Goal: Task Accomplishment & Management: Complete application form

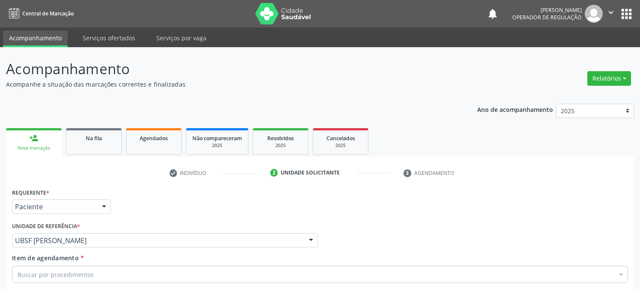
click at [64, 266] on div "Buscar por procedimentos" at bounding box center [320, 274] width 616 height 17
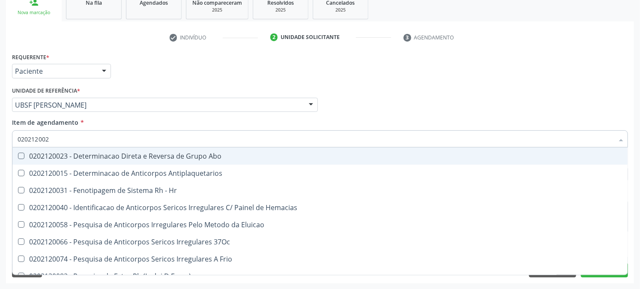
type input "0202120023"
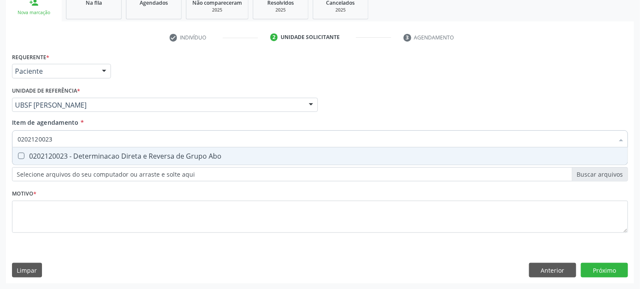
click at [67, 152] on div "0202120023 - Determinacao Direta e Reversa de Grupo Abo" at bounding box center [320, 155] width 605 height 7
checkbox Abo "true"
drag, startPoint x: 62, startPoint y: 134, endPoint x: 0, endPoint y: 147, distance: 63.4
click at [0, 147] on div "Acompanhamento Acompanhe a situação das marcações correntes e finalizadas Relat…" at bounding box center [320, 100] width 640 height 377
checkbox Abo "false"
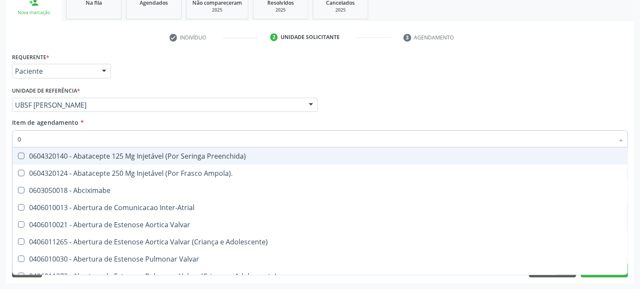
type input "02"
checkbox Ativa "true"
type input "020"
checkbox População "true"
checkbox Ativa "false"
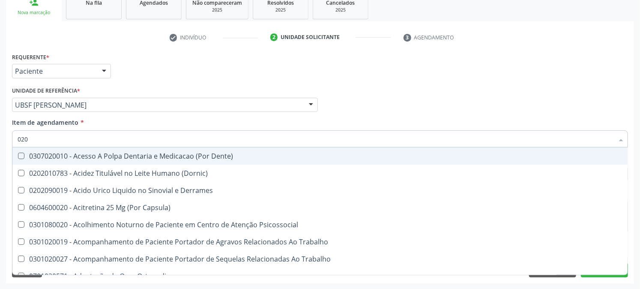
type input "0202"
checkbox Coagulacao "true"
checkbox Abo "false"
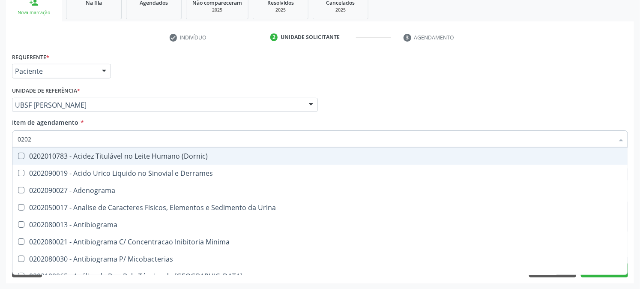
type input "02020"
checkbox Abo "false"
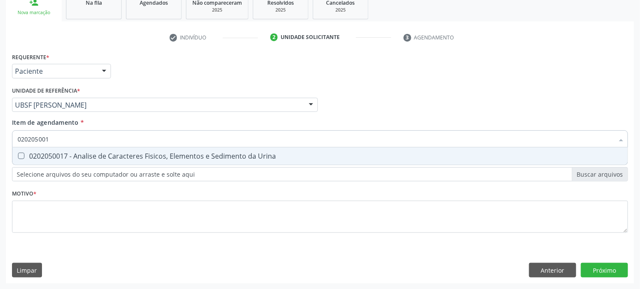
type input "0202050017"
click at [32, 155] on div "0202050017 - Analise de Caracteres Fisicos, Elementos e Sedimento da Urina" at bounding box center [320, 155] width 605 height 7
checkbox Urina "true"
drag, startPoint x: 80, startPoint y: 133, endPoint x: 13, endPoint y: 149, distance: 68.8
click at [18, 143] on input "0202050017" at bounding box center [316, 138] width 596 height 17
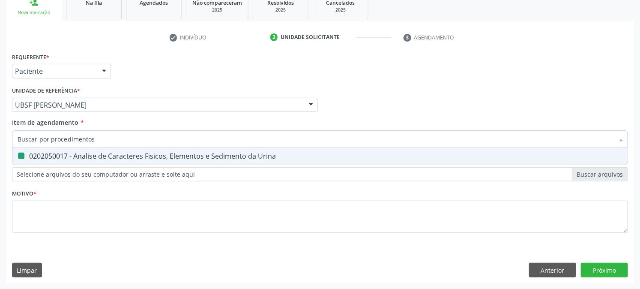
checkbox Urina "false"
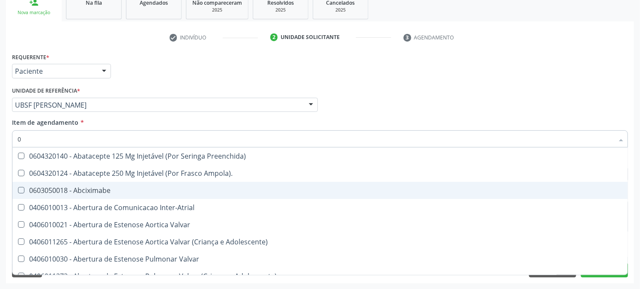
type input "02"
checkbox Psicossocial "true"
checkbox Urina "false"
checkbox Ativa "true"
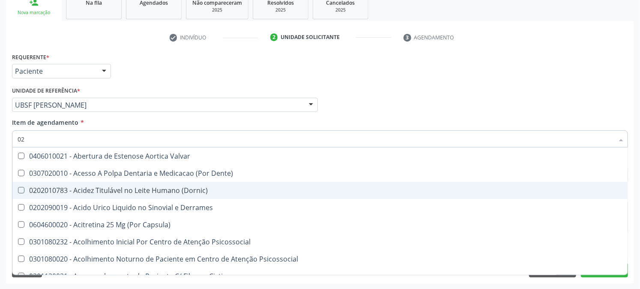
type input "020"
checkbox Frasco-Ampola\) "true"
checkbox Urina "false"
checkbox Creatinina "true"
checkbox Abo "false"
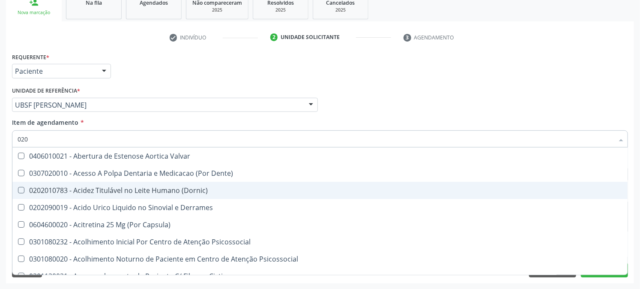
type input "0202"
checkbox Derrames "true"
checkbox Frasco-Ampola\) "false"
checkbox Solo "true"
checkbox Creatinina "false"
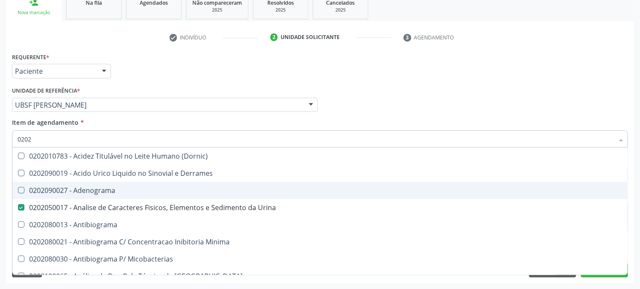
type input "02020"
checkbox Abo "false"
type input "020201"
checkbox Urina "false"
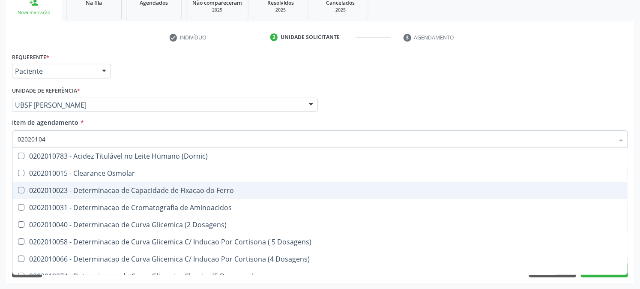
type input "020201047"
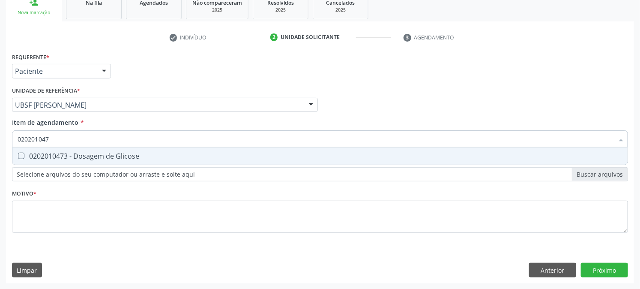
click at [27, 156] on div "0202010473 - Dosagem de Glicose" at bounding box center [320, 155] width 605 height 7
checkbox Glicose "true"
drag, startPoint x: 66, startPoint y: 144, endPoint x: 0, endPoint y: 161, distance: 67.6
click at [0, 161] on div "Acompanhamento Acompanhe a situação das marcações correntes e finalizadas Relat…" at bounding box center [320, 100] width 640 height 377
checkbox Glicose "false"
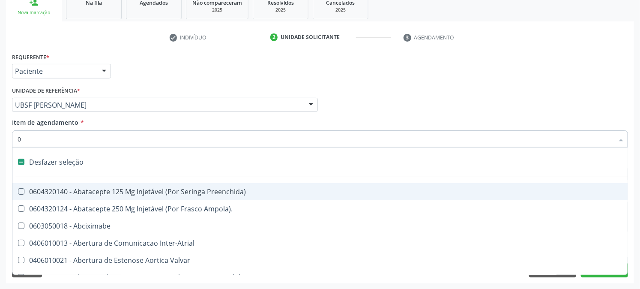
type input "02"
checkbox Psicossocial "true"
checkbox Urina "false"
checkbox Ativa "true"
checkbox Comprimido\) "true"
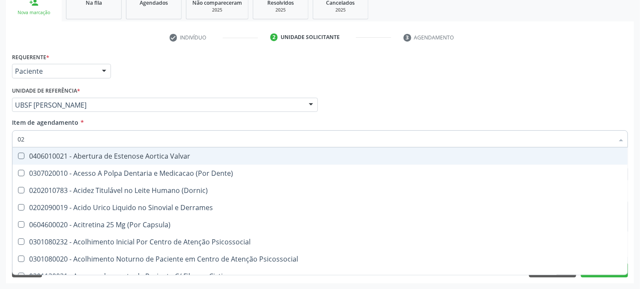
type input "020"
checkbox Frasco-Ampola\) "true"
checkbox Urina "false"
checkbox Creatinina "true"
checkbox Abo "false"
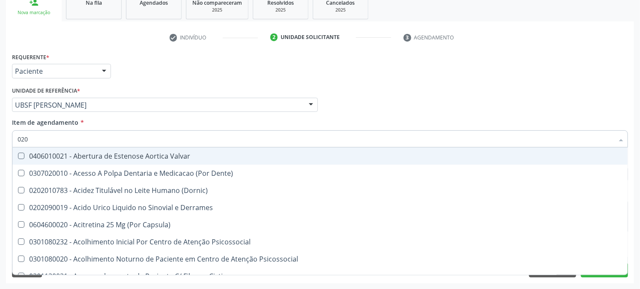
checkbox Osmolaridade "true"
checkbox Glicose "false"
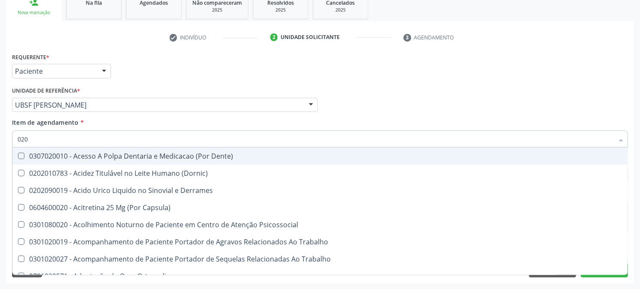
type input "0202"
checkbox Capsula\) "true"
checkbox Urina "false"
checkbox Coagulacao "true"
checkbox Cortante "true"
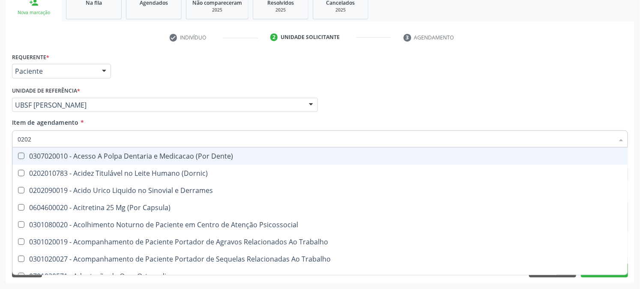
checkbox Abo "false"
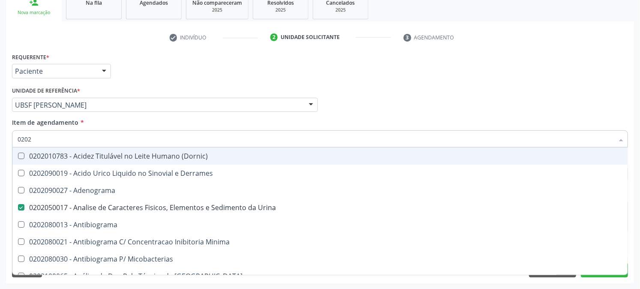
type input "02020"
checkbox Abo "false"
checkbox Xiii "true"
checkbox Glicose "false"
type input "020202"
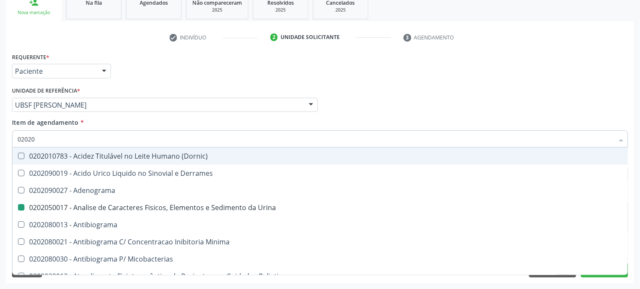
checkbox Urina "false"
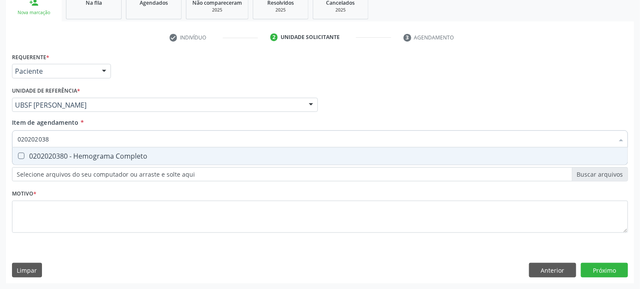
type input "0202020380"
click at [15, 160] on span "0202020380 - Hemograma Completo" at bounding box center [319, 155] width 615 height 17
checkbox Completo "true"
click at [0, 165] on div "Acompanhamento Acompanhe a situação das marcações correntes e finalizadas Relat…" at bounding box center [320, 100] width 640 height 377
click at [83, 139] on input "0202020380" at bounding box center [316, 138] width 596 height 17
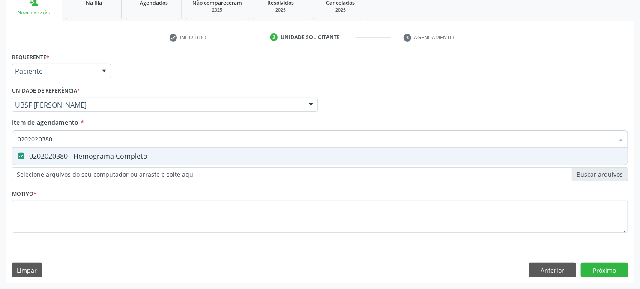
drag, startPoint x: 22, startPoint y: 147, endPoint x: 0, endPoint y: 163, distance: 27.3
click at [0, 163] on div "Acompanhamento Acompanhe a situação das marcações correntes e finalizadas Relat…" at bounding box center [320, 100] width 640 height 377
checkbox Completo "false"
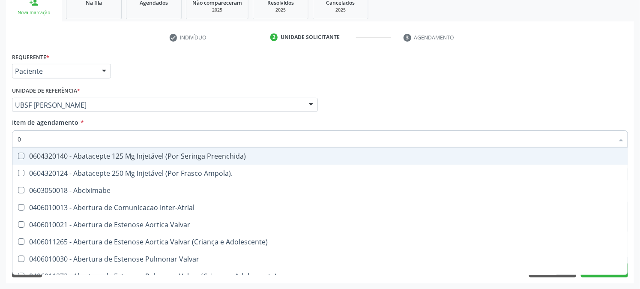
type input "02"
checkbox Psicossocial "true"
checkbox Urina "false"
checkbox Ativa "true"
checkbox Comprimido\) "true"
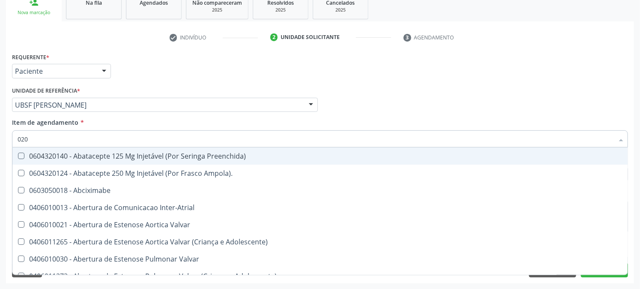
type input "0202"
checkbox Inter-Atrial "true"
checkbox Rim "false"
checkbox Terapêuticas\)\ "true"
checkbox Psicossocial "false"
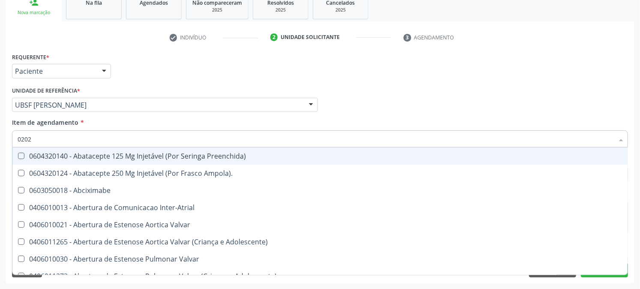
checkbox Stent\) "true"
checkbox Híbrida "true"
checkbox População "false"
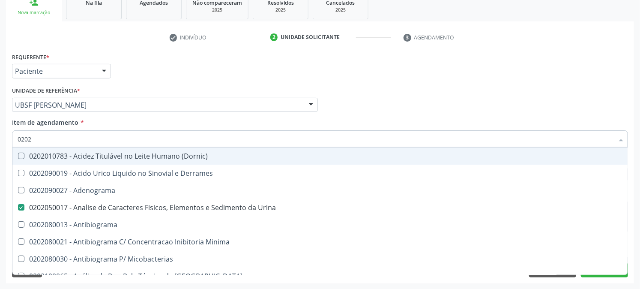
type input "02020"
checkbox Abo "false"
checkbox Xiii "true"
checkbox Glicose "false"
checkbox Zinco "true"
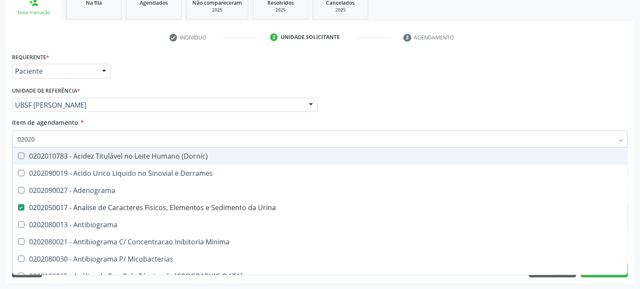
checkbox Completo "false"
type input "020203"
checkbox Urina "false"
checkbox Molecular "true"
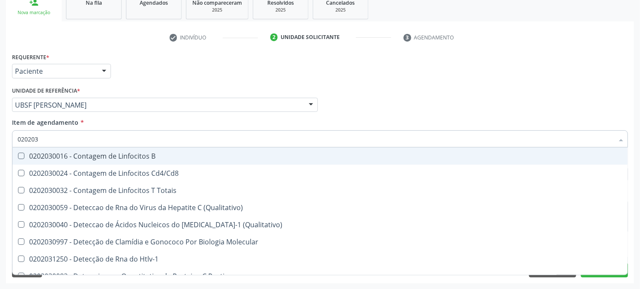
type input "0202030"
checkbox Completo "false"
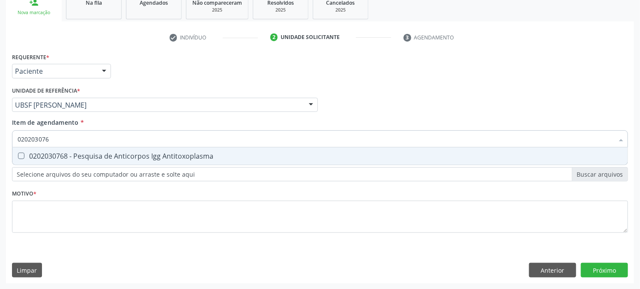
type input "0202030768"
click at [27, 152] on div "0202030768 - Pesquisa de Anticorpos Igg Antitoxoplasma" at bounding box center [320, 155] width 605 height 7
checkbox Antitoxoplasma "true"
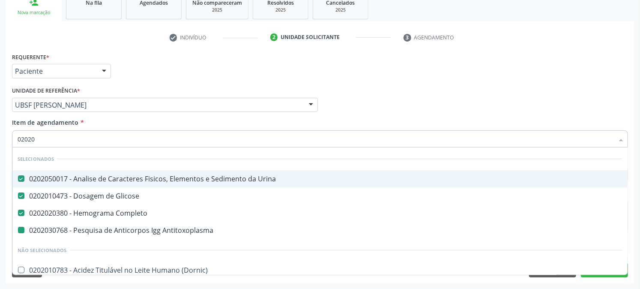
type input "020203"
checkbox Antitoxoplasma "false"
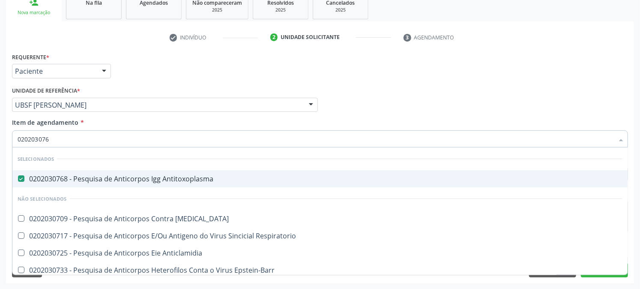
type input "0202030768"
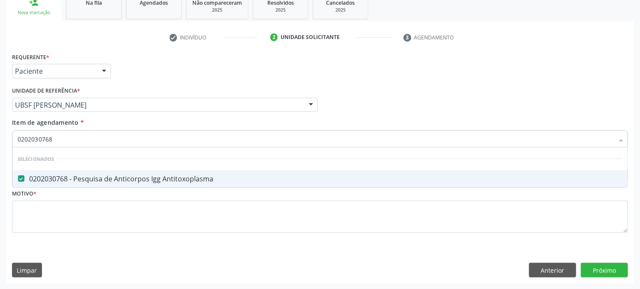
drag, startPoint x: 59, startPoint y: 135, endPoint x: 0, endPoint y: 148, distance: 60.1
click at [0, 148] on div "Acompanhamento Acompanhe a situação das marcações correntes e finalizadas Relat…" at bounding box center [320, 100] width 640 height 377
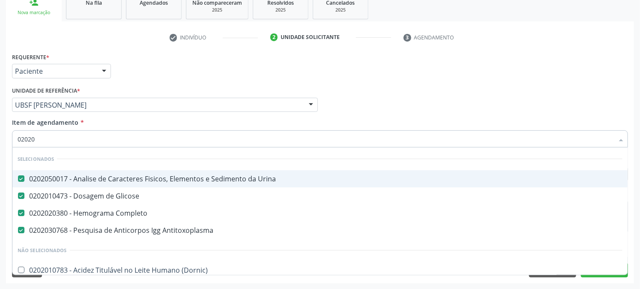
type input "020203"
checkbox Antitoxoplasma "false"
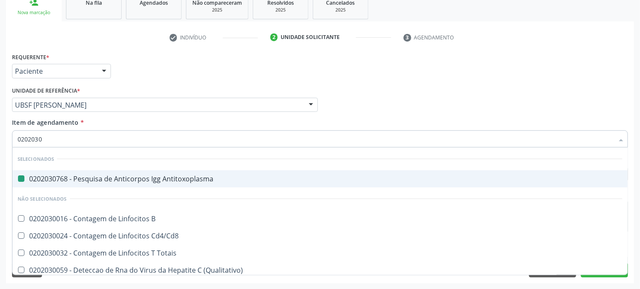
type input "02020308"
checkbox Antitoxoplasma "false"
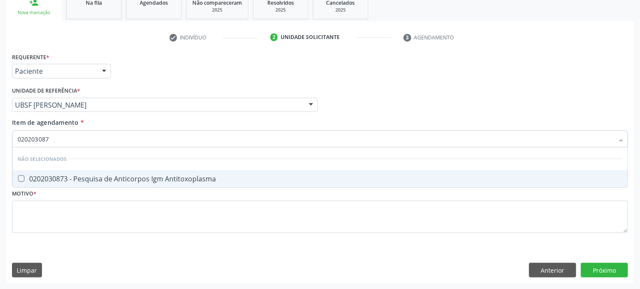
type input "0202030873"
click at [27, 177] on div "0202030873 - Pesquisa de Anticorpos Igm Antitoxoplasma" at bounding box center [320, 178] width 605 height 7
checkbox Antitoxoplasma "true"
drag, startPoint x: 84, startPoint y: 138, endPoint x: 0, endPoint y: 149, distance: 84.6
click at [0, 149] on div "Acompanhamento Acompanhe a situação das marcações correntes e finalizadas Relat…" at bounding box center [320, 100] width 640 height 377
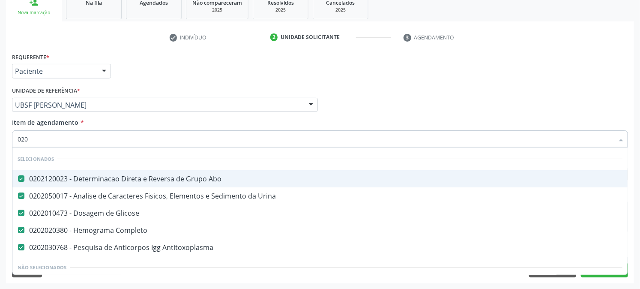
type input "0202"
checkbox Globular "true"
type input "02020"
checkbox Urina "true"
checkbox Antitoxoplasma "false"
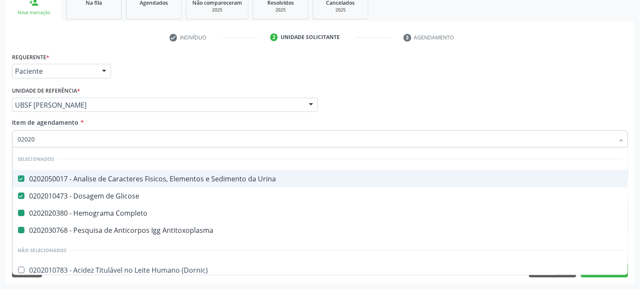
type input "020202"
checkbox Completo "false"
checkbox Antitoxoplasma "false"
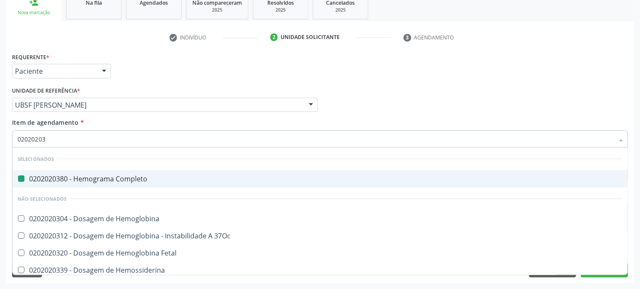
type input "020202039"
checkbox Completo "false"
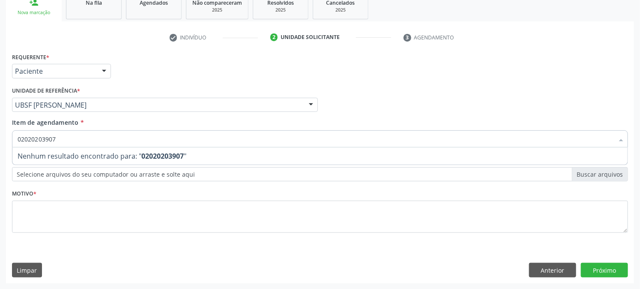
type input "020202039070"
drag, startPoint x: 70, startPoint y: 136, endPoint x: 0, endPoint y: 143, distance: 70.6
click at [0, 143] on div "Acompanhamento Acompanhe a situação das marcações correntes e finalizadas Relat…" at bounding box center [320, 100] width 640 height 377
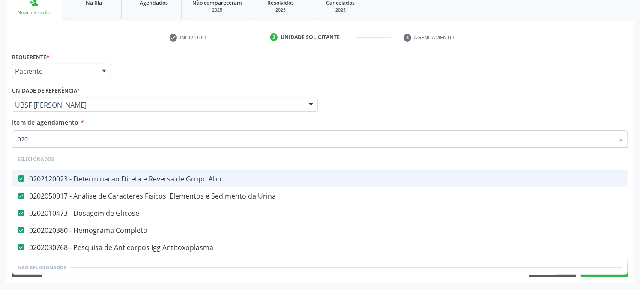
type input "0202"
checkbox Per-Operatoria "true"
type input "02020"
checkbox Urina "true"
checkbox Antitoxoplasma "false"
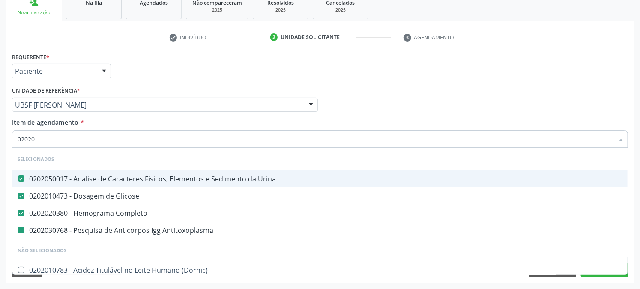
type input "020203"
checkbox Antitoxoplasma "false"
checkbox Iga "true"
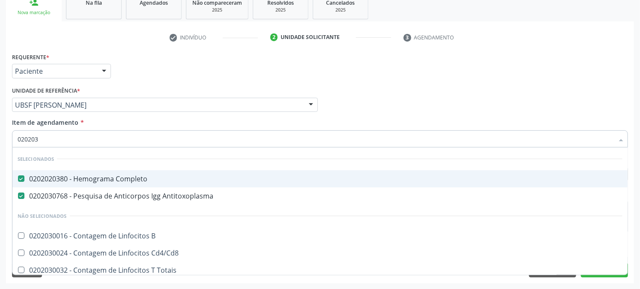
type input "0202030"
checkbox \(Anti-Hcv\) "true"
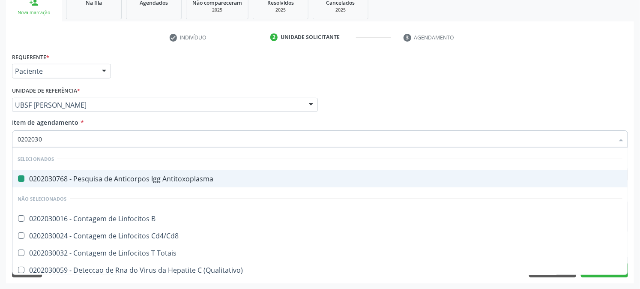
type input "02020309"
checkbox Antitoxoplasma "false"
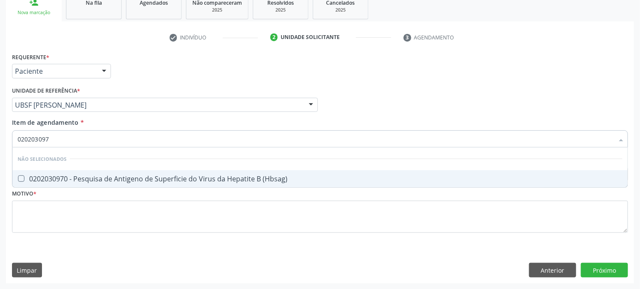
type input "0202030970"
click at [28, 177] on div "0202030970 - Pesquisa de Antigeno de Superficie do Virus da Hepatite B (Hbsag)" at bounding box center [320, 178] width 605 height 7
checkbox \(Hbsag\) "true"
drag, startPoint x: 24, startPoint y: 138, endPoint x: 0, endPoint y: 149, distance: 26.8
click at [0, 149] on div "Acompanhamento Acompanhe a situação das marcações correntes e finalizadas Relat…" at bounding box center [320, 100] width 640 height 377
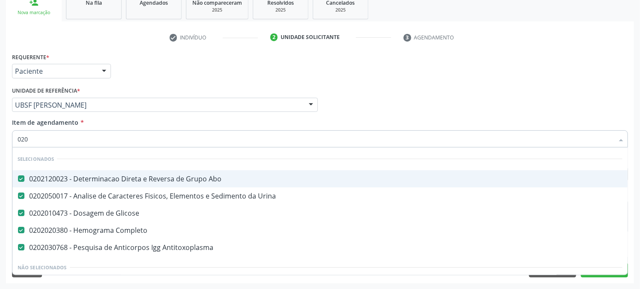
type input "0202"
checkbox Globular "true"
checkbox Sulfo-Hemoglobina "true"
type input "02021"
checkbox Glicose "false"
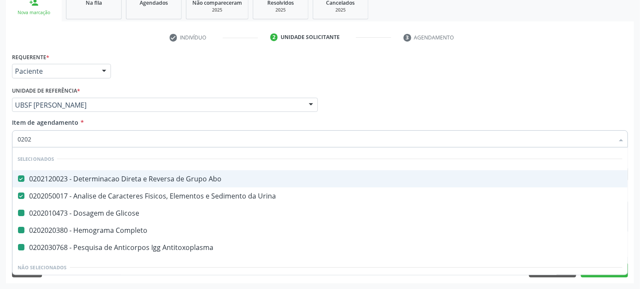
checkbox Completo "false"
checkbox Antitoxoplasma "false"
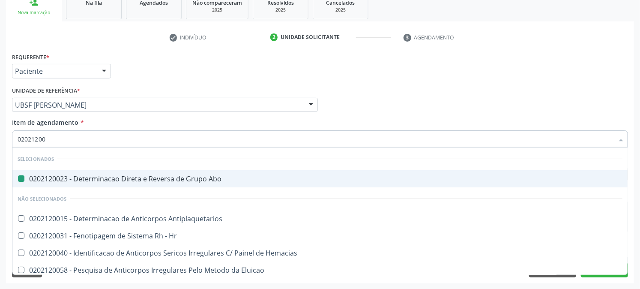
type input "020212008"
checkbox Abo "false"
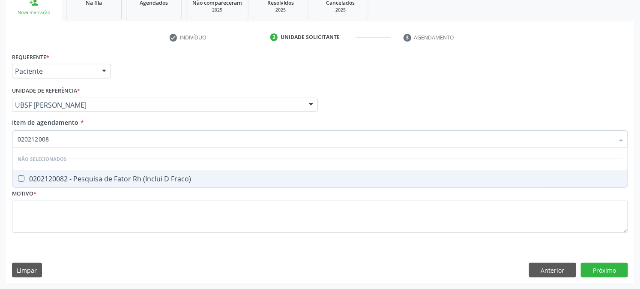
type input "0202120082"
click at [23, 172] on span "0202120082 - Pesquisa de Fator Rh (Inclui D Fraco)" at bounding box center [319, 178] width 615 height 17
checkbox Fraco\) "true"
drag, startPoint x: 70, startPoint y: 134, endPoint x: 0, endPoint y: 167, distance: 77.2
click at [0, 167] on div "Acompanhamento Acompanhe a situação das marcações correntes e finalizadas Relat…" at bounding box center [320, 100] width 640 height 377
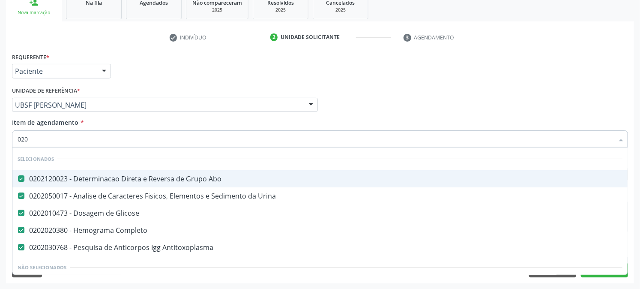
type input "0202"
checkbox Globular "true"
checkbox Sulfo-Hemoglobina "true"
checkbox Iii\) "true"
type input "02020"
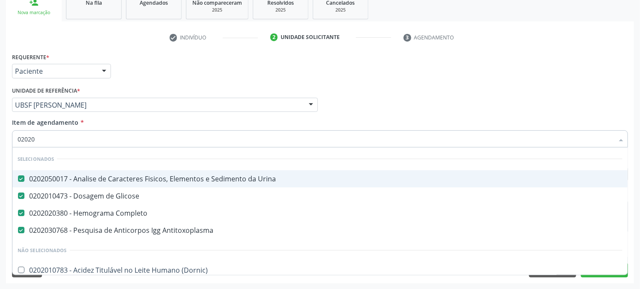
checkbox Antitoxoplasma "true"
checkbox \(Hbsag\) "true"
checkbox Imunofluorescencia\) "false"
checkbox \(Pk\) "false"
checkbox Gnrh "false"
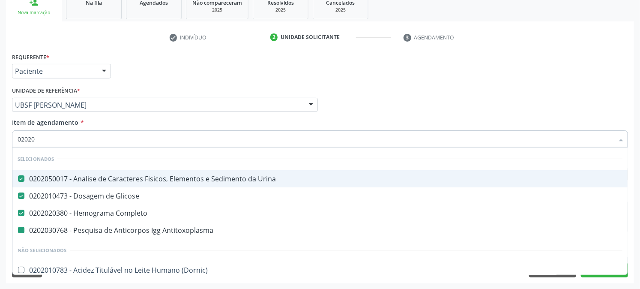
type input "020203"
checkbox Antitoxoplasma "false"
checkbox Iga "true"
checkbox Ionizavel "true"
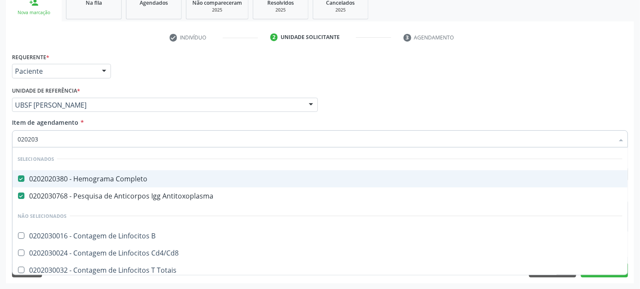
type input "0202030"
checkbox \(Anti-Hcv\) "true"
checkbox Epstein-Barr "true"
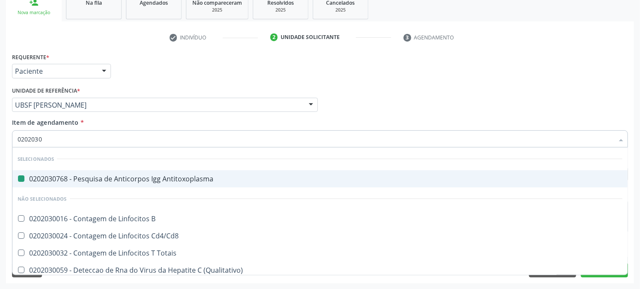
type input "02020303"
checkbox Antitoxoplasma "false"
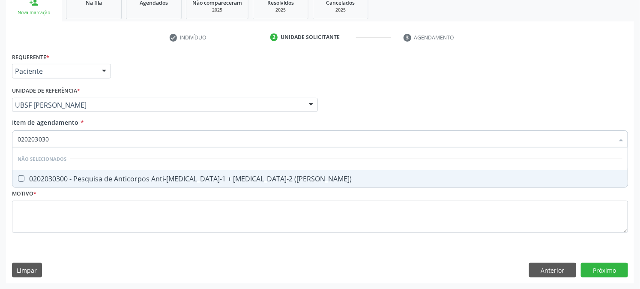
type input "0202030300"
drag, startPoint x: 36, startPoint y: 161, endPoint x: 36, endPoint y: 167, distance: 6.0
click at [36, 161] on li "Não selecionados" at bounding box center [319, 158] width 615 height 23
drag, startPoint x: 29, startPoint y: 176, endPoint x: 36, endPoint y: 166, distance: 11.6
click at [28, 176] on div "0202030300 - Pesquisa de Anticorpos Anti-Hiv-1 + Hiv-2 (Elisa)" at bounding box center [320, 178] width 605 height 7
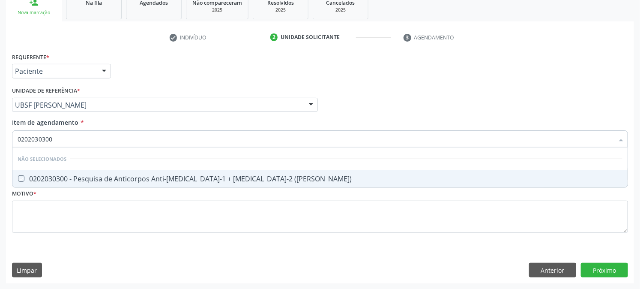
checkbox \(Elisa\) "true"
drag, startPoint x: 60, startPoint y: 140, endPoint x: 0, endPoint y: 146, distance: 60.8
click at [0, 146] on div "Acompanhamento Acompanhe a situação das marcações correntes e finalizadas Relat…" at bounding box center [320, 100] width 640 height 377
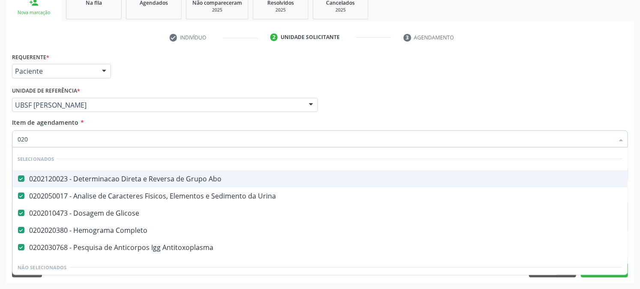
type input "0202"
checkbox Plaquetas "true"
checkbox Globular "true"
checkbox Sulfo-Hemoglobina "true"
checkbox Iii\) "true"
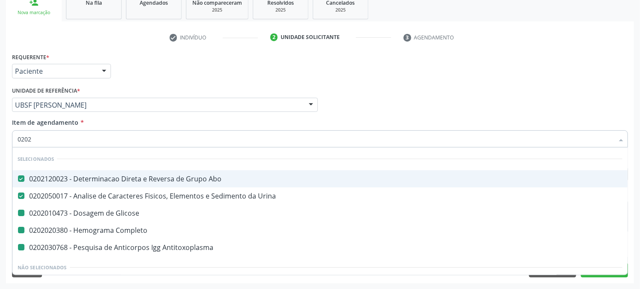
type input "02021"
checkbox Glicose "false"
checkbox Completo "false"
checkbox Antitoxoplasma "false"
checkbox Tardio\) "true"
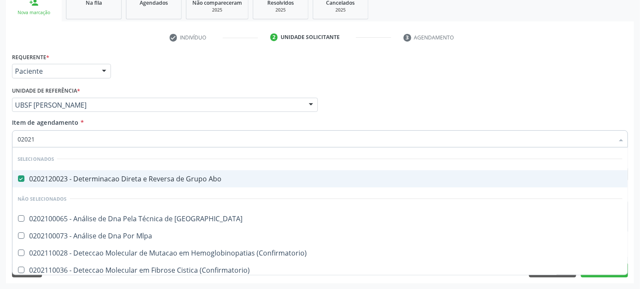
type input "020212"
checkbox Congênita "true"
type input "020212009"
checkbox Abo "false"
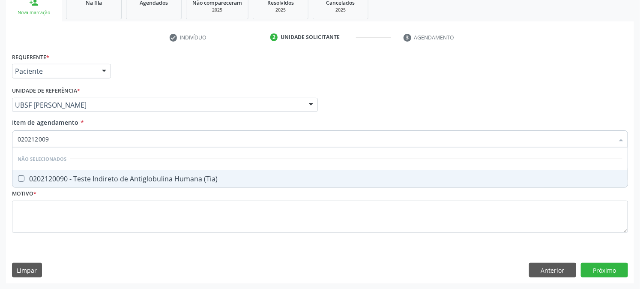
type input "0202120090"
click at [20, 181] on div "0202120090 - Teste Indireto de Antiglobulina Humana (Tia)" at bounding box center [320, 178] width 605 height 7
checkbox \(Tia\) "true"
click at [0, 148] on div "Acompanhamento Acompanhe a situação das marcações correntes e finalizadas Relat…" at bounding box center [320, 100] width 640 height 377
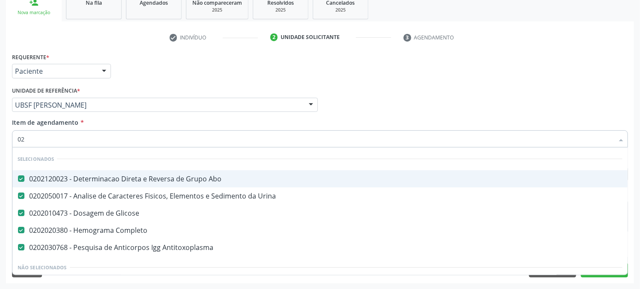
type input "0"
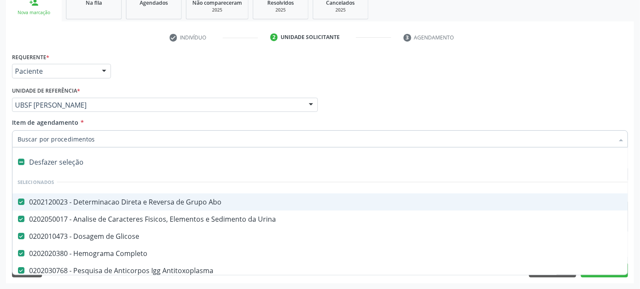
drag, startPoint x: 0, startPoint y: 158, endPoint x: 0, endPoint y: 163, distance: 5.6
click at [0, 158] on div "Acompanhamento Acompanhe a situação das marcações correntes e finalizadas Relat…" at bounding box center [320, 100] width 640 height 377
checkbox Preenchida\) "true"
checkbox Ampola\)\ "true"
checkbox Abciximabe "true"
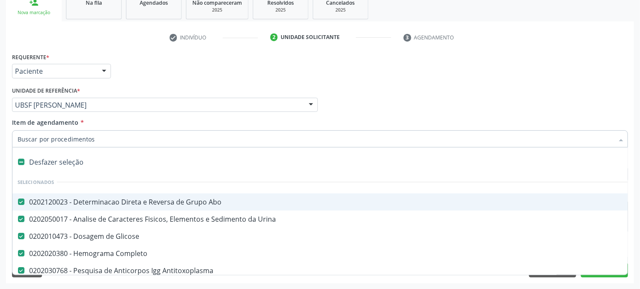
checkbox Inter-Atrial "true"
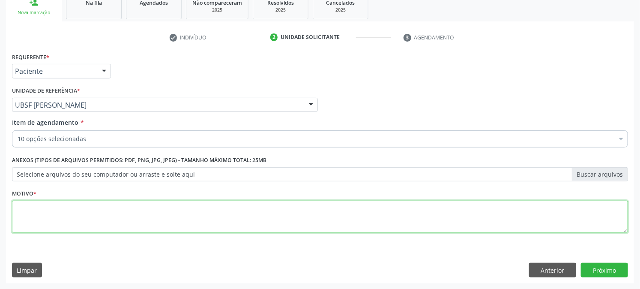
click at [33, 217] on textarea at bounding box center [320, 216] width 616 height 33
type textarea "PRÉ [DATE]"
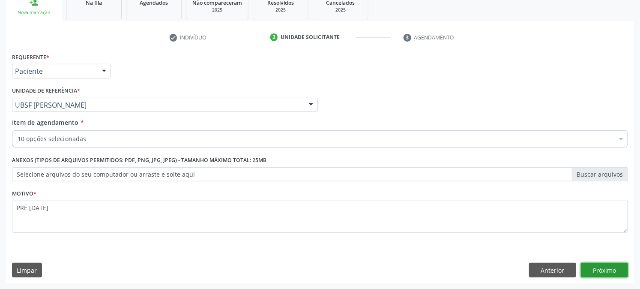
click at [597, 266] on button "Próximo" at bounding box center [604, 270] width 47 height 15
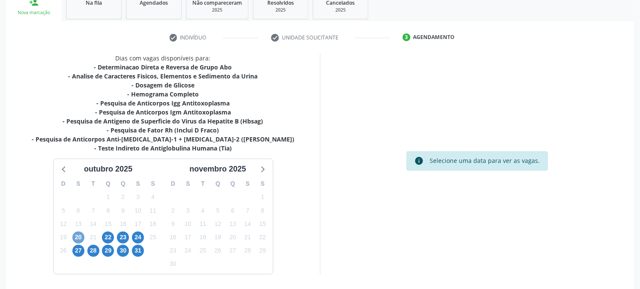
click at [80, 241] on span "20" at bounding box center [78, 237] width 12 height 12
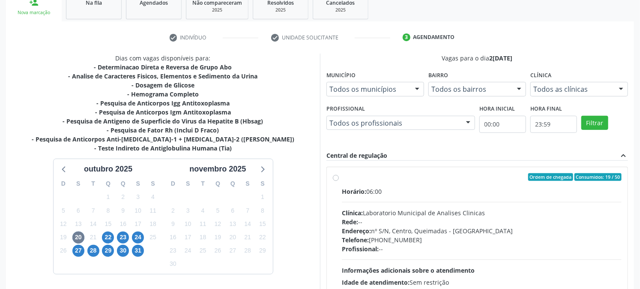
click at [367, 178] on div "Ordem de chegada Consumidos: 19 / 50" at bounding box center [482, 177] width 280 height 8
click at [339, 178] on input "Ordem de chegada Consumidos: 19 / 50 Horário: 06:00 Clínica: Laboratorio Munici…" at bounding box center [336, 177] width 6 height 8
radio input "true"
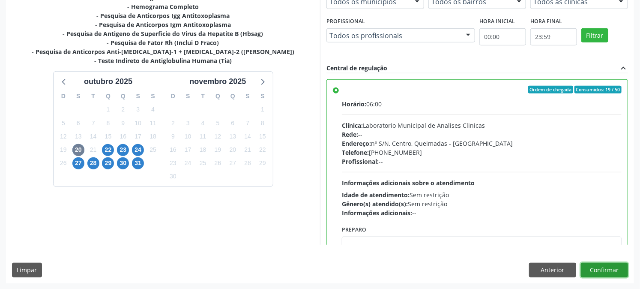
click at [593, 267] on button "Confirmar" at bounding box center [604, 270] width 47 height 15
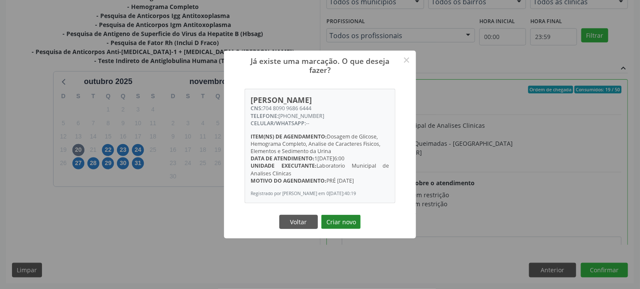
click at [356, 225] on button "Criar novo" at bounding box center [340, 222] width 39 height 15
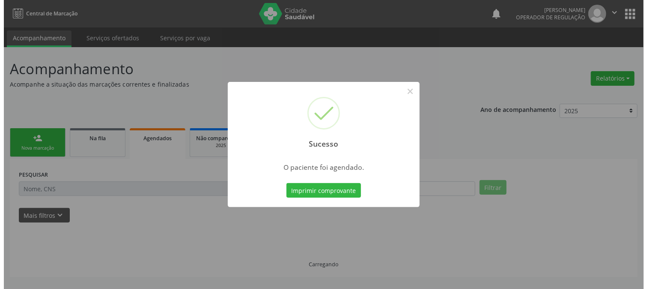
scroll to position [0, 0]
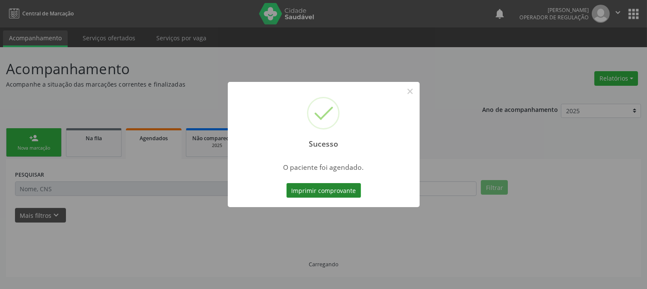
click at [304, 195] on button "Imprimir comprovante" at bounding box center [323, 190] width 75 height 15
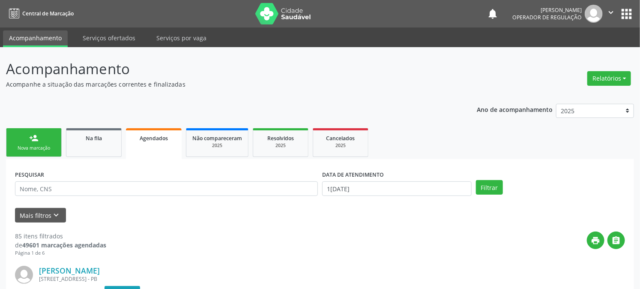
click at [37, 138] on div "person_add" at bounding box center [33, 137] width 9 height 9
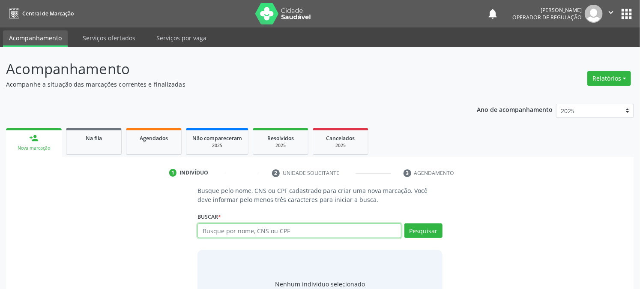
click at [251, 235] on input "text" at bounding box center [298, 230] width 203 height 15
click at [251, 233] on input "text" at bounding box center [298, 230] width 203 height 15
type input "708508359546873"
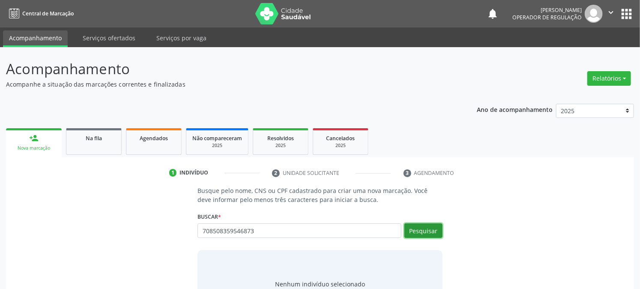
click at [434, 229] on button "Pesquisar" at bounding box center [423, 230] width 38 height 15
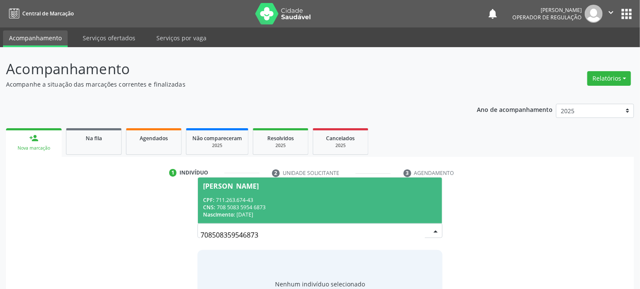
click at [234, 191] on span "Fernanda de Brito Silva CPF: 711.263.674-43 CNS: 708 5083 5954 6873 Nascimento:…" at bounding box center [320, 200] width 244 height 46
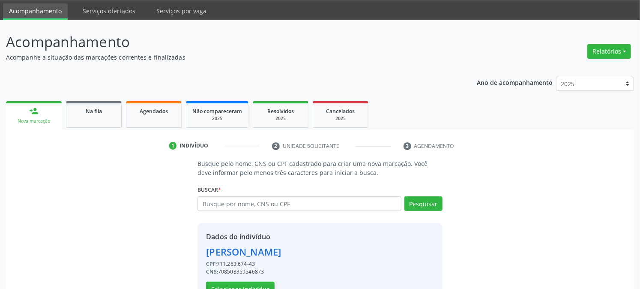
scroll to position [54, 0]
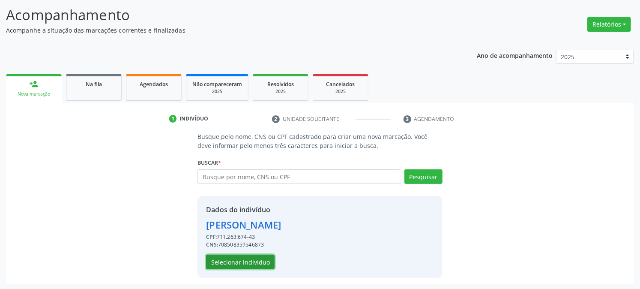
click at [223, 260] on button "Selecionar indivíduo" at bounding box center [240, 261] width 69 height 15
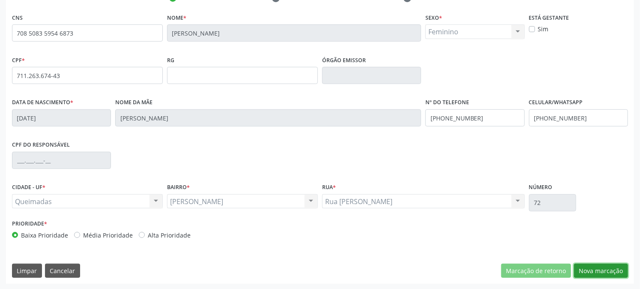
click at [588, 271] on button "Nova marcação" at bounding box center [601, 270] width 54 height 15
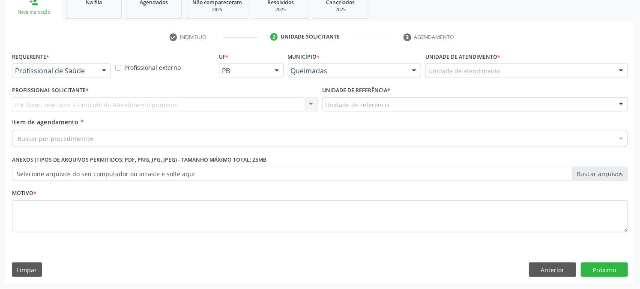
scroll to position [135, 0]
click at [43, 64] on div "Profissional de Saúde" at bounding box center [61, 71] width 99 height 15
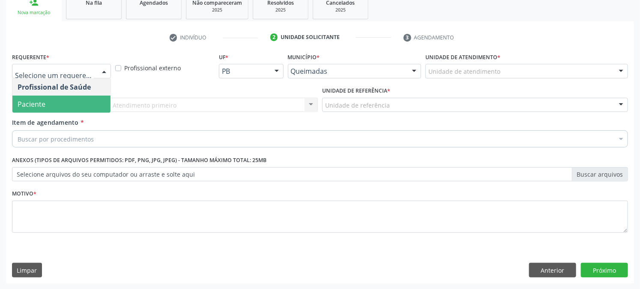
click at [45, 116] on div "Profissional Solicitante * Por favor, selecione a Unidade de Atendimento primei…" at bounding box center [165, 100] width 310 height 33
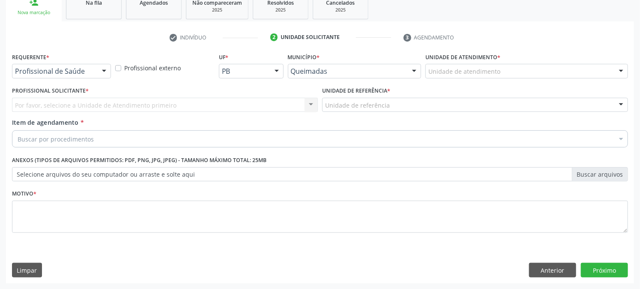
click at [46, 55] on span "*" at bounding box center [47, 57] width 3 height 7
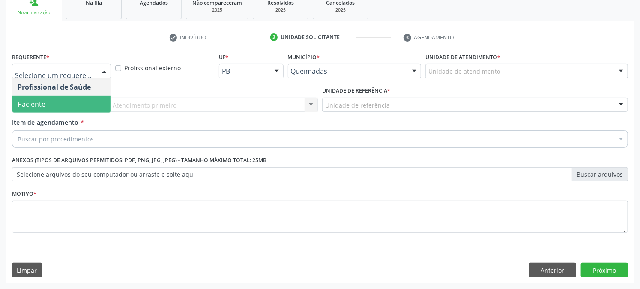
click at [45, 99] on span "Paciente" at bounding box center [32, 103] width 28 height 9
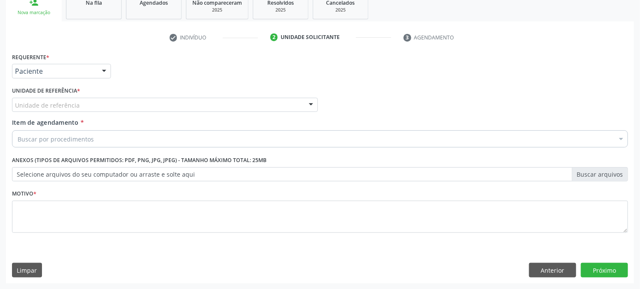
click at [49, 98] on div "Unidade de referência" at bounding box center [165, 105] width 306 height 15
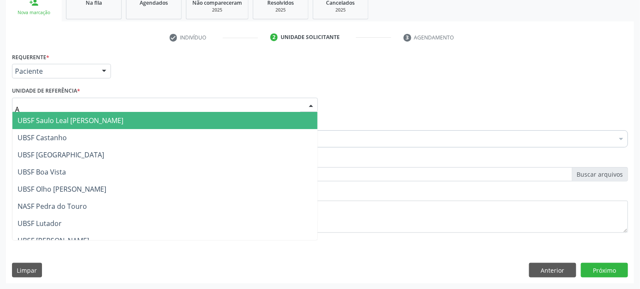
type input "AN"
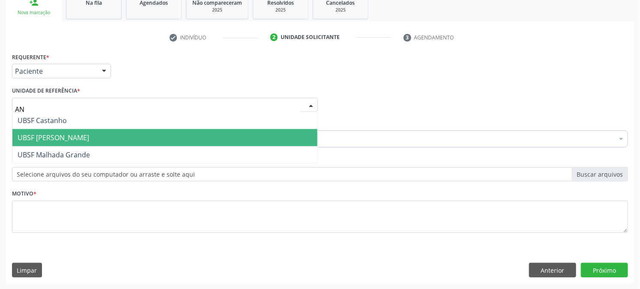
click at [49, 135] on span "UBSF [PERSON_NAME]" at bounding box center [54, 137] width 72 height 9
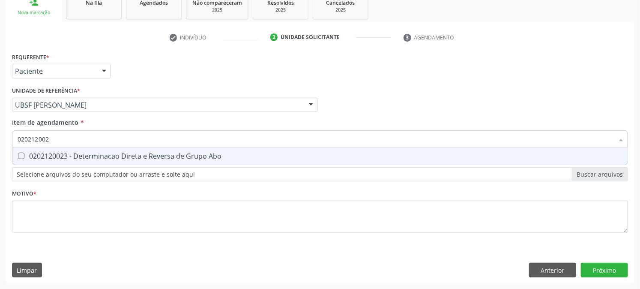
type input "0202120023"
click at [40, 156] on div "0202120023 - Determinacao Direta e Reversa de Grupo Abo" at bounding box center [320, 155] width 605 height 7
checkbox Abo "true"
drag, startPoint x: 60, startPoint y: 137, endPoint x: 26, endPoint y: 144, distance: 35.4
click at [27, 143] on input "0202120023" at bounding box center [316, 138] width 596 height 17
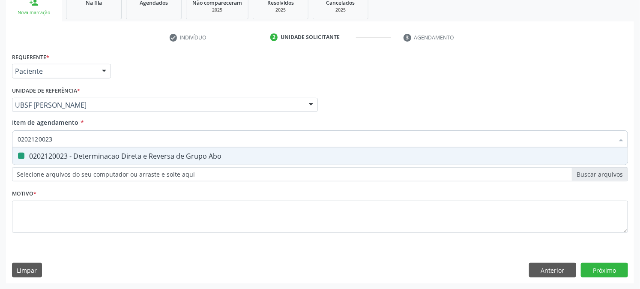
type input "020"
checkbox Abo "false"
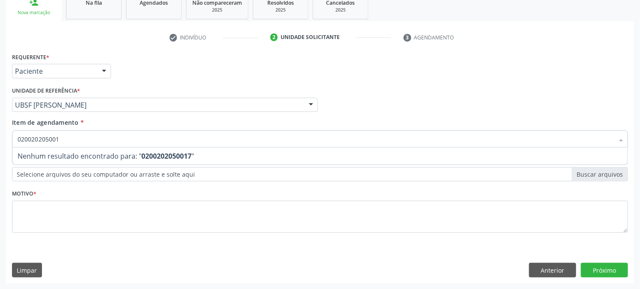
type input "0200202050017"
drag, startPoint x: 75, startPoint y: 141, endPoint x: 0, endPoint y: 143, distance: 75.4
click at [0, 143] on div "Acompanhamento Acompanhe a situação das marcações correntes e finalizadas Relat…" at bounding box center [320, 100] width 640 height 377
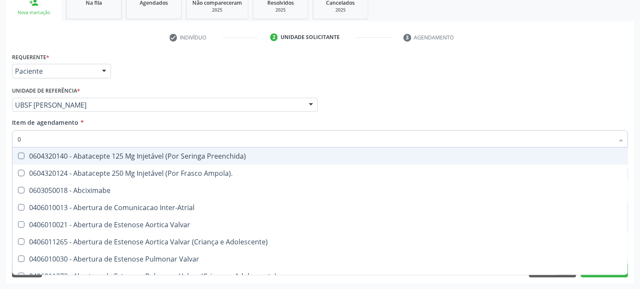
type input "02"
checkbox Ativa "true"
type input "020"
checkbox População "true"
checkbox Ativa "false"
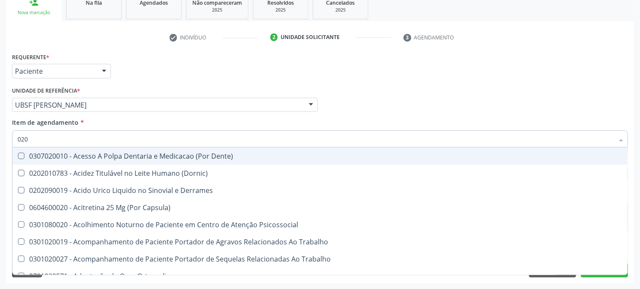
type input "0202"
checkbox Coagulacao "true"
checkbox Abo "false"
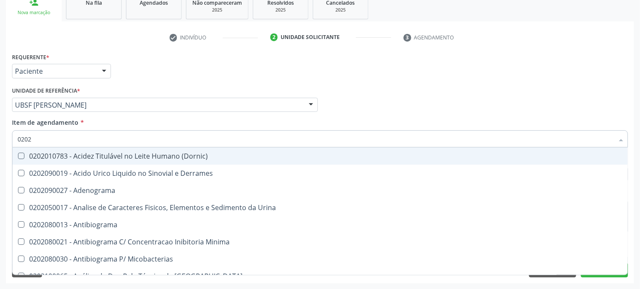
type input "02020"
checkbox Abo "false"
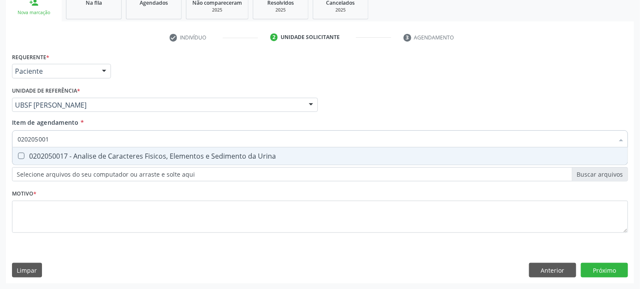
type input "0202050017"
click at [41, 149] on span "0202050017 - Analise de Caracteres Fisicos, Elementos e Sedimento da Urina" at bounding box center [319, 155] width 615 height 17
checkbox Urina "true"
drag, startPoint x: 76, startPoint y: 130, endPoint x: 0, endPoint y: 161, distance: 81.7
click at [0, 160] on div "Acompanhamento Acompanhe a situação das marcações correntes e finalizadas Relat…" at bounding box center [320, 100] width 640 height 377
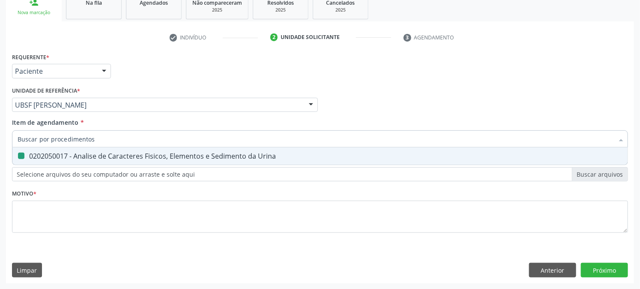
checkbox Urina "false"
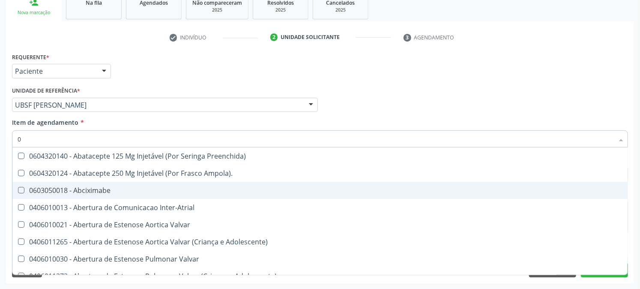
type input "02"
checkbox Psicossocial "true"
checkbox Urina "false"
checkbox Ativa "true"
type input "020"
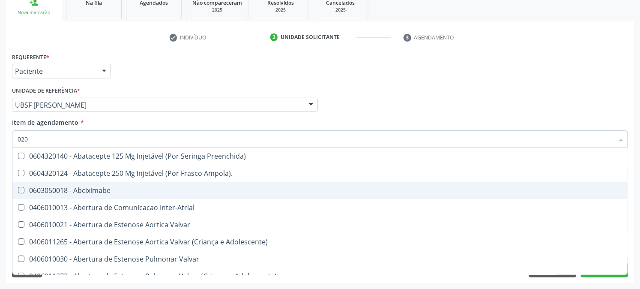
checkbox Rim "true"
checkbox Psicossocial "false"
checkbox População "true"
checkbox Ativa "false"
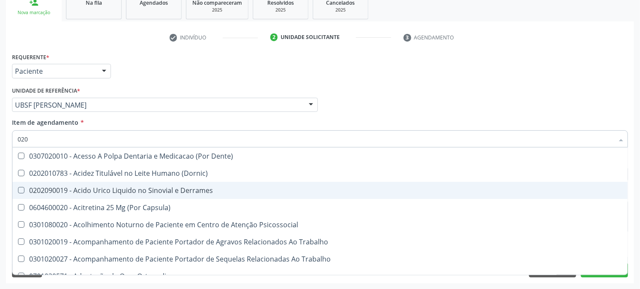
type input "0202"
checkbox Capsula\) "true"
checkbox Urina "false"
checkbox Coagulacao "true"
checkbox Abo "false"
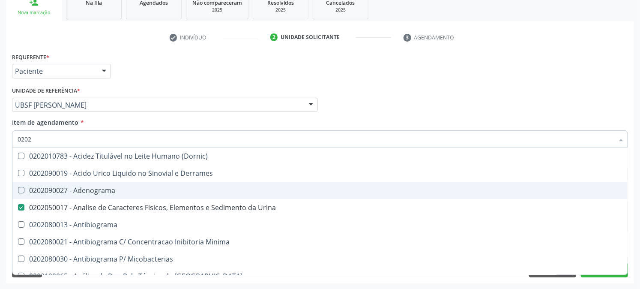
type input "02020"
checkbox Abo "false"
type input "020201"
checkbox Urina "false"
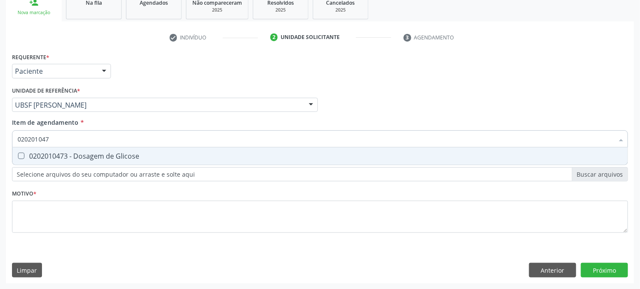
type input "0202010473"
click at [23, 155] on Glicose at bounding box center [21, 155] width 6 height 6
click at [18, 155] on Glicose "checkbox" at bounding box center [15, 156] width 6 height 6
checkbox Glicose "true"
click at [0, 159] on div "Acompanhamento Acompanhe a situação das marcações correntes e finalizadas Relat…" at bounding box center [320, 100] width 640 height 377
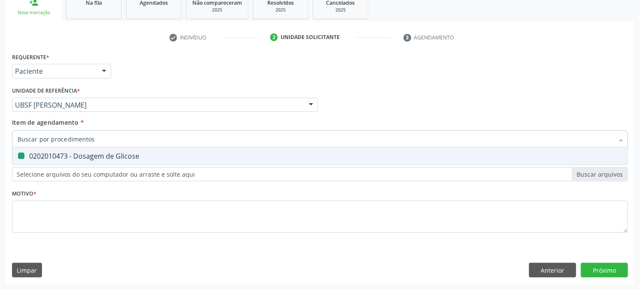
checkbox Glicose "false"
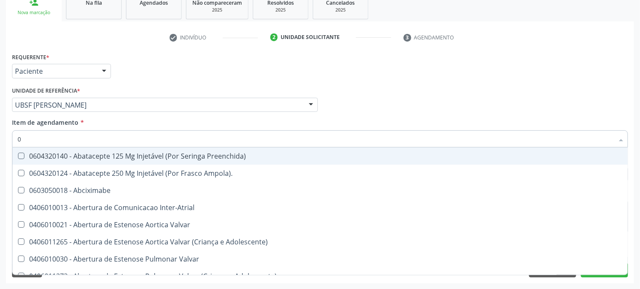
type input "02"
checkbox Psicossocial "true"
checkbox Urina "false"
checkbox Ativa "true"
checkbox Comprimido\) "true"
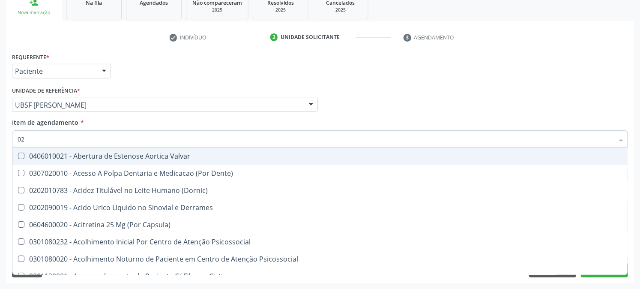
type input "020"
checkbox Frasco-Ampola\) "true"
checkbox Urina "false"
checkbox Creatinina "true"
checkbox Abo "false"
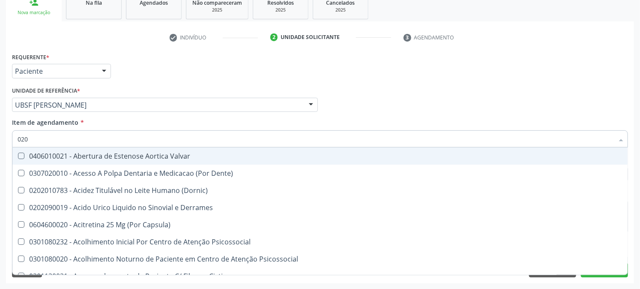
checkbox Osmolaridade "true"
checkbox Glicose "false"
type input "0202"
checkbox Derrames "true"
checkbox Frasco-Ampola\) "false"
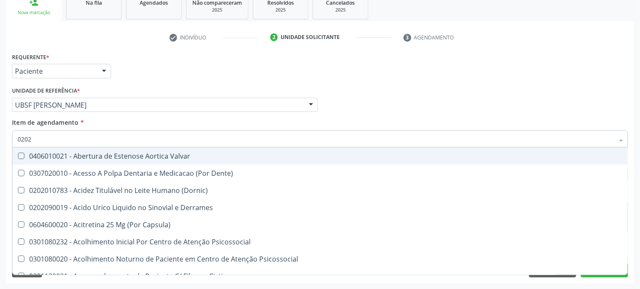
checkbox Solo "true"
checkbox Epidemiológica "true"
checkbox Creatinina "false"
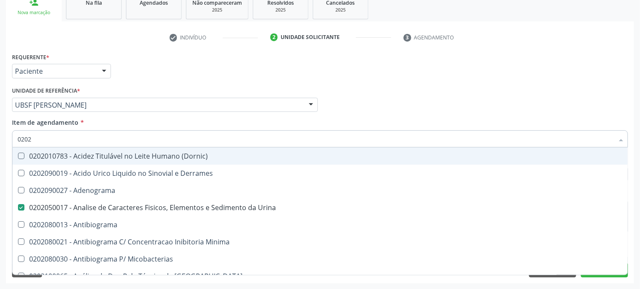
type input "02020"
checkbox Abo "false"
checkbox Xiii "true"
checkbox Glicose "false"
type input "020202"
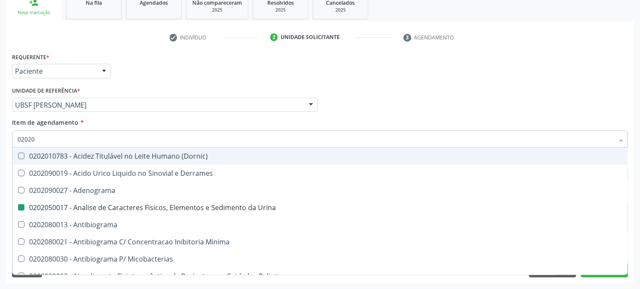
checkbox Urina "false"
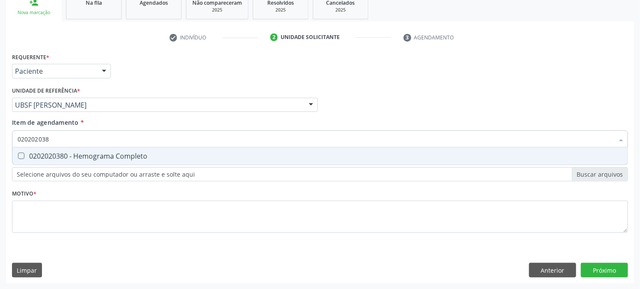
type input "0202020380"
click at [22, 155] on Completo at bounding box center [21, 155] width 6 height 6
click at [18, 155] on Completo "checkbox" at bounding box center [15, 156] width 6 height 6
checkbox Completo "true"
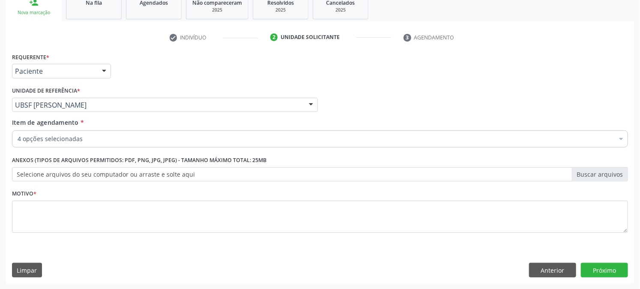
click at [63, 130] on div "4 opções selecionadas" at bounding box center [320, 138] width 616 height 17
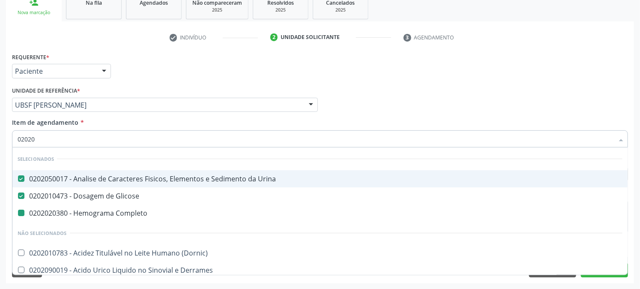
type input "020203"
checkbox Completo "false"
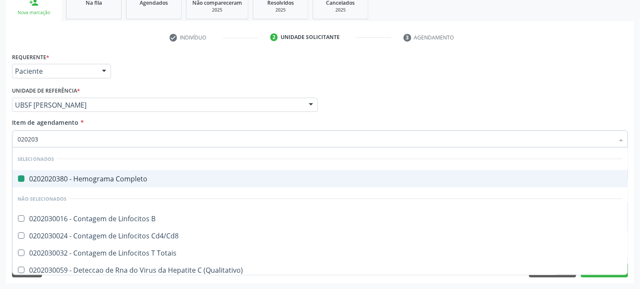
type input "0202030"
checkbox Completo "false"
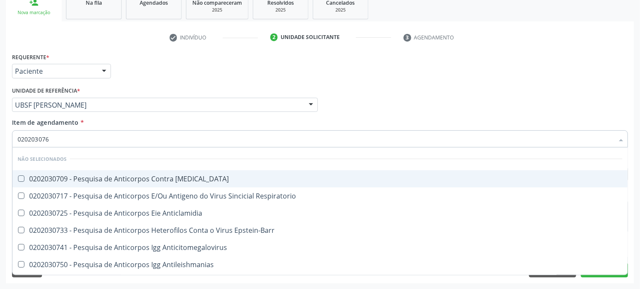
type input "0202030768"
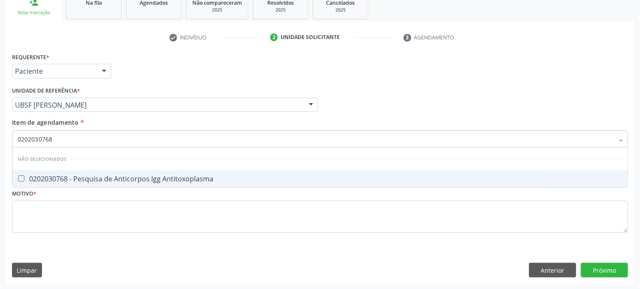
click at [29, 175] on div "0202030768 - Pesquisa de Anticorpos Igg Antitoxoplasma" at bounding box center [320, 178] width 605 height 7
checkbox Antitoxoplasma "true"
drag, startPoint x: 58, startPoint y: 140, endPoint x: 0, endPoint y: 160, distance: 61.1
click at [0, 158] on div "Acompanhamento Acompanhe a situação das marcações correntes e finalizadas Relat…" at bounding box center [320, 100] width 640 height 377
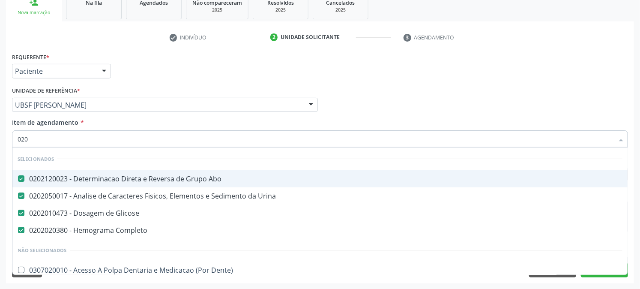
type input "0202"
checkbox Ferro "true"
type input "02020"
checkbox \(Adulto\) "true"
checkbox Ferro "false"
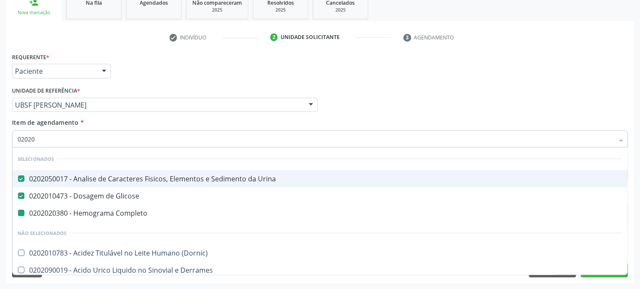
type input "020203"
checkbox Completo "false"
checkbox Alfa-2-Macroglobulina "true"
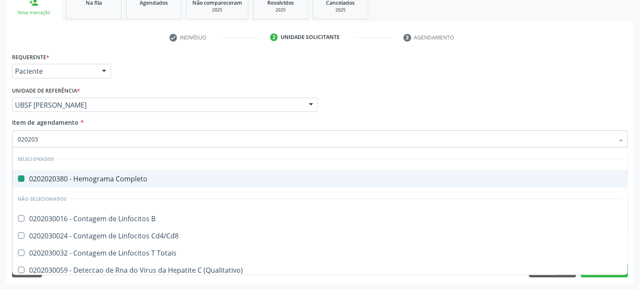
type input "0202030"
checkbox Completo "false"
checkbox Estriado "true"
checkbox Antitoxoplasma "false"
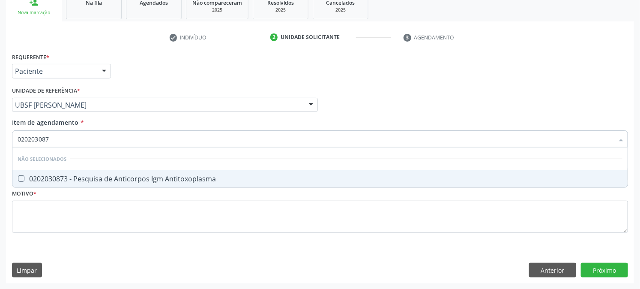
type input "0202030873"
click at [21, 177] on Antitoxoplasma at bounding box center [21, 178] width 6 height 6
click at [18, 177] on Antitoxoplasma "checkbox" at bounding box center [15, 179] width 6 height 6
checkbox Antitoxoplasma "true"
drag, startPoint x: 74, startPoint y: 135, endPoint x: 0, endPoint y: 181, distance: 86.5
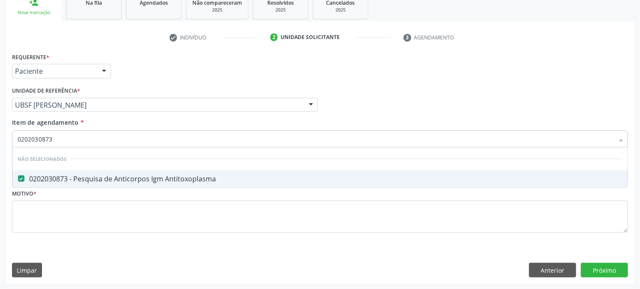
click at [0, 177] on div "Acompanhamento Acompanhe a situação das marcações correntes e finalizadas Relat…" at bounding box center [320, 100] width 640 height 377
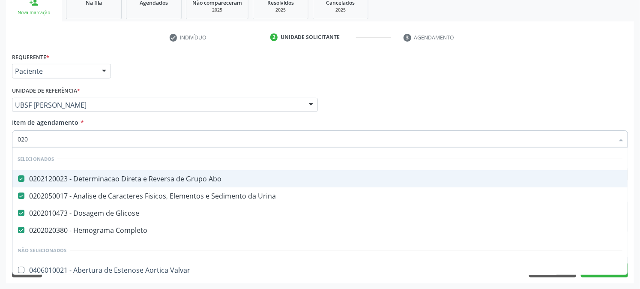
type input "0202"
checkbox Ureia "true"
checkbox Pos-Operatoria "true"
type input "02020"
checkbox Oncologia "true"
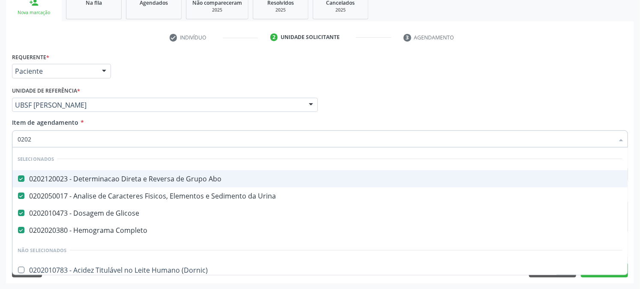
checkbox Anticardiolipina "true"
checkbox Antitoxoplasma "false"
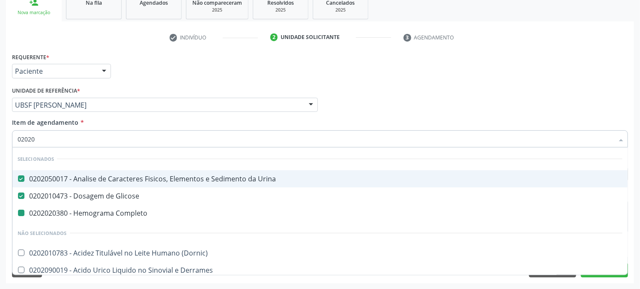
type input "020203"
checkbox Completo "false"
checkbox Alfa-2-Macroglobulina "true"
checkbox Triciclicos "true"
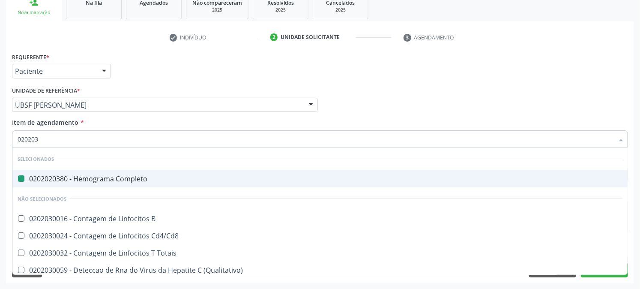
type input "0202030"
checkbox Completo "false"
checkbox Estriado "true"
checkbox \(Anti-Hcv\) "true"
checkbox Antitoxoplasma "false"
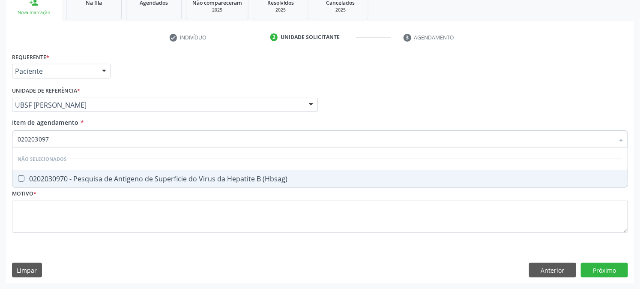
type input "0202030970"
click at [29, 177] on div "0202030970 - Pesquisa de Antigeno de Superficie do Virus da Hepatite B (Hbsag)" at bounding box center [320, 178] width 605 height 7
checkbox \(Hbsag\) "true"
drag, startPoint x: 61, startPoint y: 140, endPoint x: 0, endPoint y: 149, distance: 61.4
click at [0, 147] on div "Acompanhamento Acompanhe a situação das marcações correntes e finalizadas Relat…" at bounding box center [320, 100] width 640 height 377
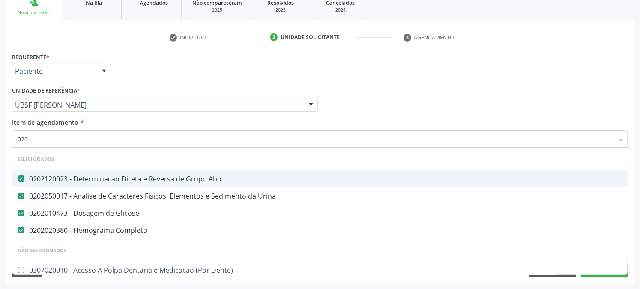
type input "0202"
checkbox Ferro "true"
checkbox \(Cada\) "true"
checkbox Reverso "true"
type input "02021"
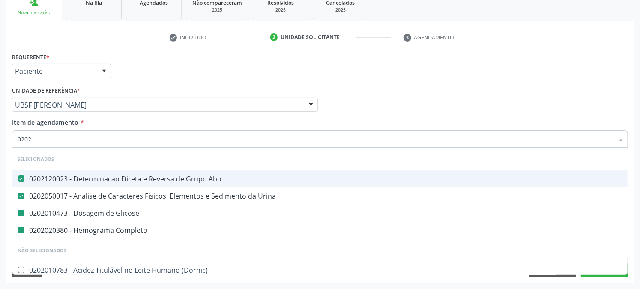
checkbox Glicose "false"
checkbox Completo "false"
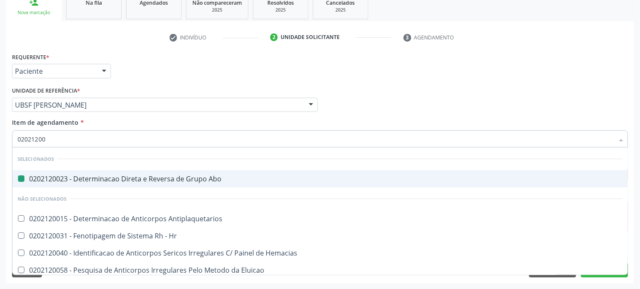
type input "020212008"
checkbox Abo "false"
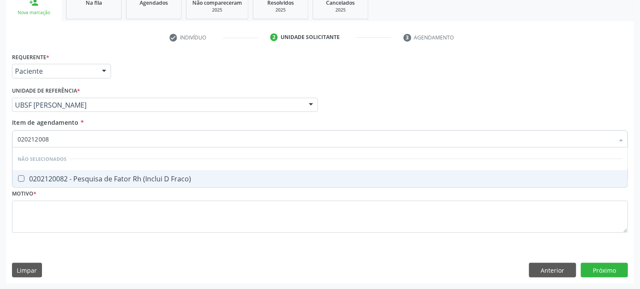
type input "0202120082"
click at [27, 177] on div "0202120082 - Pesquisa de Fator Rh (Inclui D Fraco)" at bounding box center [320, 178] width 605 height 7
checkbox Fraco\) "true"
drag, startPoint x: 59, startPoint y: 143, endPoint x: 0, endPoint y: 152, distance: 59.9
click at [0, 152] on div "Acompanhamento Acompanhe a situação das marcações correntes e finalizadas Relat…" at bounding box center [320, 100] width 640 height 377
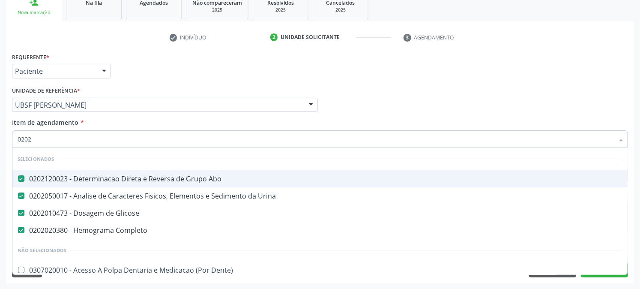
type input "02020"
checkbox \(Adulto\) "true"
checkbox Liquor "true"
checkbox Oro-Sinusal "true"
checkbox Ferro "false"
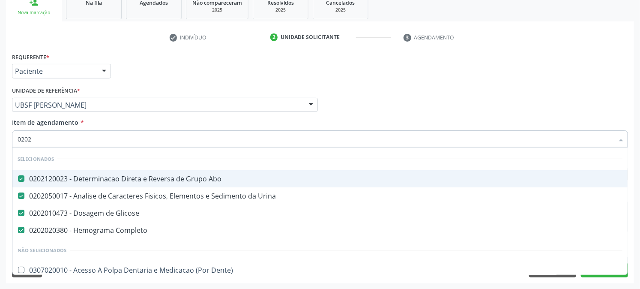
checkbox \(Cada\) "false"
checkbox Reverso "false"
checkbox I\) "false"
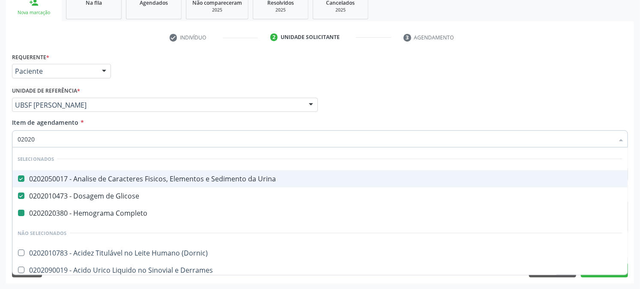
type input "020203"
checkbox Completo "false"
checkbox Alfa-2-Macroglobulina "true"
checkbox Triciclicos "true"
checkbox Calcitonina "true"
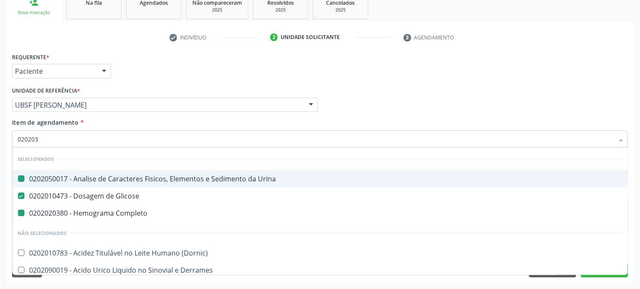
type input "0202030"
checkbox Urina "false"
checkbox D "true"
checkbox Vanilmandelico "true"
checkbox Alfa-2-Macroglobulina "false"
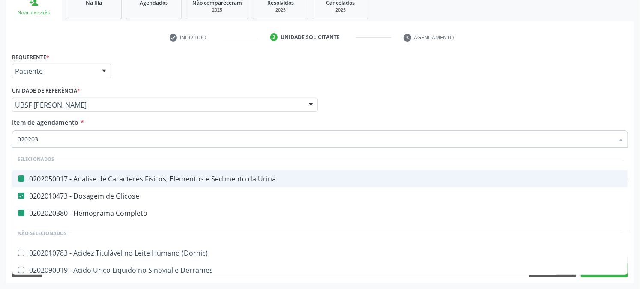
checkbox Aluminio "true"
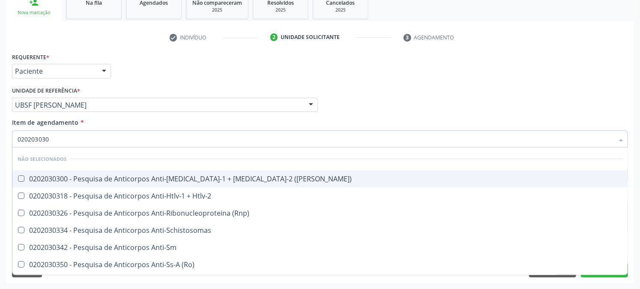
type input "0202030300"
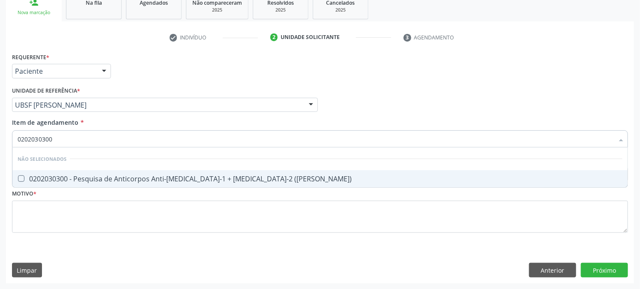
click at [21, 175] on \(Elisa\) at bounding box center [21, 178] width 6 height 6
click at [18, 176] on \(Elisa\) "checkbox" at bounding box center [15, 179] width 6 height 6
checkbox \(Elisa\) "true"
drag, startPoint x: 59, startPoint y: 134, endPoint x: 0, endPoint y: 161, distance: 64.2
click at [0, 159] on div "Acompanhamento Acompanhe a situação das marcações correntes e finalizadas Relat…" at bounding box center [320, 100] width 640 height 377
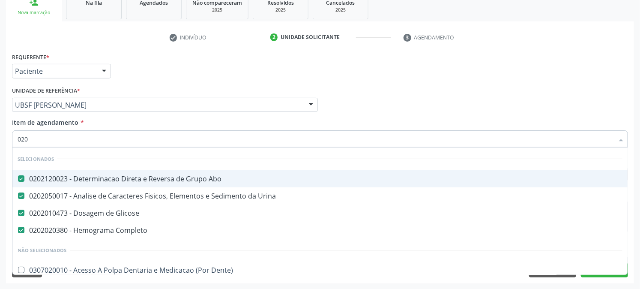
type input "0202"
checkbox Plaquetas "true"
checkbox Ferro "true"
checkbox \(Cada\) "true"
checkbox Reverso "true"
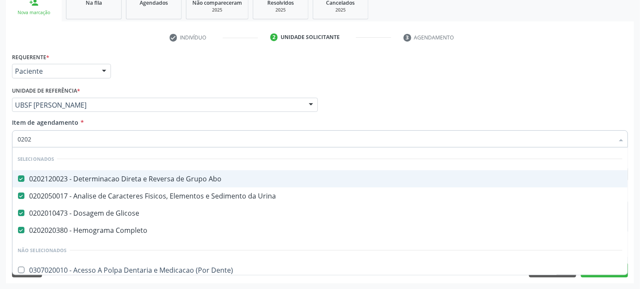
checkbox I\) "true"
type input "02020"
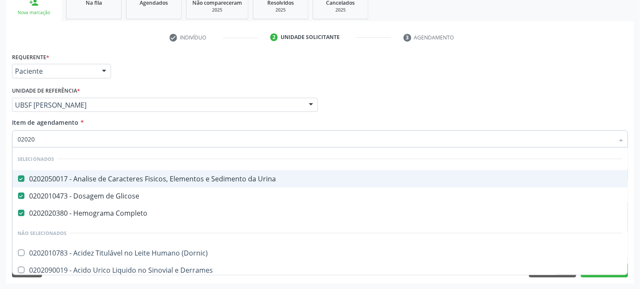
checkbox \(Elisa\) "true"
checkbox Antitoxoplasma "true"
checkbox Simples "false"
checkbox \(Hbsag\) "true"
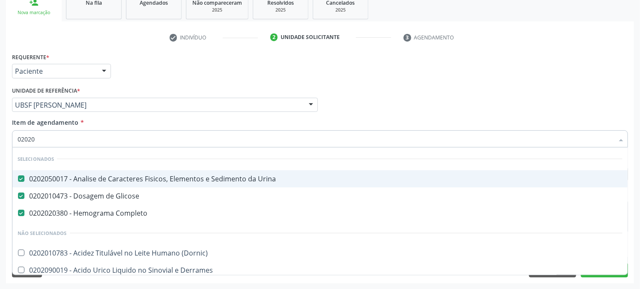
checkbox Urina "false"
checkbox Imunofluorescencia\) "false"
checkbox \(Pk\) "false"
checkbox Gnrh "false"
type input "0202"
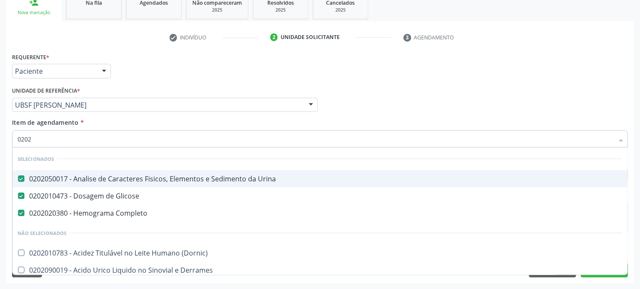
checkbox \(Elisa\) "false"
checkbox Antitoxoplasma "false"
checkbox Simples "true"
checkbox \(Hbsag\) "false"
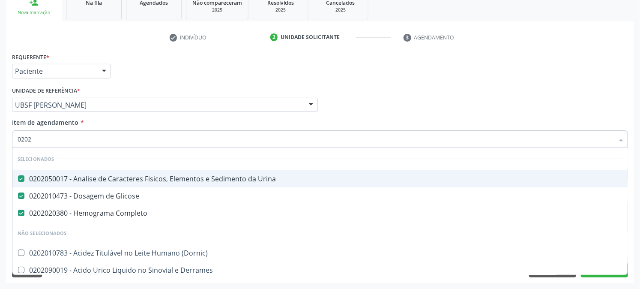
checkbox Urina "true"
checkbox Imunofluorescencia\) "true"
checkbox \(Pk\) "true"
checkbox Gnrh "true"
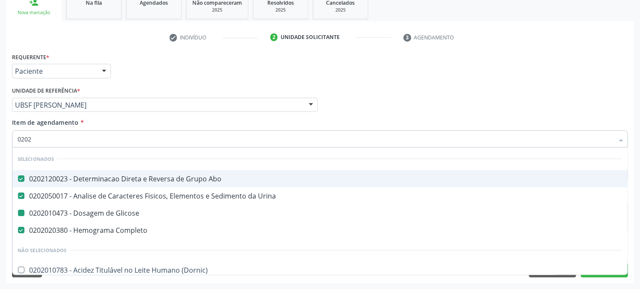
type input "02021"
checkbox Glicose "false"
checkbox \(Qualitativo\) "true"
checkbox Completo "false"
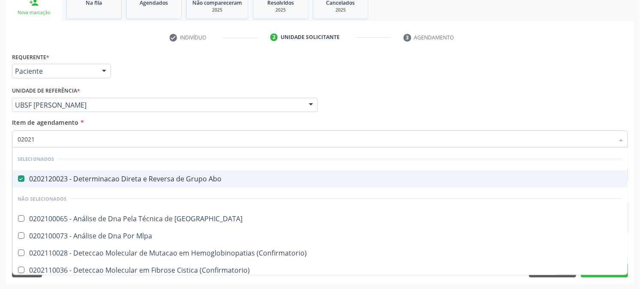
type input "020212"
checkbox Congênita "true"
type input "020212009"
checkbox Abo "false"
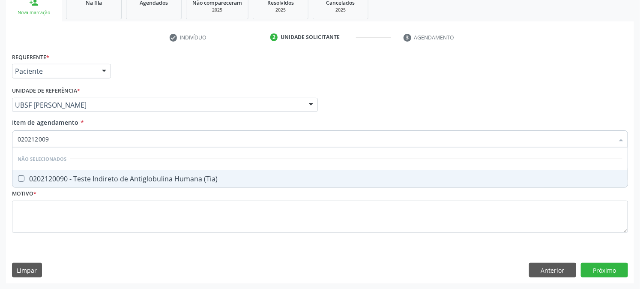
type input "0202120090"
click at [62, 176] on div "0202120090 - Teste Indireto de Antiglobulina Humana (Tia)" at bounding box center [320, 178] width 605 height 7
checkbox \(Tia\) "true"
drag, startPoint x: 58, startPoint y: 134, endPoint x: 7, endPoint y: 147, distance: 52.2
click at [7, 147] on div "Requerente * Paciente Profissional de Saúde Paciente Nenhum resultado encontrad…" at bounding box center [320, 167] width 628 height 233
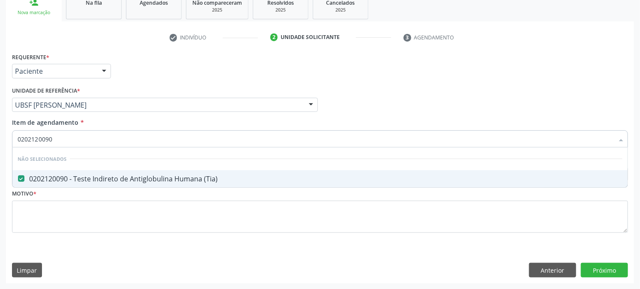
click at [7, 147] on div "Requerente * Paciente Profissional de Saúde Paciente Nenhum resultado encontrad…" at bounding box center [320, 167] width 628 height 233
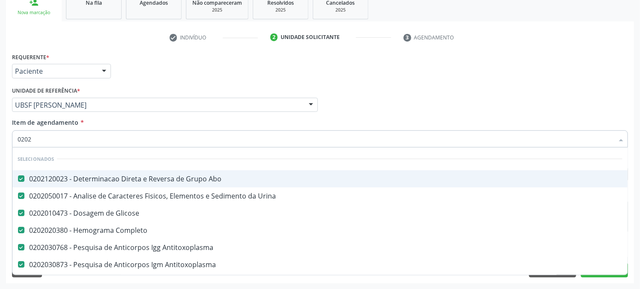
type input "02020"
checkbox \(Elisa\) "false"
checkbox \(Tia\) "false"
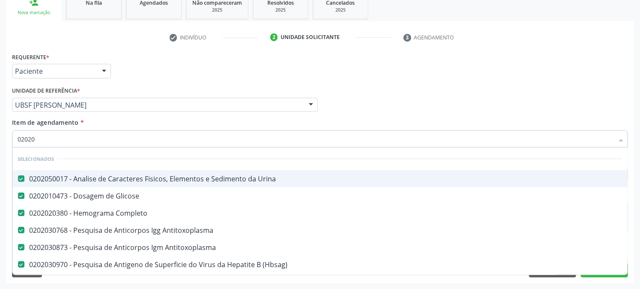
type input "020203"
checkbox \(Elisa\) "false"
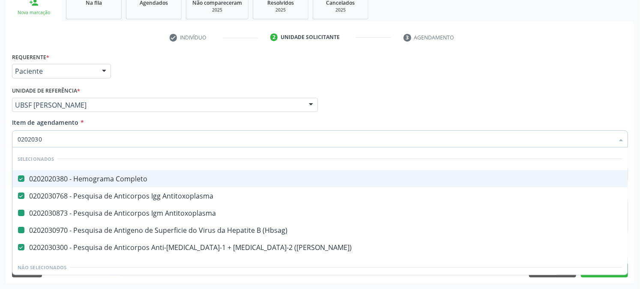
type input "02020303"
checkbox Antitoxoplasma "false"
checkbox \(Hbsag\) "false"
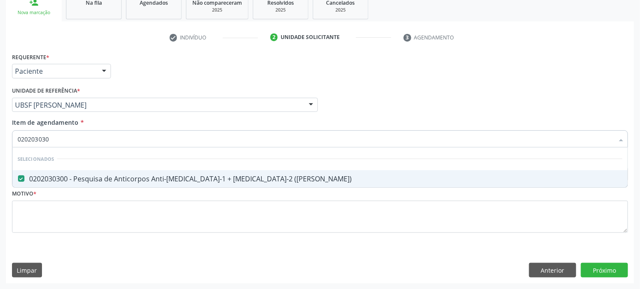
type input "0202030300"
drag, startPoint x: 84, startPoint y: 138, endPoint x: 0, endPoint y: 155, distance: 85.7
click at [0, 155] on div "Acompanhamento Acompanhe a situação das marcações correntes e finalizadas Relat…" at bounding box center [320, 100] width 640 height 377
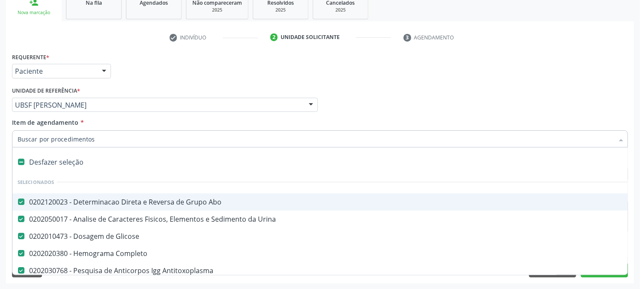
click at [0, 156] on div "Acompanhamento Acompanhe a situação das marcações correntes e finalizadas Relat…" at bounding box center [320, 100] width 640 height 377
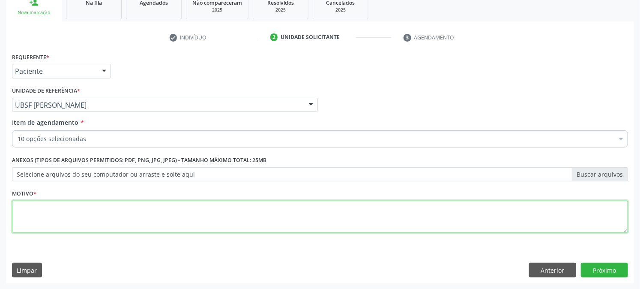
click at [43, 217] on textarea at bounding box center [320, 216] width 616 height 33
type textarea "PRÉ [DATE]"
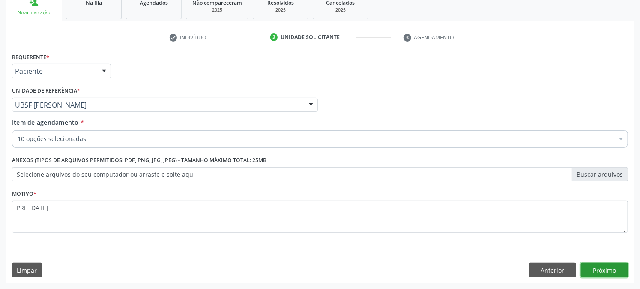
click at [618, 273] on button "Próximo" at bounding box center [604, 270] width 47 height 15
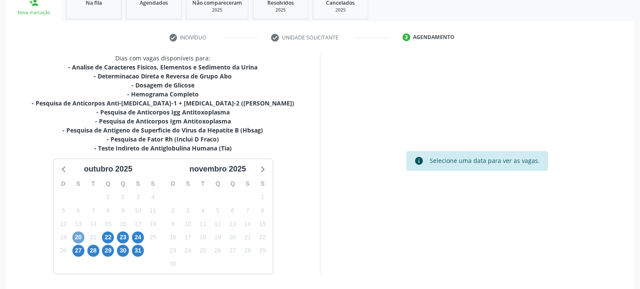
click at [78, 237] on span "20" at bounding box center [78, 237] width 12 height 12
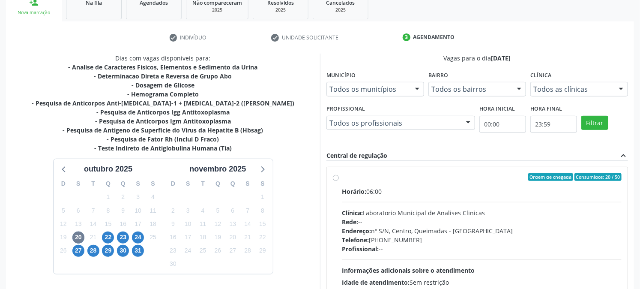
click at [357, 182] on label "Ordem de chegada Consumidos: 20 / 50 Horário: 06:00 Clínica: Laboratorio Munici…" at bounding box center [482, 238] width 280 height 131
click at [339, 181] on input "Ordem de chegada Consumidos: 20 / 50 Horário: 06:00 Clínica: Laboratorio Munici…" at bounding box center [336, 177] width 6 height 8
radio input "true"
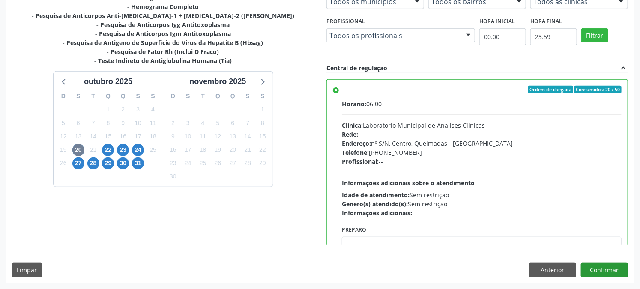
click at [631, 260] on div "Dias com vagas disponíveis para: - Analise de Caracteres Fisicos, Elementos e S…" at bounding box center [320, 124] width 628 height 316
click at [614, 266] on button "Confirmar" at bounding box center [604, 270] width 47 height 15
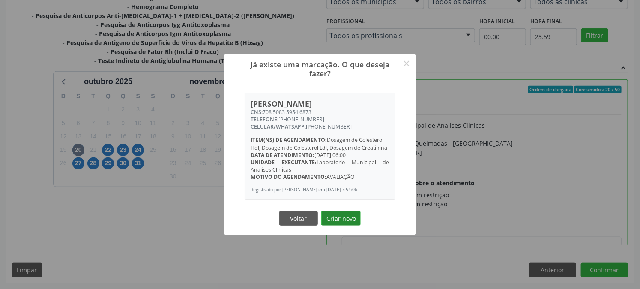
click at [334, 216] on button "Criar novo" at bounding box center [340, 218] width 39 height 15
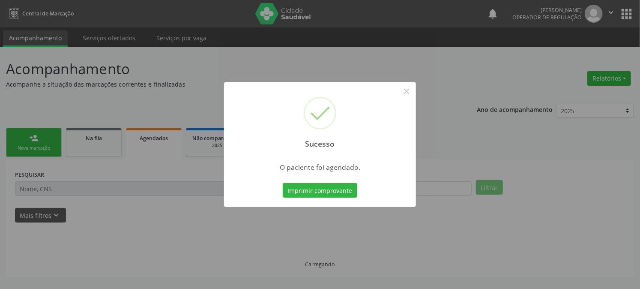
scroll to position [0, 0]
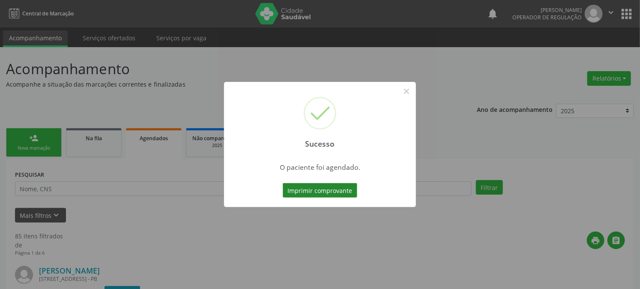
click at [317, 191] on button "Imprimir comprovante" at bounding box center [320, 190] width 75 height 15
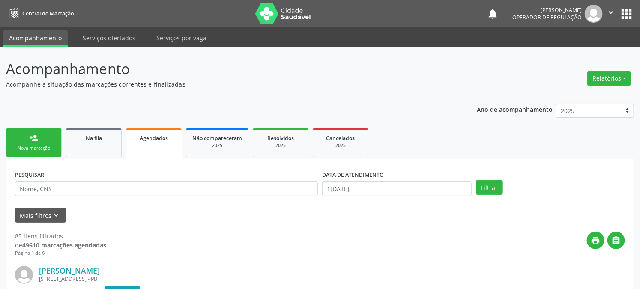
click at [36, 135] on div "person_add" at bounding box center [33, 137] width 9 height 9
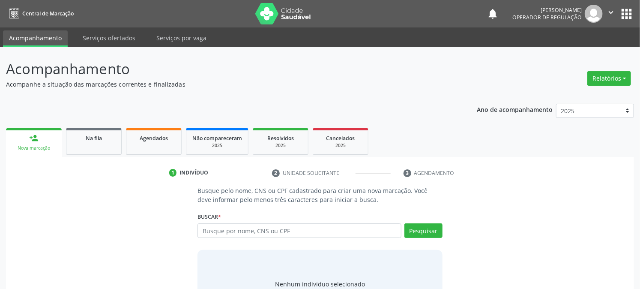
drag, startPoint x: 199, startPoint y: 238, endPoint x: 220, endPoint y: 241, distance: 21.2
click at [198, 238] on div "Busque por nome, CNS ou CPF Nenhum resultado encontrado para: " " Digite nome, …" at bounding box center [319, 233] width 245 height 21
click at [225, 240] on div "Busque por nome, CNS ou CPF Nenhum resultado encontrado para: " " Digite nome, …" at bounding box center [319, 233] width 245 height 21
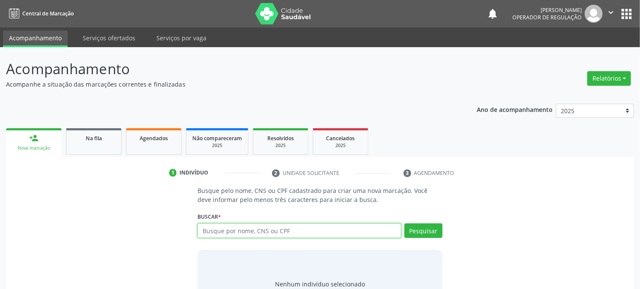
click at [224, 227] on input "text" at bounding box center [298, 230] width 203 height 15
type input "708906716596811"
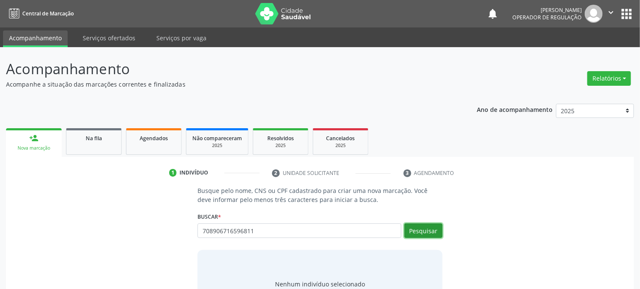
click at [428, 233] on button "Pesquisar" at bounding box center [423, 230] width 38 height 15
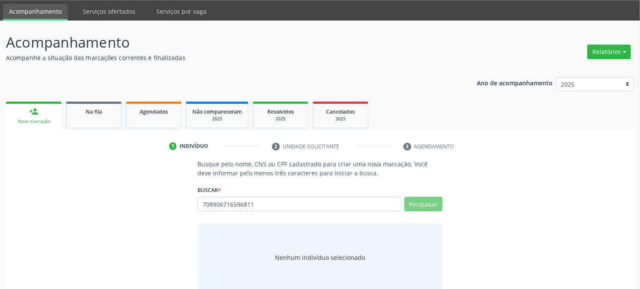
scroll to position [41, 0]
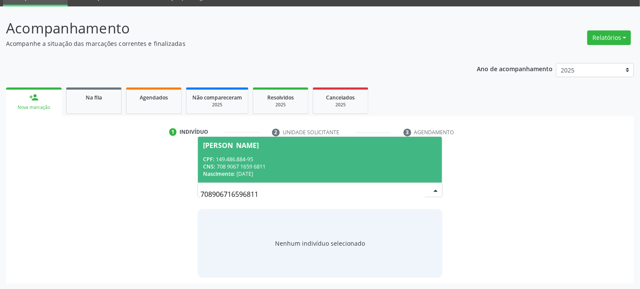
click at [236, 152] on span "Maria Izabel da Silva Negreiros CPF: 149.486.884-95 CNS: 708 9067 1659 6811 Nas…" at bounding box center [320, 160] width 244 height 46
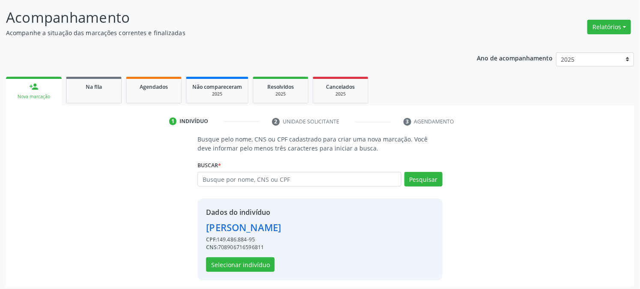
scroll to position [54, 0]
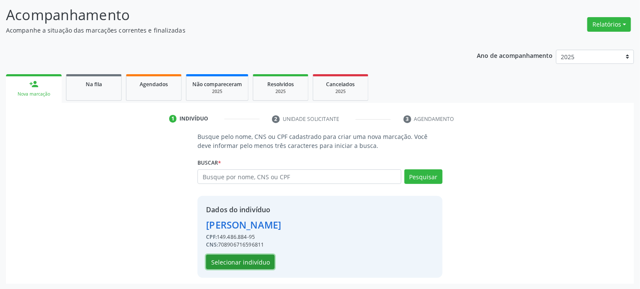
click at [221, 260] on button "Selecionar indivíduo" at bounding box center [240, 261] width 69 height 15
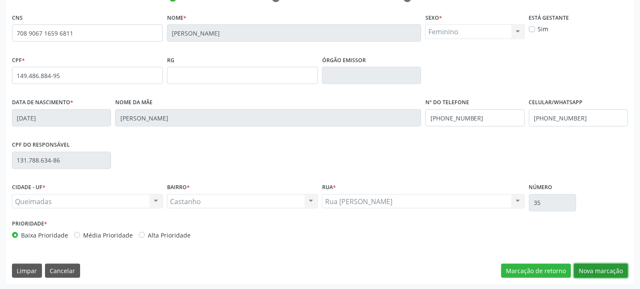
click at [602, 275] on button "Nova marcação" at bounding box center [601, 270] width 54 height 15
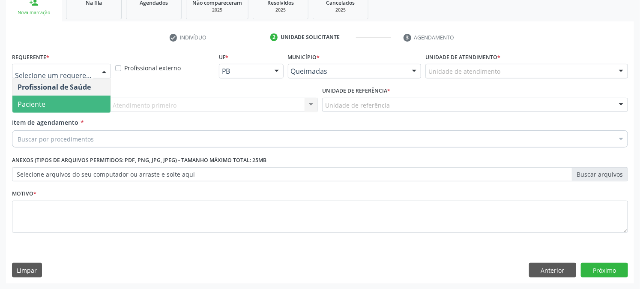
click at [66, 99] on span "Paciente" at bounding box center [61, 103] width 98 height 17
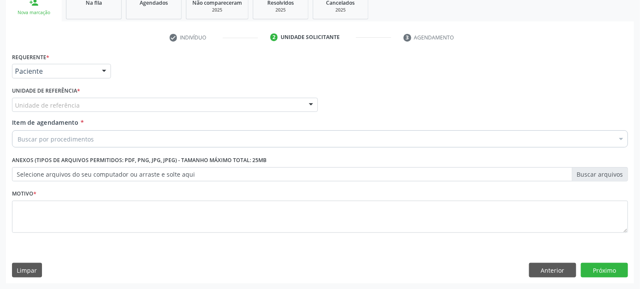
click at [66, 99] on div "Unidade de referência" at bounding box center [165, 105] width 306 height 15
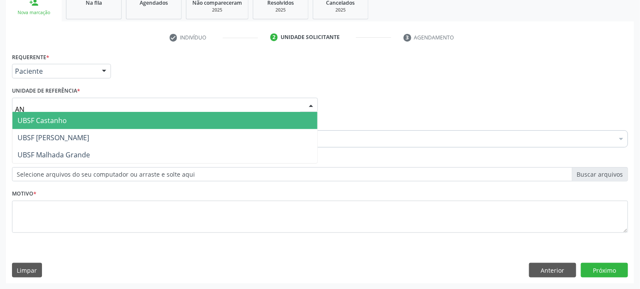
type input "ANI"
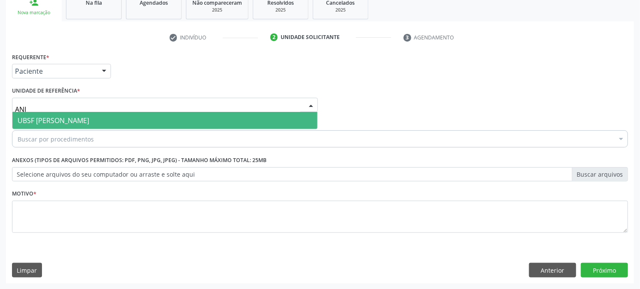
click at [64, 116] on span "UBSF [PERSON_NAME]" at bounding box center [54, 120] width 72 height 9
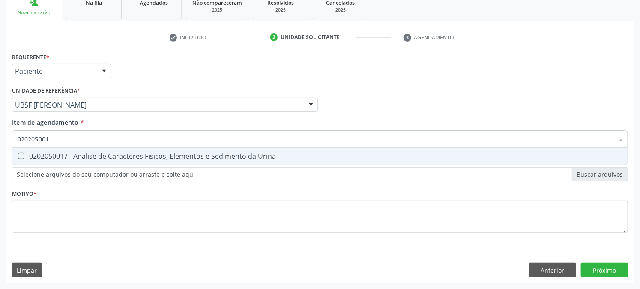
type input "0202050017"
click at [20, 158] on Urina at bounding box center [21, 155] width 6 height 6
click at [18, 158] on Urina "checkbox" at bounding box center [15, 156] width 6 height 6
checkbox Urina "true"
drag, startPoint x: 59, startPoint y: 138, endPoint x: 0, endPoint y: 155, distance: 61.3
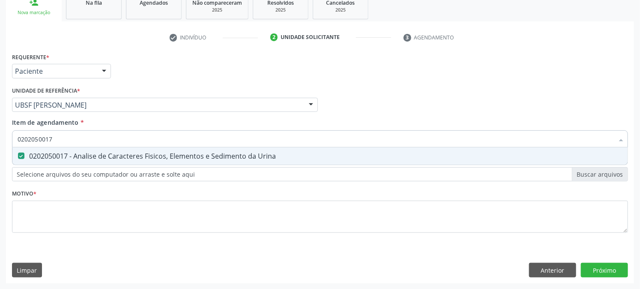
click at [0, 155] on div "Acompanhamento Acompanhe a situação das marcações correntes e finalizadas Relat…" at bounding box center [320, 100] width 640 height 377
checkbox Urina "false"
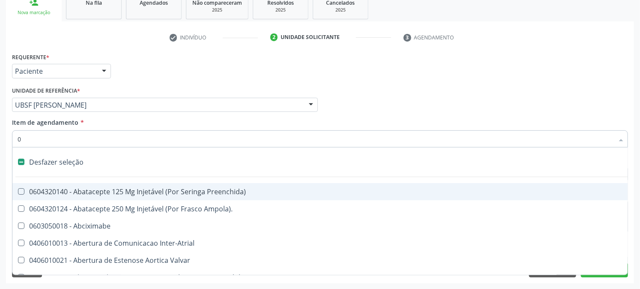
type input "02"
checkbox Psicossocial "true"
checkbox Urina "false"
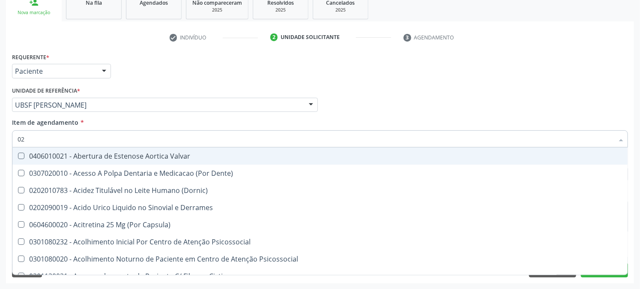
type input "020"
checkbox Frasco-Ampola\) "true"
checkbox Urina "false"
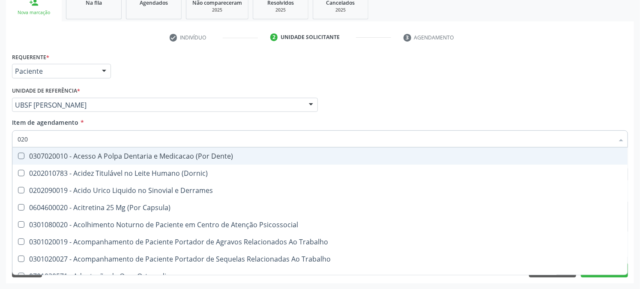
type input "0202"
checkbox Capsula\) "true"
checkbox Urina "false"
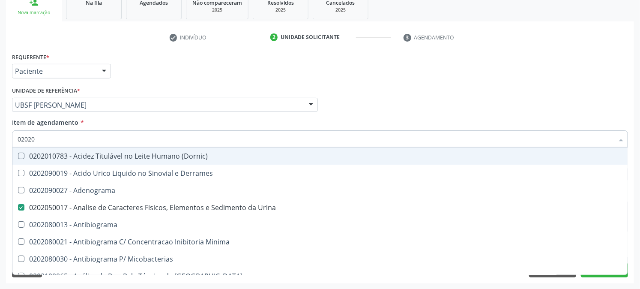
type input "020201"
checkbox Urina "false"
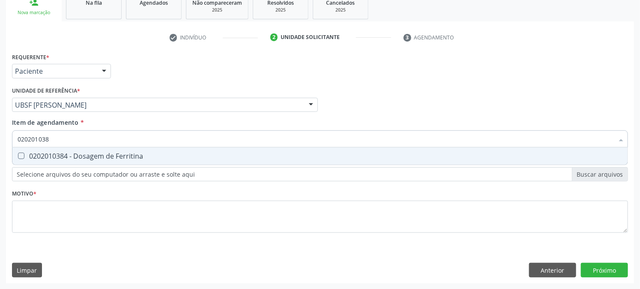
type input "0202010384"
click at [20, 157] on Ferritina at bounding box center [21, 155] width 6 height 6
click at [18, 157] on Ferritina "checkbox" at bounding box center [15, 156] width 6 height 6
checkbox Ferritina "true"
drag, startPoint x: 59, startPoint y: 137, endPoint x: 0, endPoint y: 182, distance: 74.0
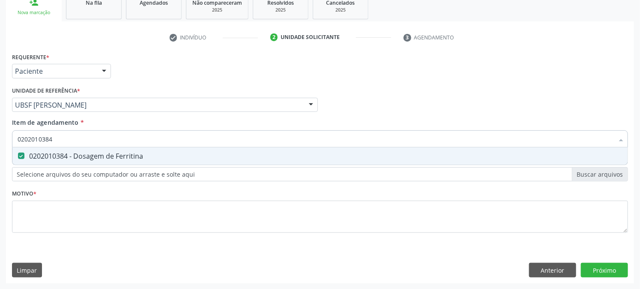
click at [0, 180] on div "Acompanhamento Acompanhe a situação das marcações correntes e finalizadas Relat…" at bounding box center [320, 100] width 640 height 377
checkbox Ferritina "false"
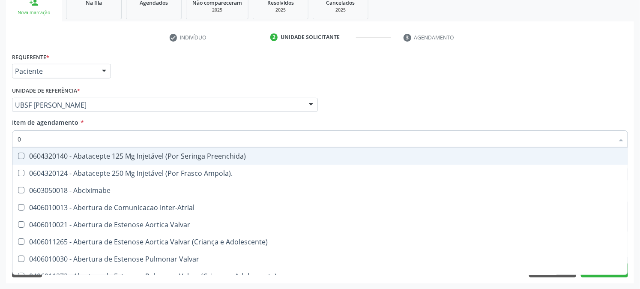
type input "02"
checkbox Psicossocial "true"
checkbox Urina "false"
checkbox Simples "true"
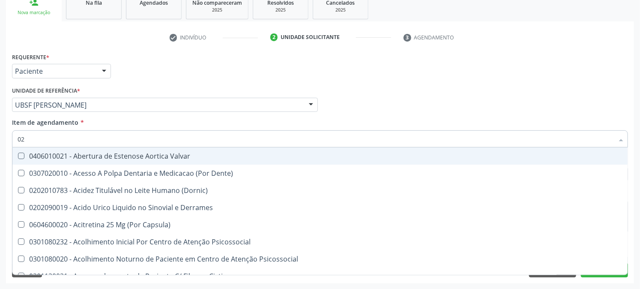
type input "020"
checkbox Frasco-Ampola\) "true"
checkbox Urina "false"
checkbox \(Ch50\) "true"
checkbox Ferritina "false"
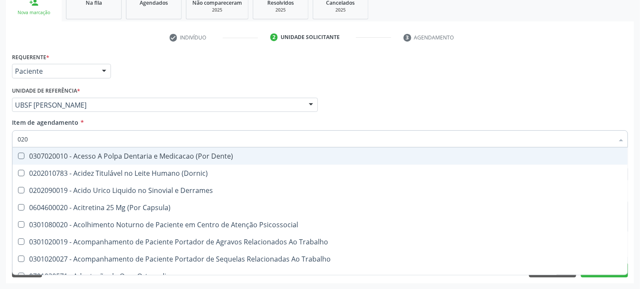
type input "0202"
checkbox Capsula\) "true"
checkbox Urina "false"
checkbox Farmacêuticos "true"
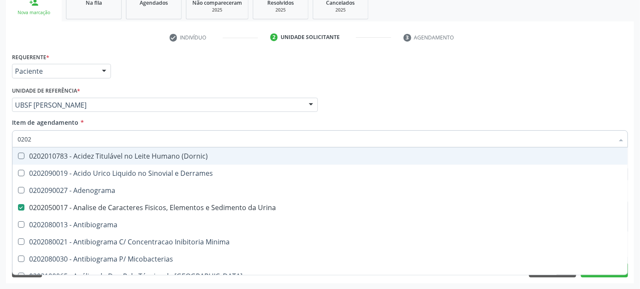
type input "02020"
checkbox \(Dht\) "true"
checkbox Ferritina "false"
type input "020203"
checkbox Urina "false"
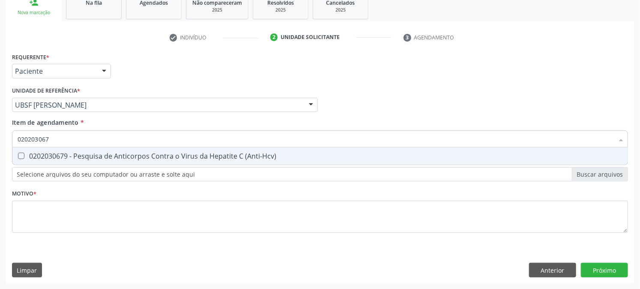
type input "0202030679"
click at [42, 158] on div "0202030679 - Pesquisa de Anticorpos Contra o Virus da Hepatite C (Anti-Hcv)" at bounding box center [320, 155] width 605 height 7
checkbox \(Anti-Hcv\) "true"
drag, startPoint x: 0, startPoint y: 138, endPoint x: 0, endPoint y: 146, distance: 7.7
click at [0, 146] on div "Acompanhamento Acompanhe a situação das marcações correntes e finalizadas Relat…" at bounding box center [320, 100] width 640 height 377
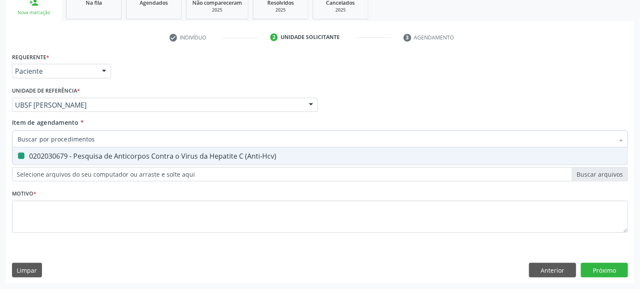
checkbox \(Anti-Hcv\) "false"
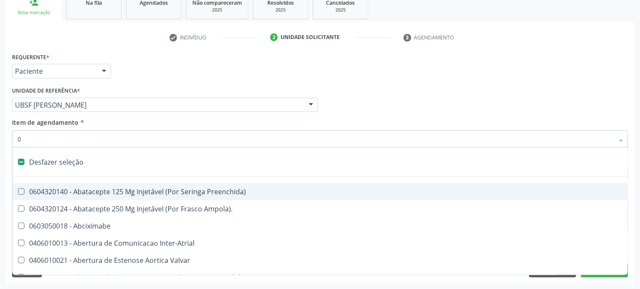
type input "02"
checkbox Psicossocial "true"
checkbox Urina "false"
checkbox Simples "true"
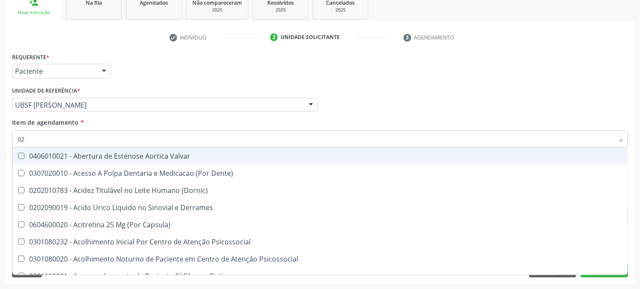
type input "020"
checkbox Frasco-Ampola\) "true"
checkbox Urina "false"
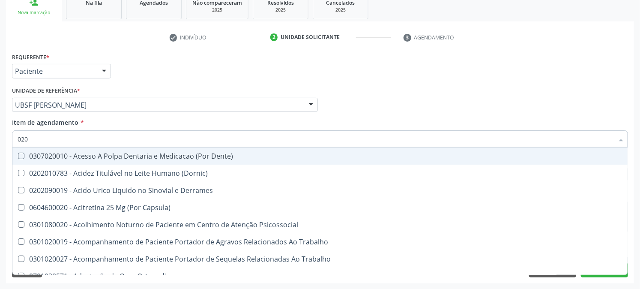
type input "0202"
checkbox Capsula\) "true"
checkbox Urina "false"
checkbox Farmacêuticos "true"
checkbox Congênita "true"
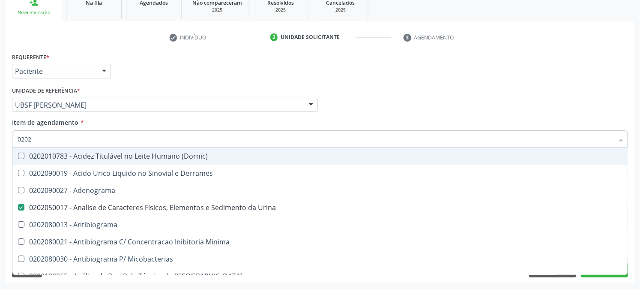
type input "02020"
checkbox \(Dht\) "true"
checkbox Ferritina "false"
checkbox Unilateral "true"
checkbox \(Anti-Hcv\) "false"
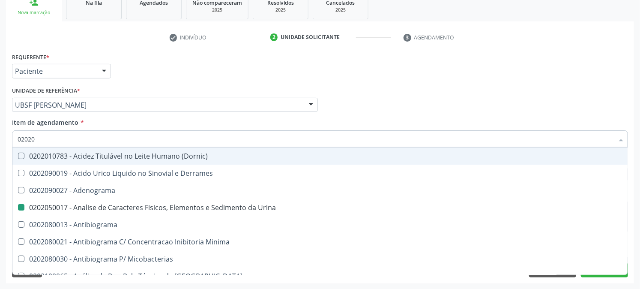
type input "020203"
checkbox Urina "false"
checkbox Complemento "true"
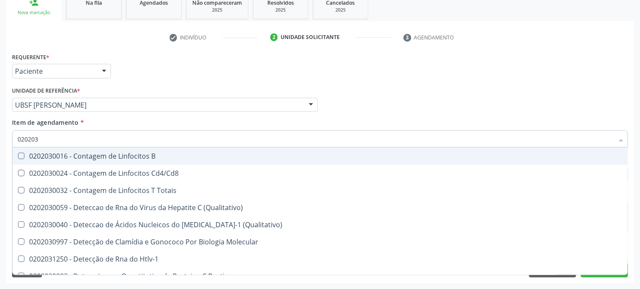
type input "0202030"
checkbox Antiglomerulo "true"
checkbox \(Anti-Hcv\) "false"
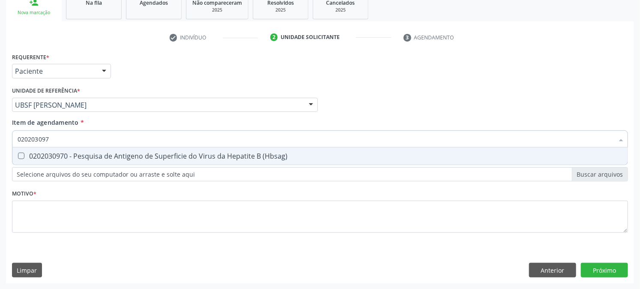
type input "0202030970"
click at [26, 158] on div "0202030970 - Pesquisa de Antigeno de Superficie do Virus da Hepatite B (Hbsag)" at bounding box center [320, 155] width 605 height 7
checkbox \(Hbsag\) "true"
drag, startPoint x: 0, startPoint y: 164, endPoint x: 0, endPoint y: 174, distance: 10.3
click at [0, 174] on div "Acompanhamento Acompanhe a situação das marcações correntes e finalizadas Relat…" at bounding box center [320, 100] width 640 height 377
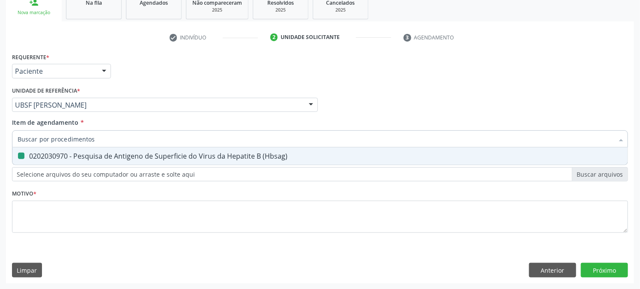
checkbox \(Hbsag\) "false"
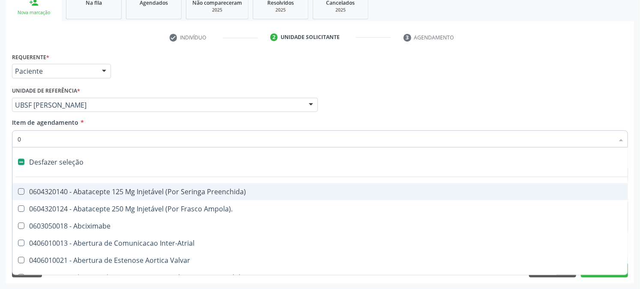
type input "02"
checkbox Psicossocial "true"
checkbox Urina "false"
checkbox Simples "true"
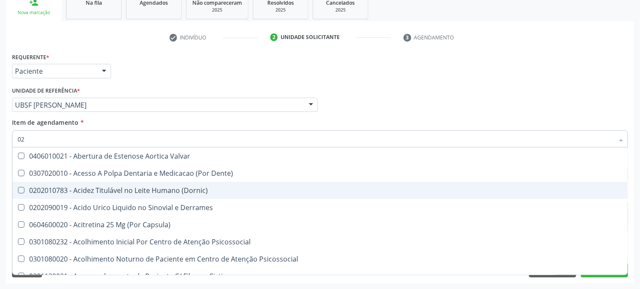
type input "020"
checkbox Frasco-Ampola\) "true"
checkbox Urina "false"
checkbox \(Ch50\) "true"
checkbox Ferritina "false"
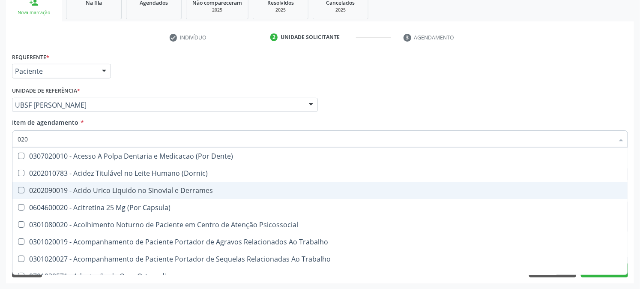
type input "0202"
checkbox Capsula\) "true"
checkbox Urina "false"
checkbox Farmacêuticos "true"
checkbox Congênita "true"
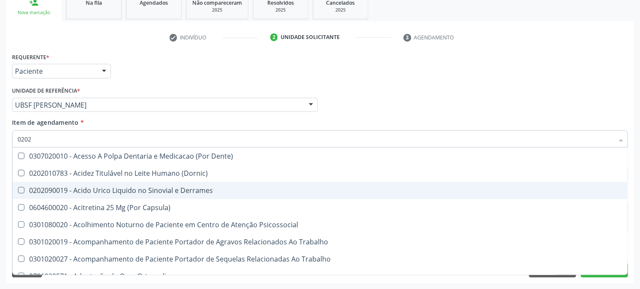
checkbox Euglobulina "true"
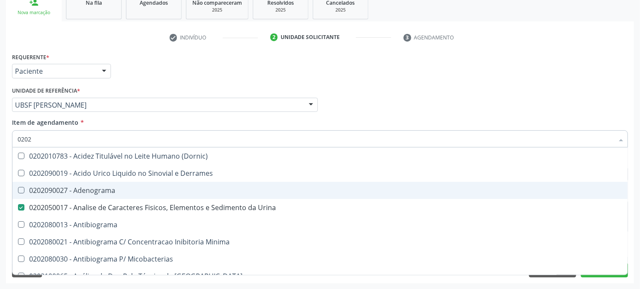
type input "02020"
checkbox \(Dht\) "true"
checkbox Ferritina "false"
checkbox Unilateral "true"
checkbox \(Ro\) "true"
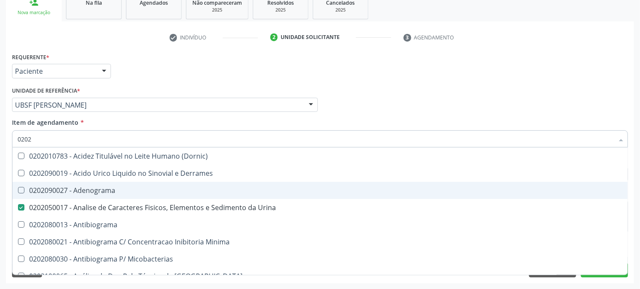
checkbox \(Anti-Hcv\) "false"
checkbox \(Hbsag\) "false"
type input "020203"
checkbox Urina "false"
checkbox Ala-Desidratase "true"
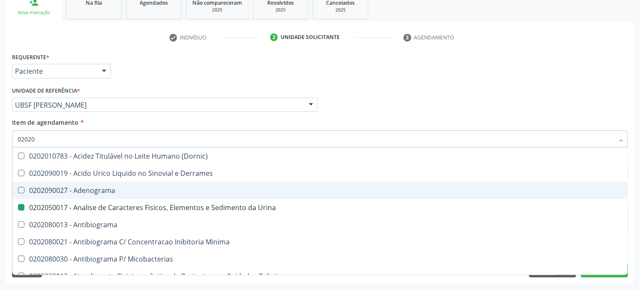
checkbox Carboxi-Hemoglobina "true"
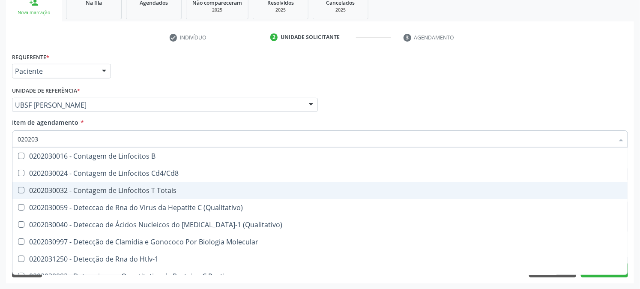
type input "0202030"
checkbox Antiglomerulo "true"
checkbox \(Anti-Hcv\) "false"
checkbox Epstein-Barr "true"
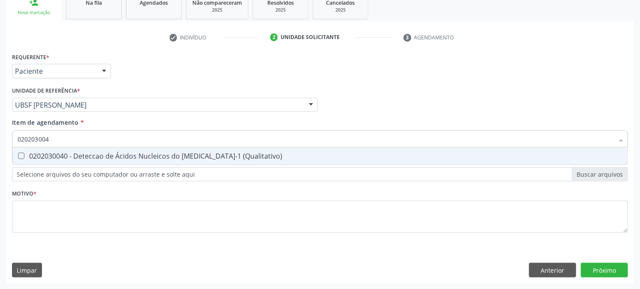
type input "0202030040"
click at [42, 143] on input "0202030040" at bounding box center [316, 138] width 596 height 17
click at [39, 155] on div "0202030040 - Deteccao de Ácidos Nucleicos do [MEDICAL_DATA]-1 (Qualitativo)" at bounding box center [320, 155] width 605 height 7
checkbox \(Qualitativo\) "true"
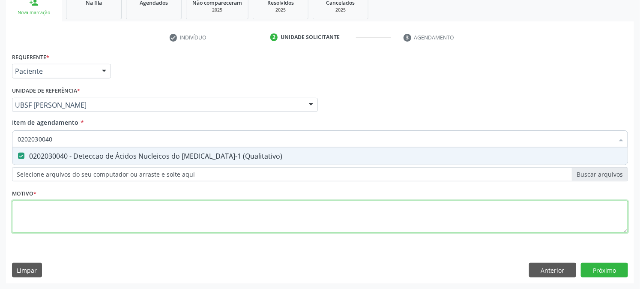
click at [75, 230] on div "Requerente * Paciente Profissional de Saúde Paciente Nenhum resultado encontrad…" at bounding box center [320, 148] width 616 height 194
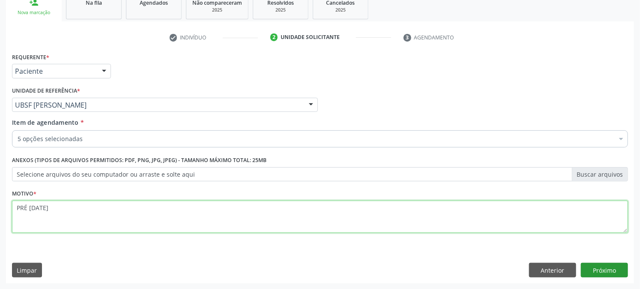
type textarea "PRÉ [DATE]"
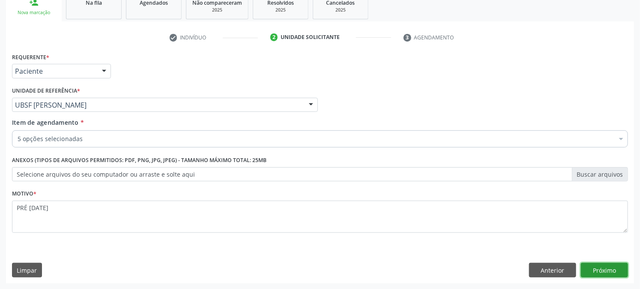
click at [588, 270] on button "Próximo" at bounding box center [604, 270] width 47 height 15
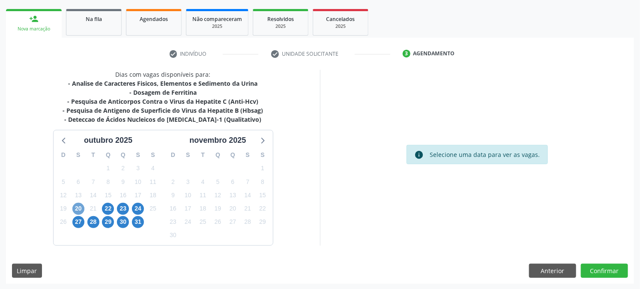
click at [76, 211] on span "20" at bounding box center [78, 209] width 12 height 12
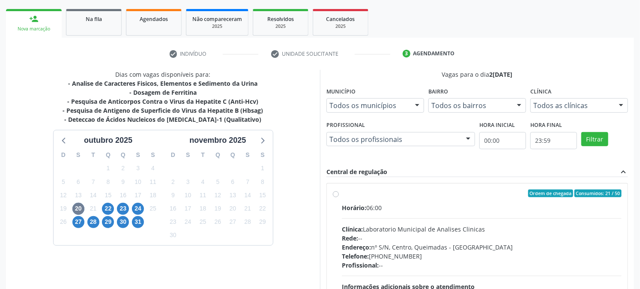
click at [373, 206] on div "Horário: 06:00" at bounding box center [482, 207] width 280 height 9
click at [339, 197] on input "Ordem de chegada Consumidos: 21 / 50 Horário: 06:00 Clínica: Laboratorio Munici…" at bounding box center [336, 193] width 6 height 8
radio input "true"
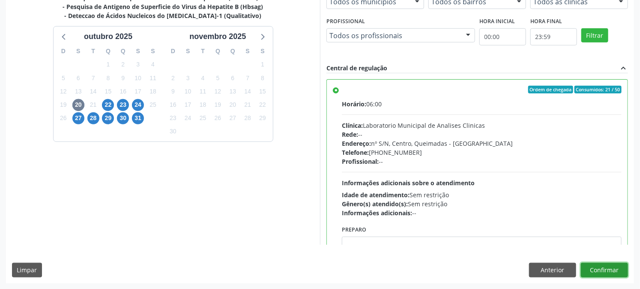
click at [618, 273] on button "Confirmar" at bounding box center [604, 270] width 47 height 15
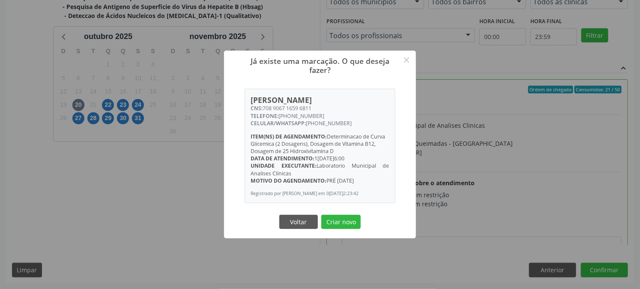
click at [321, 215] on button "Criar novo" at bounding box center [340, 222] width 39 height 15
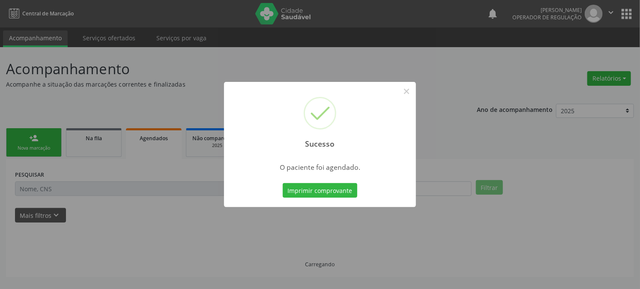
scroll to position [0, 0]
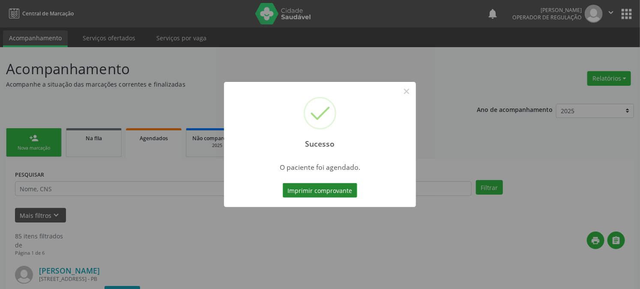
click at [326, 191] on button "Imprimir comprovante" at bounding box center [320, 190] width 75 height 15
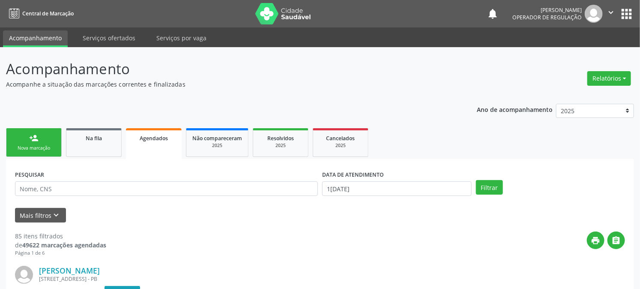
click at [31, 142] on link "person_add Nova marcação" at bounding box center [34, 142] width 56 height 29
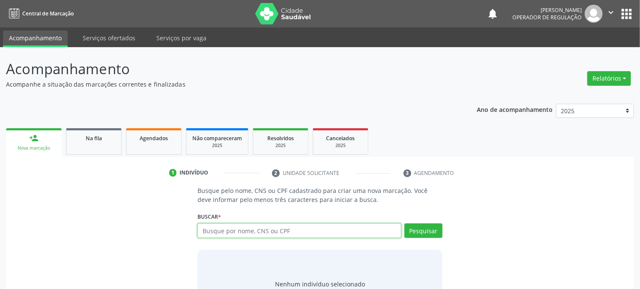
click at [273, 232] on input "text" at bounding box center [298, 230] width 203 height 15
type input "704201740910287"
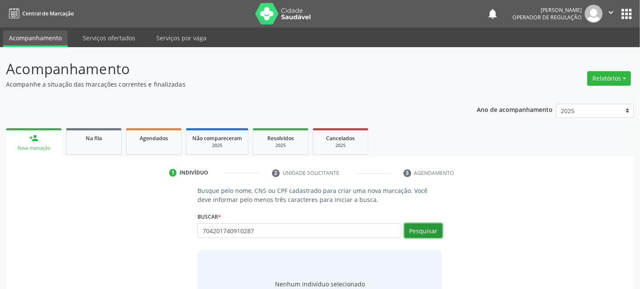
click at [420, 227] on button "Pesquisar" at bounding box center [423, 230] width 38 height 15
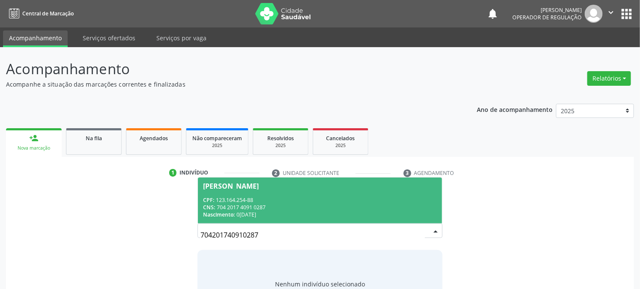
click at [277, 202] on div "CPF: 123.164.254-88" at bounding box center [319, 199] width 233 height 7
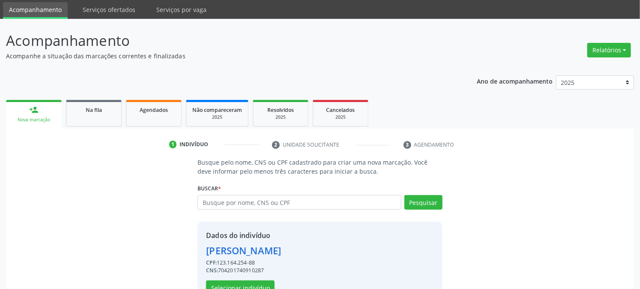
scroll to position [54, 0]
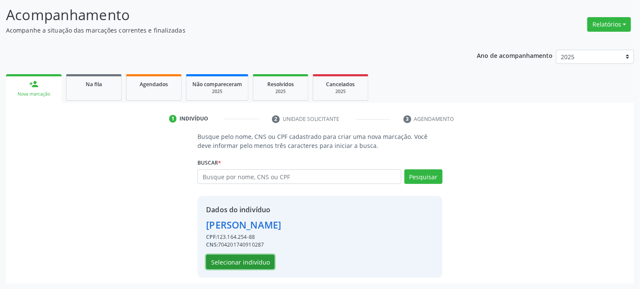
click at [241, 263] on button "Selecionar indivíduo" at bounding box center [240, 261] width 69 height 15
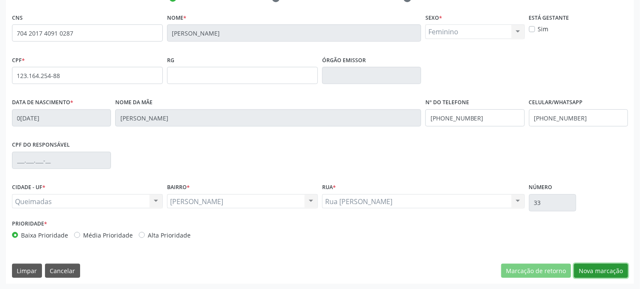
click at [600, 266] on button "Nova marcação" at bounding box center [601, 270] width 54 height 15
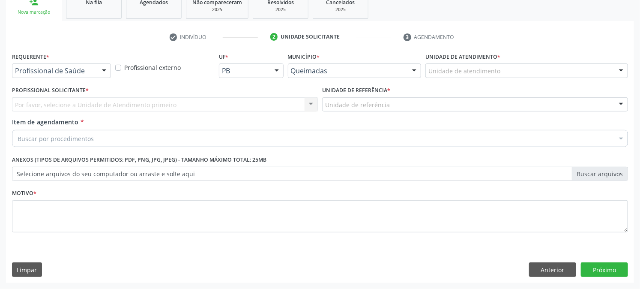
scroll to position [135, 0]
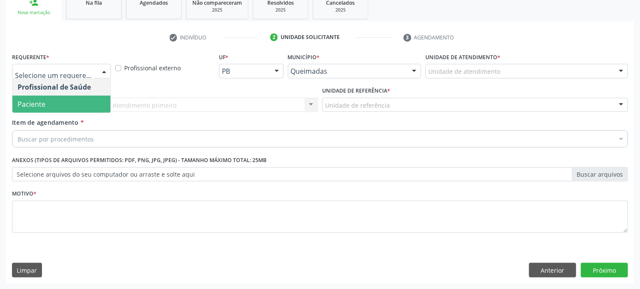
click at [41, 104] on span "Paciente" at bounding box center [32, 103] width 28 height 9
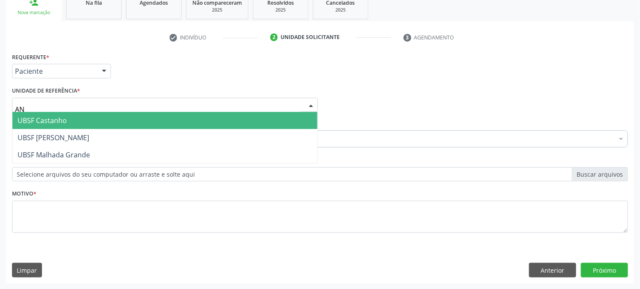
type input "ANI"
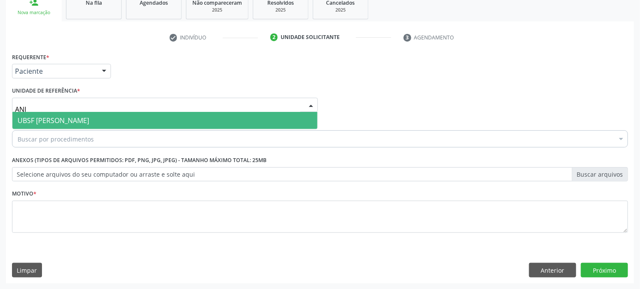
click at [45, 124] on span "UBSF [PERSON_NAME]" at bounding box center [164, 120] width 305 height 17
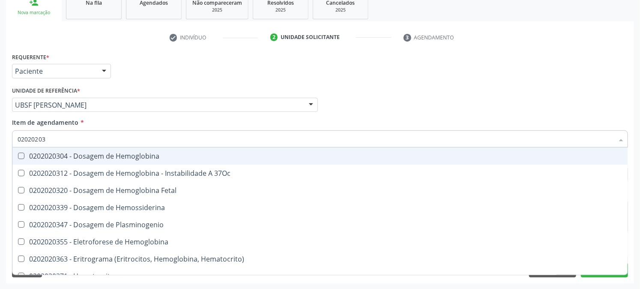
type input "020202038"
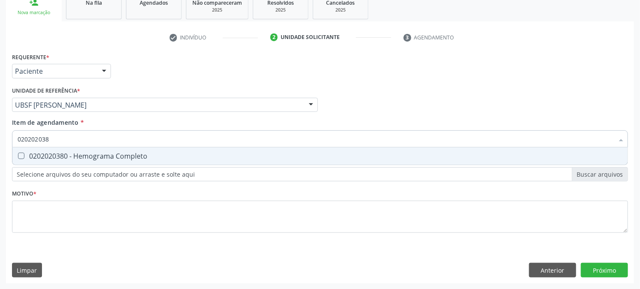
drag, startPoint x: 33, startPoint y: 151, endPoint x: 63, endPoint y: 130, distance: 36.6
click at [32, 152] on div "0202020380 - Hemograma Completo" at bounding box center [320, 155] width 605 height 7
checkbox Completo "true"
click at [4, 147] on div "Acompanhamento Acompanhe a situação das marcações correntes e finalizadas Relat…" at bounding box center [320, 100] width 640 height 377
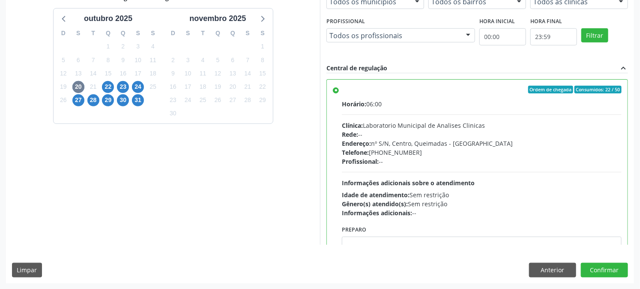
scroll to position [223, 0]
click at [605, 265] on button "Confirmar" at bounding box center [604, 270] width 47 height 15
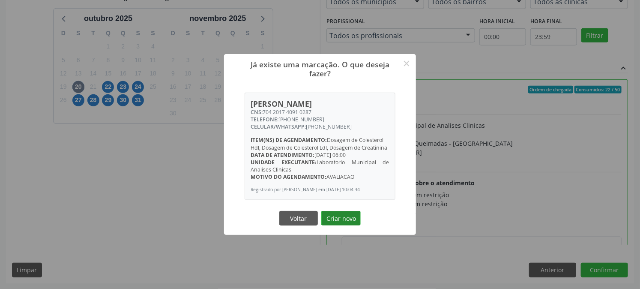
click at [333, 223] on button "Criar novo" at bounding box center [340, 218] width 39 height 15
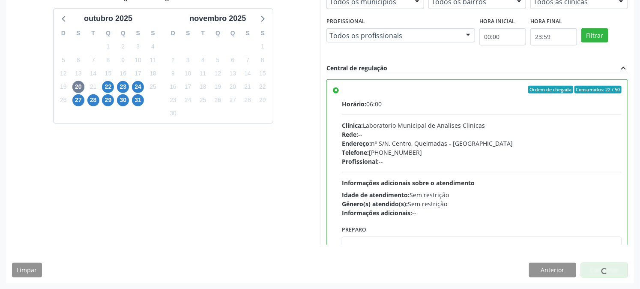
scroll to position [0, 0]
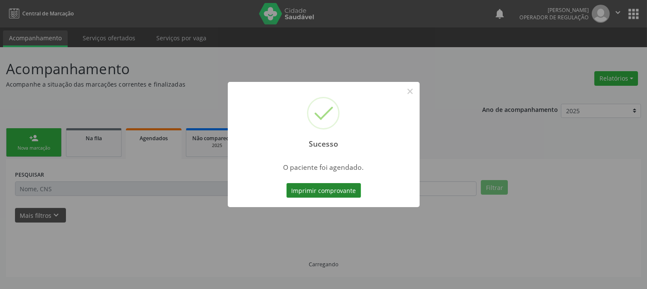
click at [346, 192] on button "Imprimir comprovante" at bounding box center [323, 190] width 75 height 15
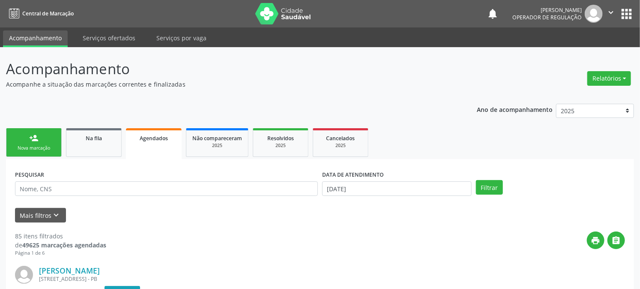
click at [45, 145] on div "Nova marcação" at bounding box center [33, 148] width 43 height 6
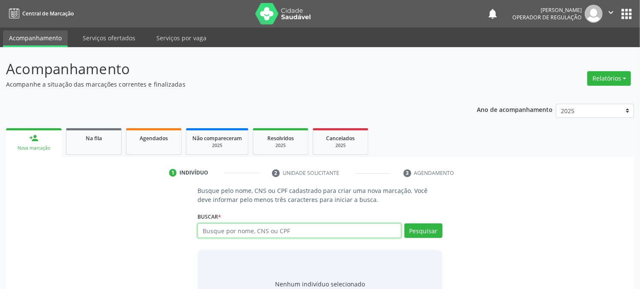
click at [245, 230] on input "text" at bounding box center [298, 230] width 203 height 15
type input "701802292907475"
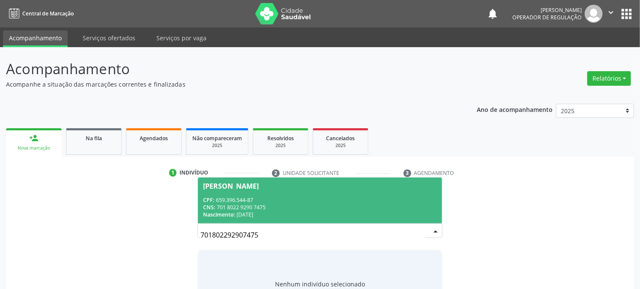
click at [242, 213] on div "Nascimento: 02/03/1968" at bounding box center [319, 214] width 233 height 7
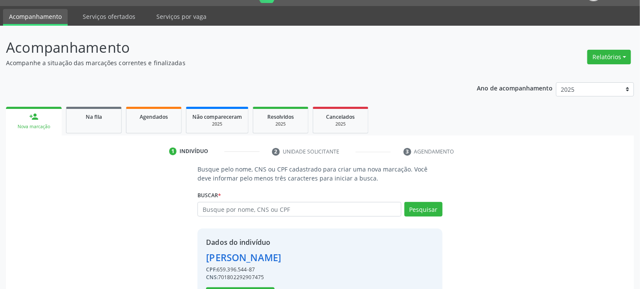
scroll to position [54, 0]
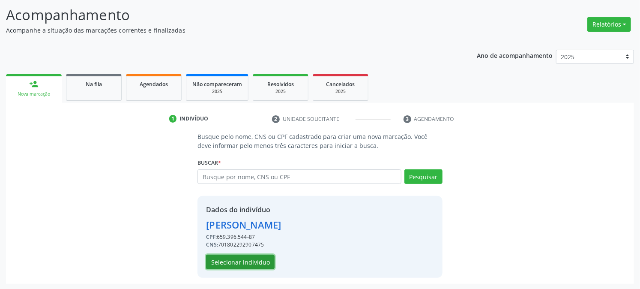
click at [247, 259] on button "Selecionar indivíduo" at bounding box center [240, 261] width 69 height 15
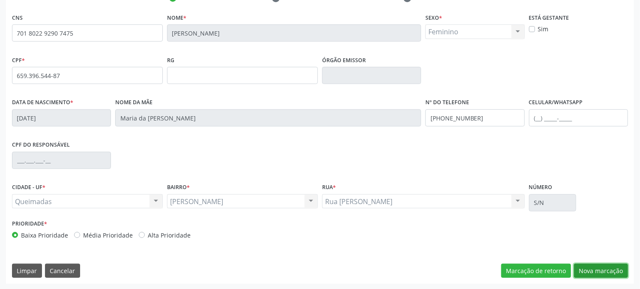
click at [592, 268] on button "Nova marcação" at bounding box center [601, 270] width 54 height 15
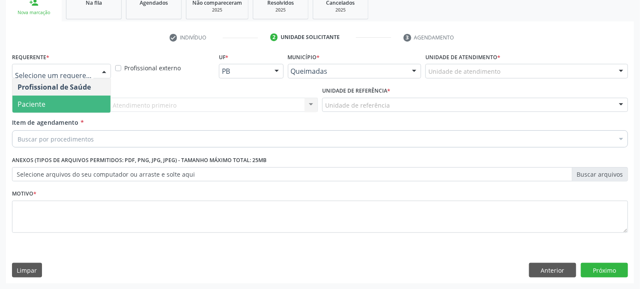
click at [43, 108] on span "Paciente" at bounding box center [61, 103] width 98 height 17
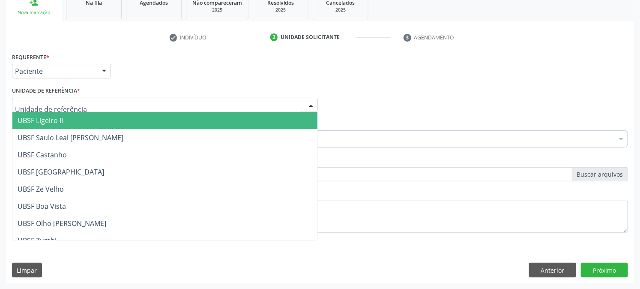
type input "A"
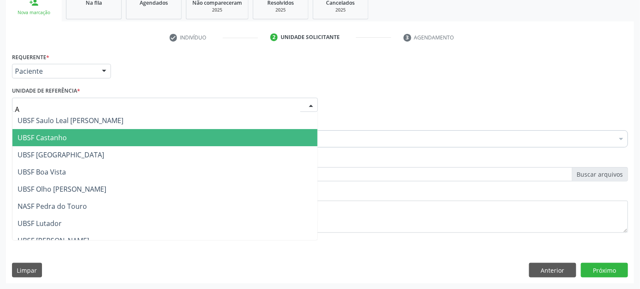
scroll to position [95, 0]
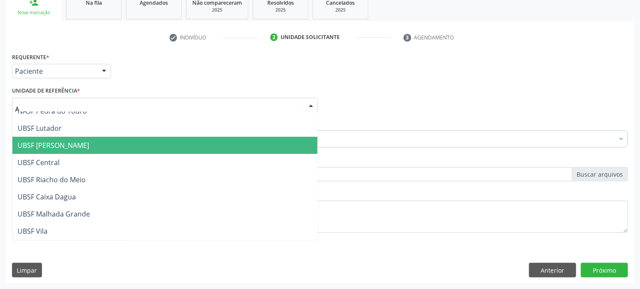
click at [48, 144] on span "UBSF [PERSON_NAME]" at bounding box center [54, 144] width 72 height 9
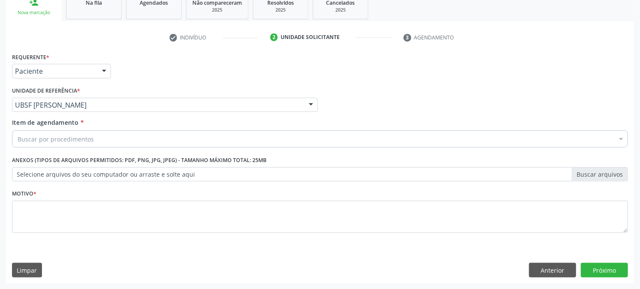
click at [0, 178] on div "Acompanhamento Acompanhe a situação das marcações correntes e finalizadas Relat…" at bounding box center [320, 100] width 640 height 377
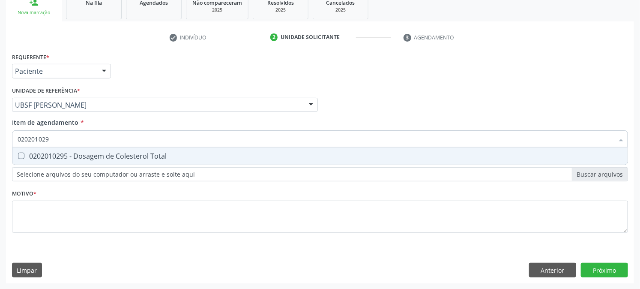
type input "0202010295"
drag, startPoint x: 57, startPoint y: 134, endPoint x: 0, endPoint y: 146, distance: 58.0
click at [0, 146] on div "Acompanhamento Acompanhe a situação das marcações correntes e finalizadas Relat…" at bounding box center [320, 100] width 640 height 377
type input "0202010678"
click at [26, 156] on div "0202010678 - Dosagem de Triglicerideos" at bounding box center [320, 155] width 605 height 7
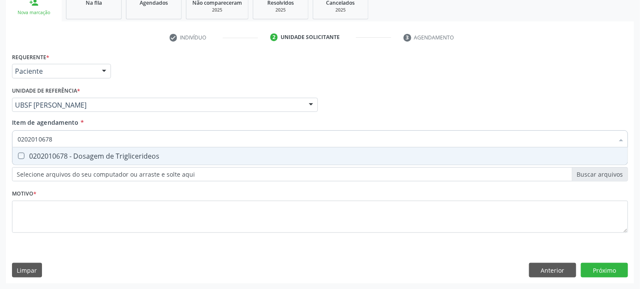
checkbox Triglicerideos "true"
type input "0202010678"
drag, startPoint x: 78, startPoint y: 121, endPoint x: 66, endPoint y: 137, distance: 20.1
click at [78, 125] on span "Item de agendamento" at bounding box center [45, 122] width 67 height 8
click at [78, 130] on input "0202010678" at bounding box center [316, 138] width 596 height 17
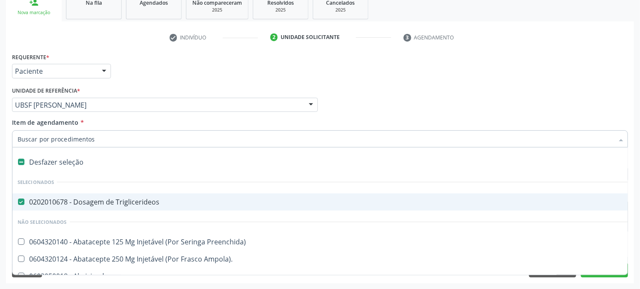
drag, startPoint x: 66, startPoint y: 137, endPoint x: 0, endPoint y: 157, distance: 69.1
click at [0, 157] on div "Acompanhamento Acompanhe a situação das marcações correntes e finalizadas Relat…" at bounding box center [320, 100] width 640 height 377
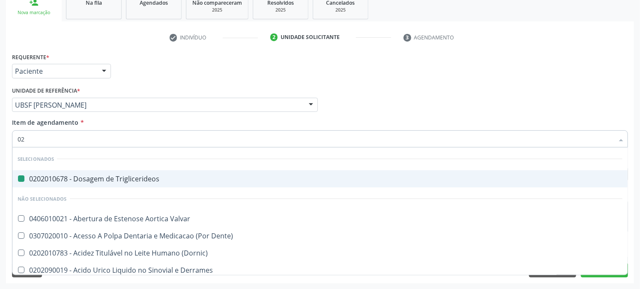
type input "022"
checkbox Triglicerideos "false"
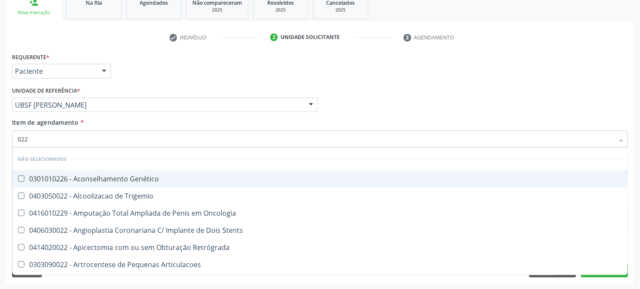
type input "02"
checkbox Genético "true"
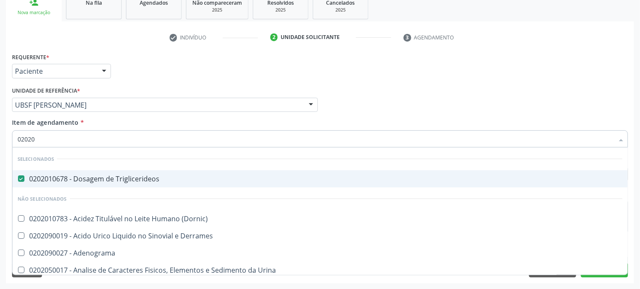
type input "020205"
checkbox Triglicerideos "false"
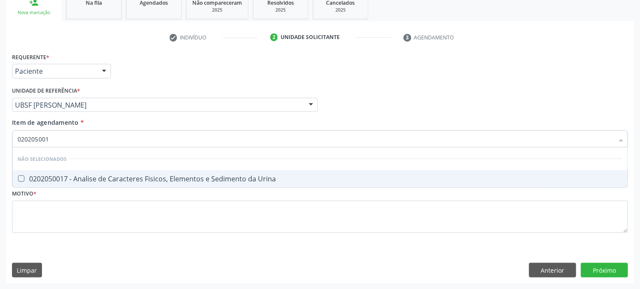
type input "0202050017"
click at [19, 181] on div "0202050017 - Analise de Caracteres Fisicos, Elementos e Sedimento da Urina" at bounding box center [320, 178] width 605 height 7
checkbox Urina "true"
drag, startPoint x: 69, startPoint y: 139, endPoint x: 0, endPoint y: 170, distance: 75.1
click at [0, 165] on div "Acompanhamento Acompanhe a situação das marcações correntes e finalizadas Relat…" at bounding box center [320, 100] width 640 height 377
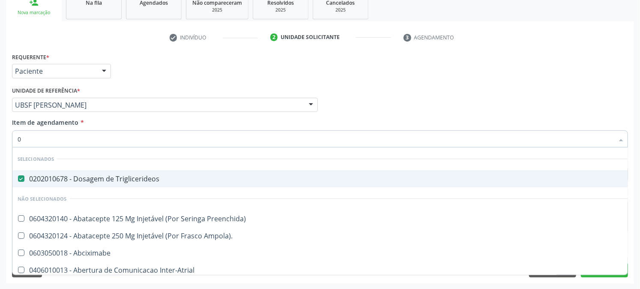
type input "02"
checkbox Psicossocial "true"
checkbox Urina "false"
type input "020"
checkbox Rim "true"
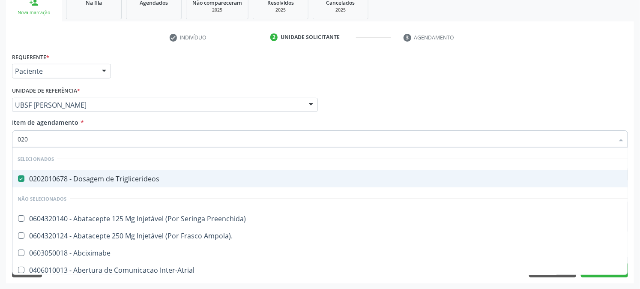
checkbox Psicossocial "false"
type input "0202"
checkbox Capsula\) "true"
checkbox Urina "false"
type input "020201"
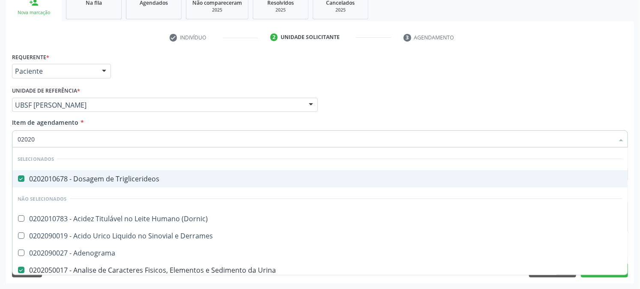
checkbox Urina "false"
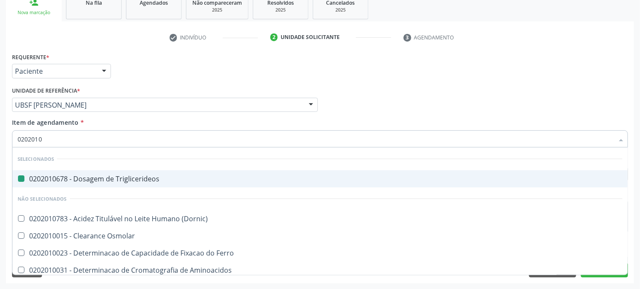
type input "02020104"
checkbox Triglicerideos "false"
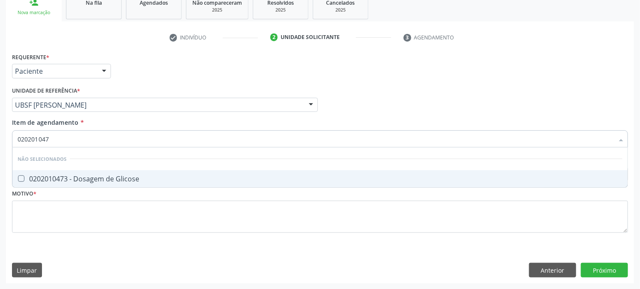
type input "0202010473"
click at [26, 180] on div "0202010473 - Dosagem de Glicose" at bounding box center [320, 178] width 605 height 7
checkbox Glicose "true"
drag, startPoint x: 71, startPoint y: 139, endPoint x: 0, endPoint y: 139, distance: 70.7
click at [0, 139] on div "Acompanhamento Acompanhe a situação das marcações correntes e finalizadas Relat…" at bounding box center [320, 100] width 640 height 377
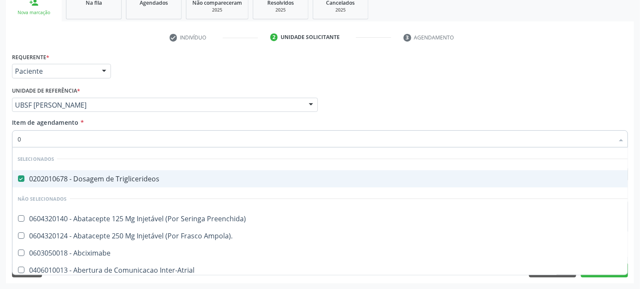
type input "02"
checkbox Psicossocial "true"
checkbox Urina "false"
checkbox Comprimido\) "true"
type input "020"
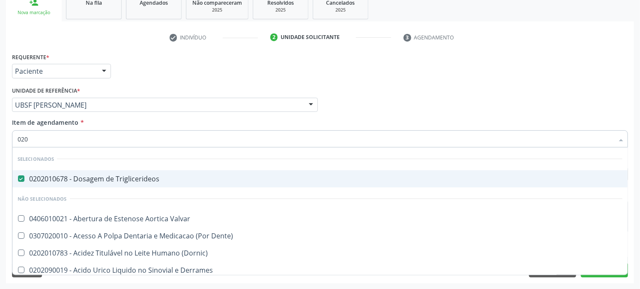
checkbox Frasco-Ampola\) "true"
checkbox Urina "false"
checkbox Osmolaridade "true"
checkbox Glicose "false"
type input "0202"
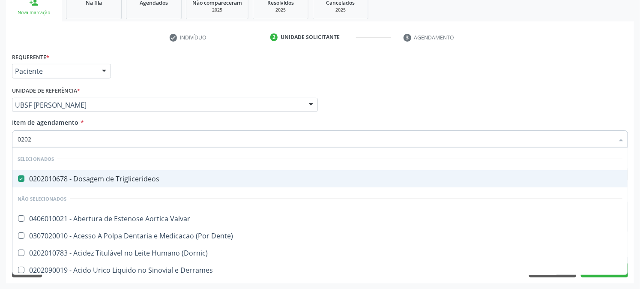
checkbox Derrames "true"
checkbox Frasco-Ampola\) "false"
checkbox Epidemiológica "true"
type input "02020"
checkbox Xiii "true"
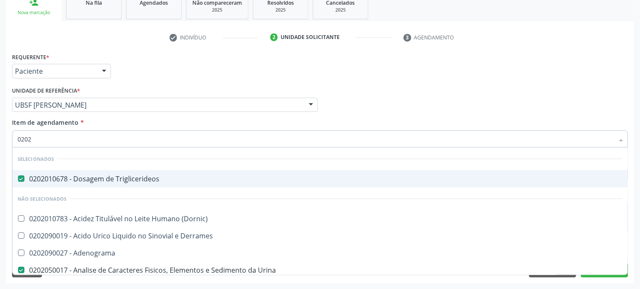
checkbox Glicose "false"
type input "020201"
checkbox Urina "false"
checkbox Euglobulina "true"
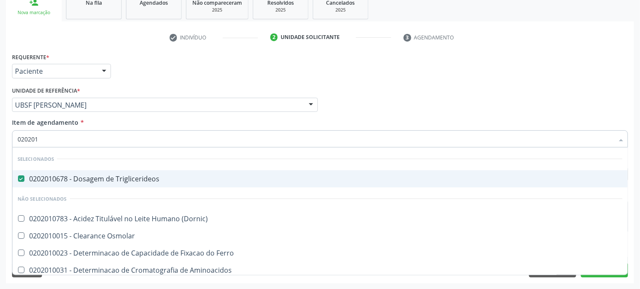
type input "0202010"
checkbox Ferritina "true"
checkbox Glicose "false"
type input "02020105"
checkbox Triglicerideos "false"
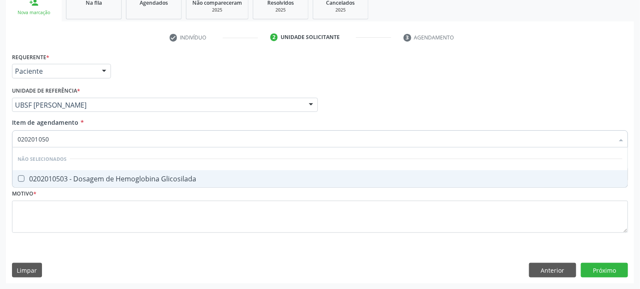
type input "0202010503"
click at [29, 180] on div "0202010503 - Dosagem de Hemoglobina Glicosilada" at bounding box center [320, 178] width 605 height 7
checkbox Glicosilada "true"
drag, startPoint x: 63, startPoint y: 134, endPoint x: 0, endPoint y: 150, distance: 65.1
click at [0, 150] on div "Acompanhamento Acompanhe a situação das marcações correntes e finalizadas Relat…" at bounding box center [320, 100] width 640 height 377
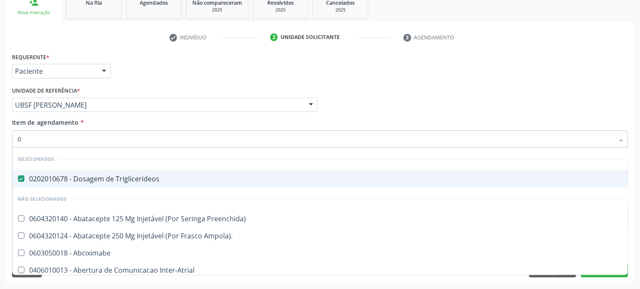
type input "02"
checkbox Psicossocial "true"
checkbox Urina "false"
checkbox Comprimido\) "true"
checkbox Ml\) "true"
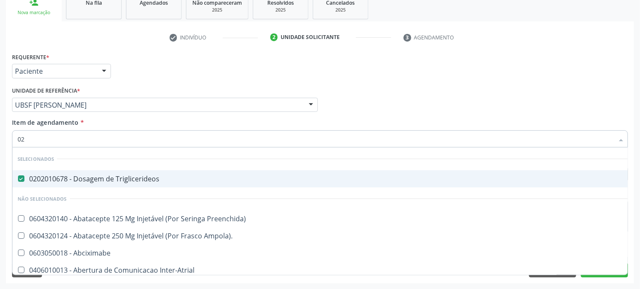
type input "020"
checkbox Rim "true"
checkbox Psicossocial "false"
checkbox Ampola\) "true"
checkbox Gráfico "true"
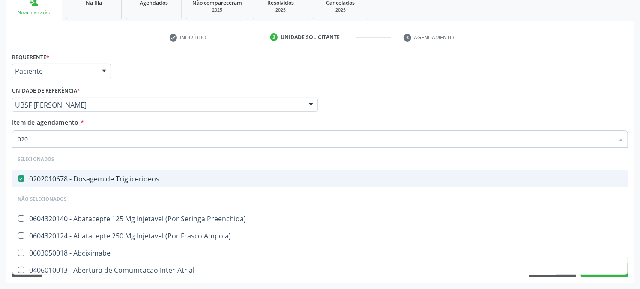
checkbox Comprimido\) "false"
checkbox Ml\) "false"
type input "0202"
checkbox Capsula\) "true"
checkbox Urina "false"
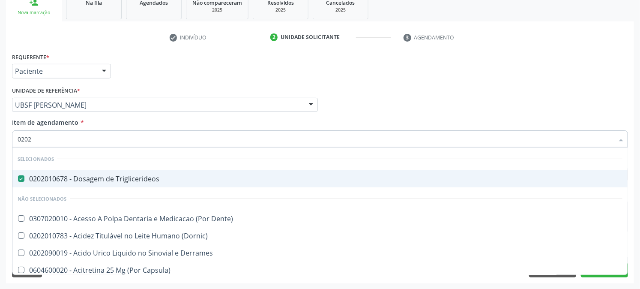
checkbox Cortante "true"
checkbox Drogas "true"
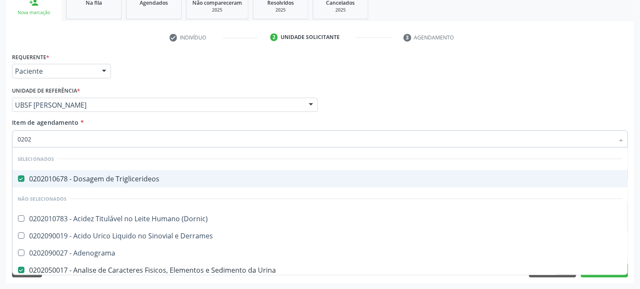
type input "02020"
checkbox Xiii "true"
checkbox Formaldeido "true"
checkbox Glicose "false"
checkbox Glicosilada "false"
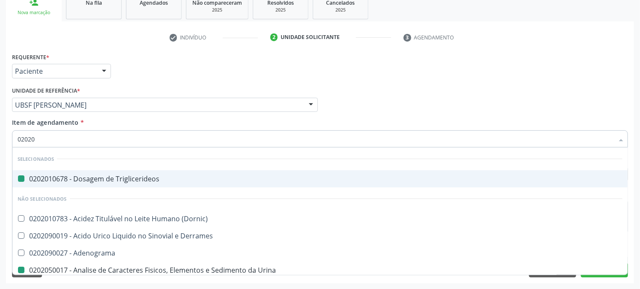
type input "020202"
checkbox Triglicerideos "false"
checkbox Urina "false"
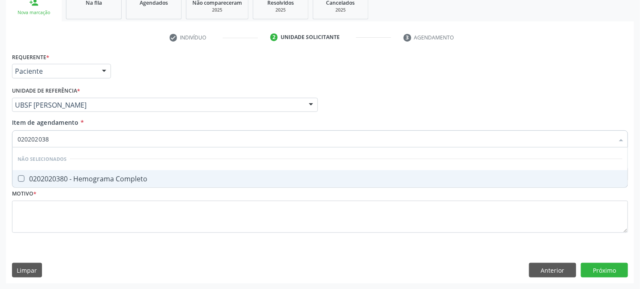
type input "0202020380"
click at [26, 180] on div "0202020380 - Hemograma Completo" at bounding box center [320, 178] width 605 height 7
checkbox Completo "true"
drag, startPoint x: 64, startPoint y: 142, endPoint x: 0, endPoint y: 142, distance: 64.2
click at [0, 142] on div "Acompanhamento Acompanhe a situação das marcações correntes e finalizadas Relat…" at bounding box center [320, 100] width 640 height 377
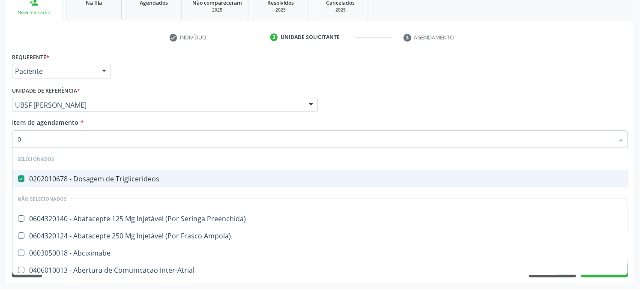
type input "02"
checkbox Psicossocial "true"
checkbox Urina "false"
checkbox Comprimido\) "true"
checkbox Ml\) "true"
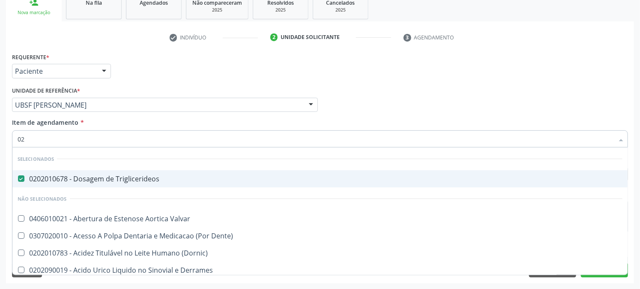
type input "020"
checkbox Frasco-Ampola\) "true"
checkbox Urina "false"
checkbox Osmolaridade "true"
checkbox Ivy "true"
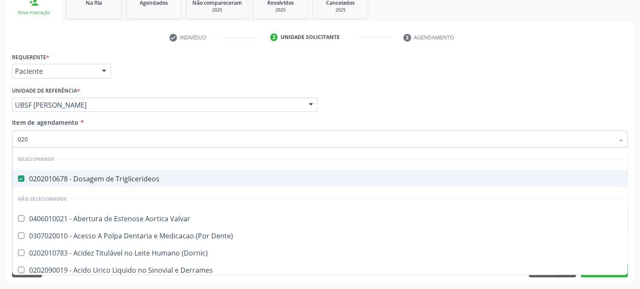
checkbox Glicose "false"
checkbox Glicosilada "false"
checkbox Eletro-Oculografia "true"
type input "0202"
checkbox Derrames "true"
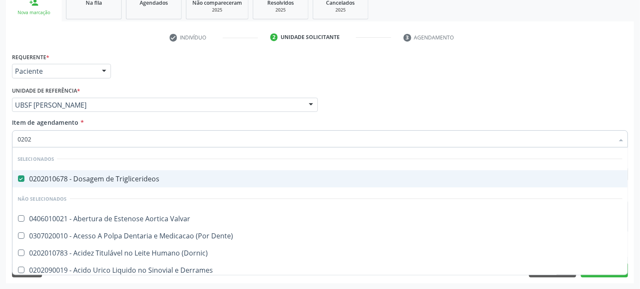
checkbox Frasco-Ampola\) "false"
checkbox Epidemiológica "true"
checkbox Pontas "true"
checkbox Venosa "true"
type input "02020"
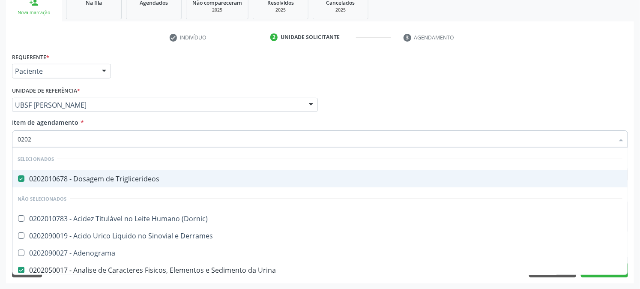
checkbox Xiii "true"
checkbox Formaldeido "true"
checkbox Glicose "false"
checkbox Glicosilada "false"
checkbox Zinco "true"
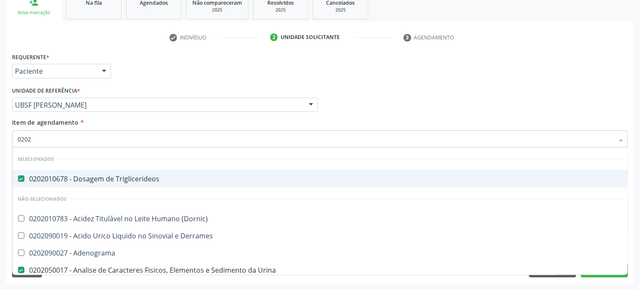
checkbox Completo "false"
type input "020202"
checkbox Triglicerideos "false"
checkbox Urina "false"
checkbox \(Qualitativo\) "true"
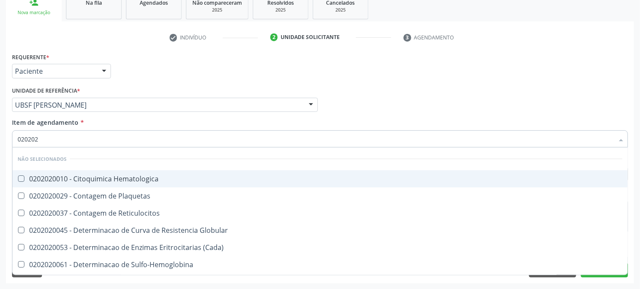
type input "0202020"
checkbox Hematocrito "true"
checkbox Completo "false"
type input "02020203"
checkbox -Duke "true"
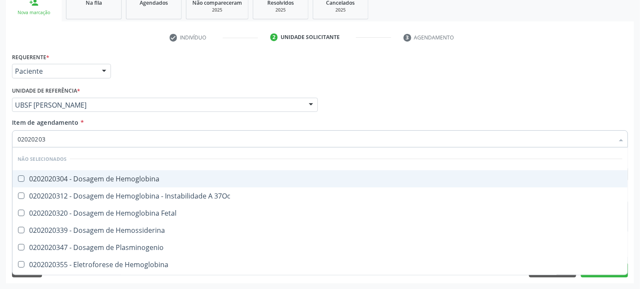
type input "020202038"
checkbox Hemoglobina "true"
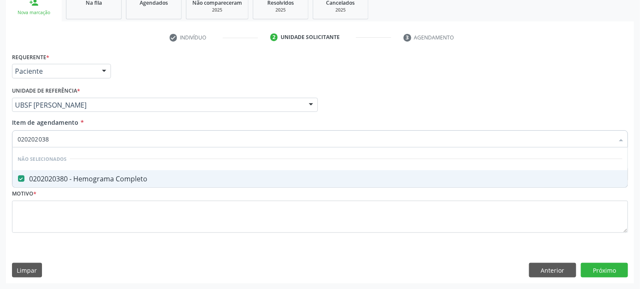
type input "0202020380"
drag, startPoint x: 74, startPoint y: 135, endPoint x: 0, endPoint y: 146, distance: 74.4
click at [0, 146] on div "Acompanhamento Acompanhe a situação das marcações correntes e finalizadas Relat…" at bounding box center [320, 100] width 640 height 377
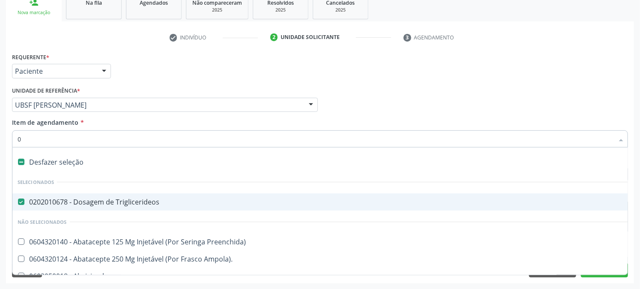
type input "02"
checkbox Psicossocial "true"
checkbox Urina "false"
checkbox Comprimido\) "true"
checkbox Ml\) "true"
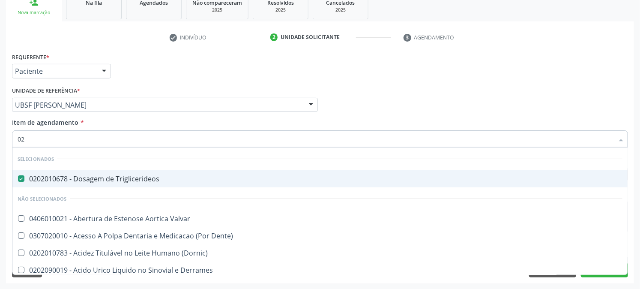
type input "020"
checkbox Frasco-Ampola\) "true"
checkbox Urina "false"
checkbox Osmolaridade "true"
checkbox Ivy "true"
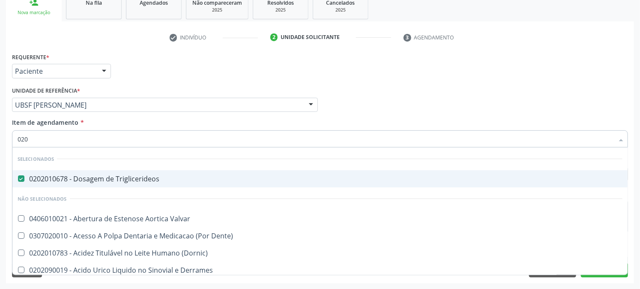
checkbox Glicose "false"
checkbox Glicosilada "false"
checkbox Eletro-Oculografia "true"
type input "0202"
checkbox Capsula\) "true"
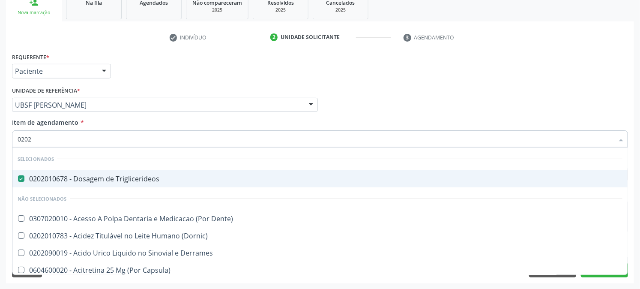
checkbox Urina "false"
checkbox Cortante "true"
checkbox Drogas "true"
checkbox Colo "true"
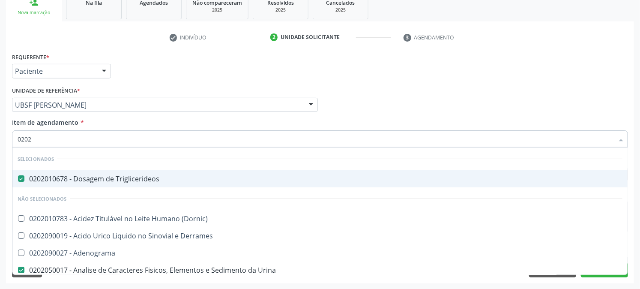
type input "02020"
checkbox Xiii "true"
checkbox Formaldeido "true"
checkbox Glicose "false"
checkbox Glicosilada "false"
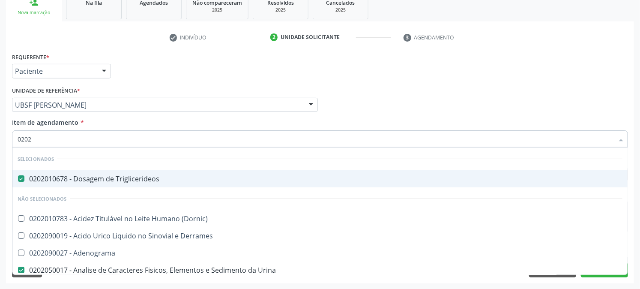
checkbox Zinco "true"
checkbox Completo "false"
type input "020201"
checkbox Urina "false"
checkbox Euglobulina "true"
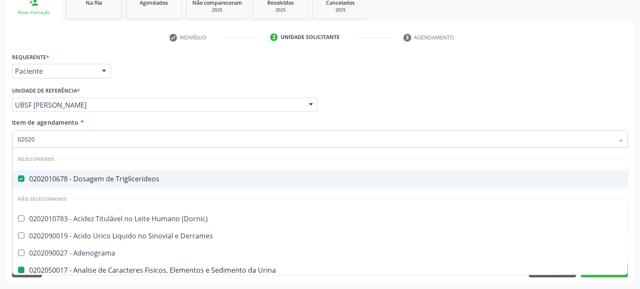
checkbox Hemacias "true"
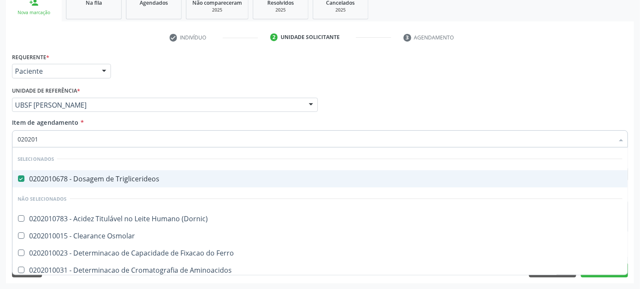
type input "0202010"
checkbox Ferritina "true"
checkbox Total "true"
checkbox Glicose "false"
checkbox Glicosilada "false"
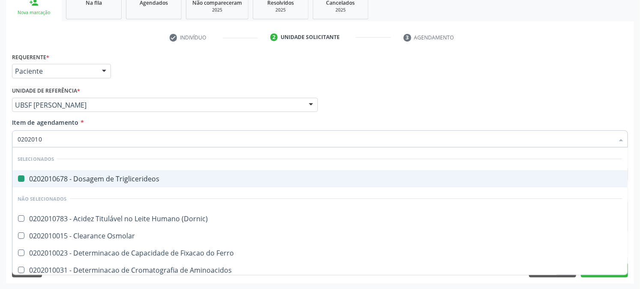
type input "02020103"
checkbox Triglicerideos "false"
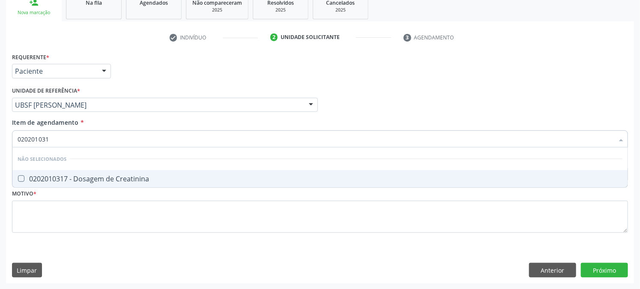
type input "0202010317"
click at [22, 179] on Creatinina at bounding box center [21, 178] width 6 height 6
click at [18, 179] on Creatinina "checkbox" at bounding box center [15, 179] width 6 height 6
checkbox Creatinina "true"
drag, startPoint x: 63, startPoint y: 135, endPoint x: 0, endPoint y: 165, distance: 69.9
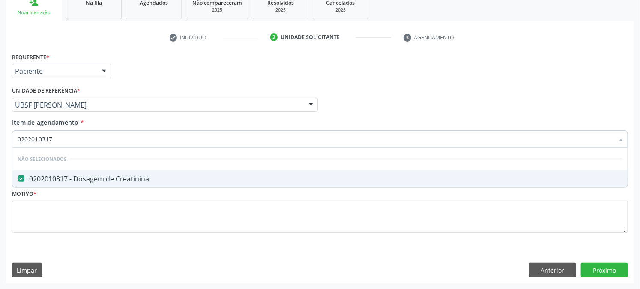
click at [0, 165] on div "Acompanhamento Acompanhe a situação das marcações correntes e finalizadas Relat…" at bounding box center [320, 100] width 640 height 377
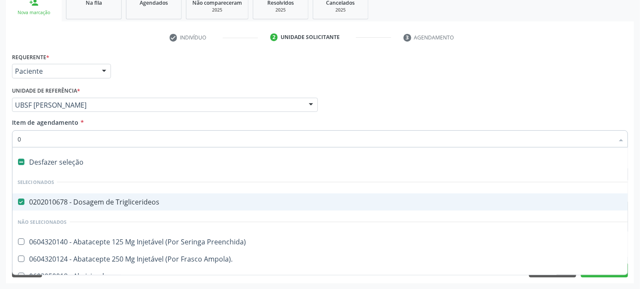
type input "02"
checkbox Psicossocial "true"
checkbox Urina "false"
checkbox 67 "true"
checkbox Comprimido\) "true"
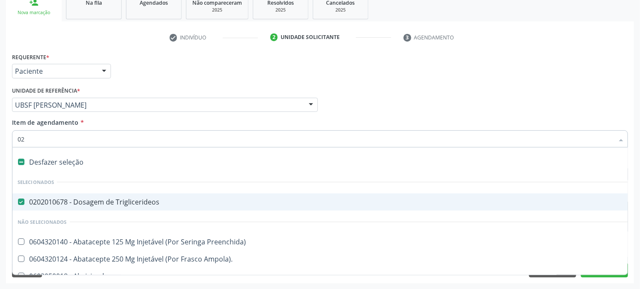
checkbox Ml\) "true"
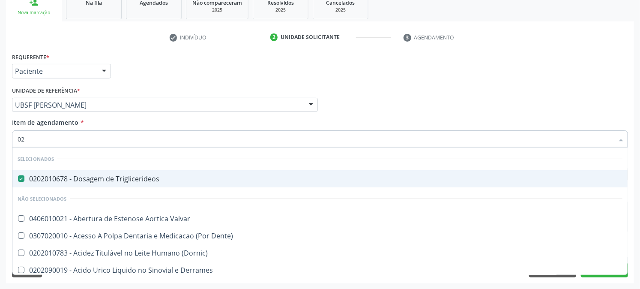
type input "020"
checkbox Frasco-Ampola\) "true"
checkbox Urina "false"
checkbox Dacriocistografia "true"
checkbox Osmolaridade "true"
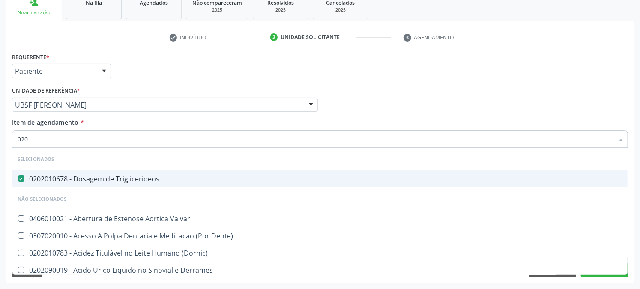
checkbox Ivy "true"
checkbox Creatinina "false"
checkbox Glicose "false"
checkbox Glicosilada "false"
checkbox Eletro-Oculografia "true"
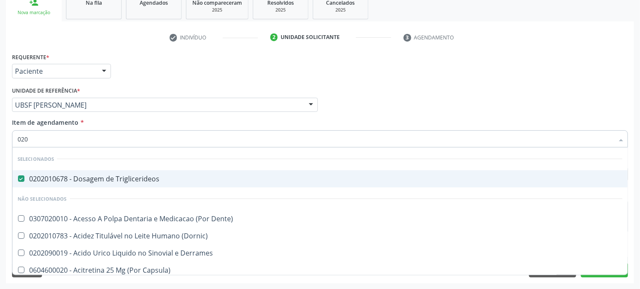
type input "0202"
checkbox Capsula\) "true"
checkbox Urina "false"
checkbox Aberto\) "true"
checkbox Cortante "true"
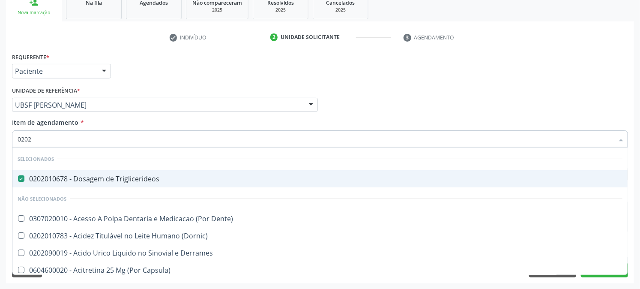
checkbox Drogas "true"
checkbox Colo "true"
checkbox Creatinina "false"
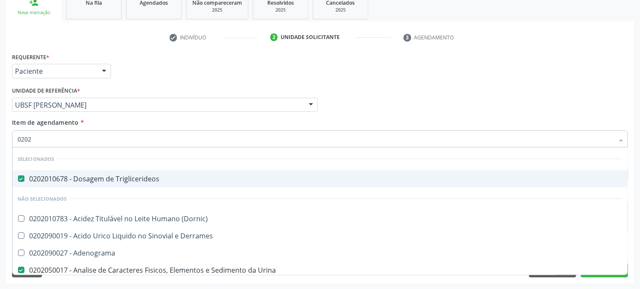
type input "02020"
checkbox Calcitonina "true"
checkbox Creatinina "false"
checkbox Xiii "true"
checkbox Formaldeido "true"
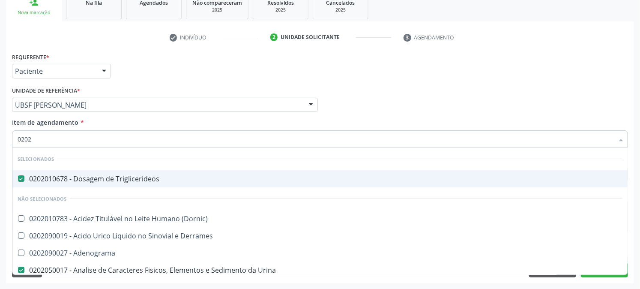
checkbox Glicose "false"
checkbox Glicosilada "false"
checkbox Zinco "true"
checkbox Completo "false"
type input "020206"
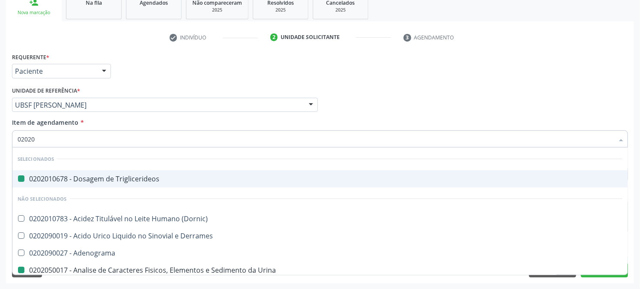
checkbox Triglicerideos "false"
checkbox Urina "false"
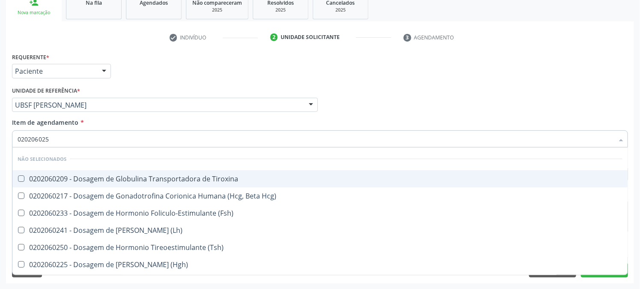
type input "0202060250"
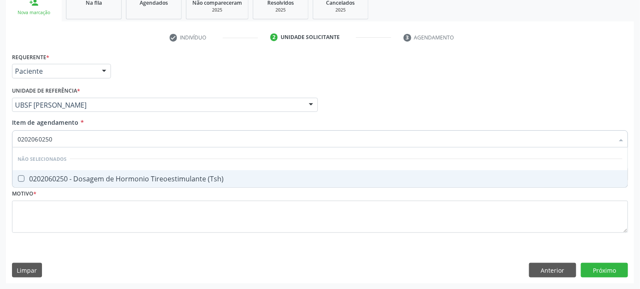
click at [19, 171] on span "0202060250 - Dosagem de Hormonio Tireoestimulante (Tsh)" at bounding box center [319, 178] width 615 height 17
checkbox \(Tsh\) "true"
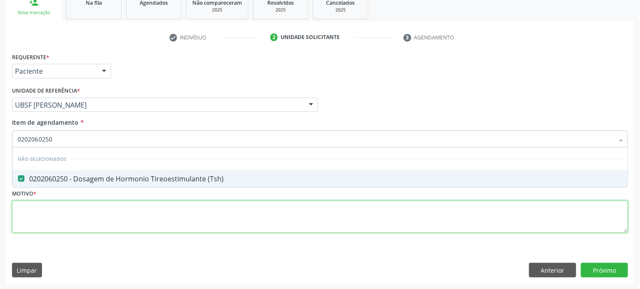
click at [42, 230] on div "Requerente * Paciente Profissional de Saúde Paciente Nenhum resultado encontrad…" at bounding box center [320, 148] width 616 height 194
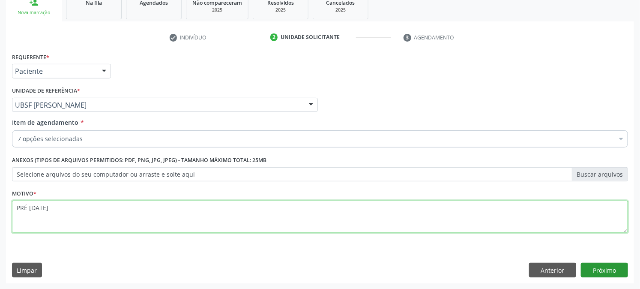
type textarea "PRÉ [DATE]"
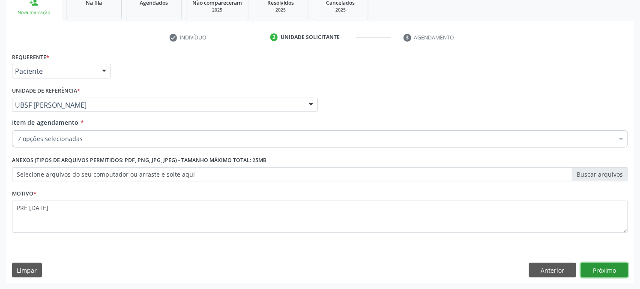
click at [609, 271] on button "Próximo" at bounding box center [604, 270] width 47 height 15
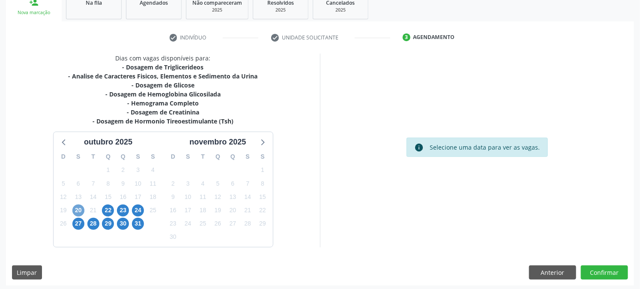
click at [81, 207] on span "20" at bounding box center [78, 210] width 12 height 12
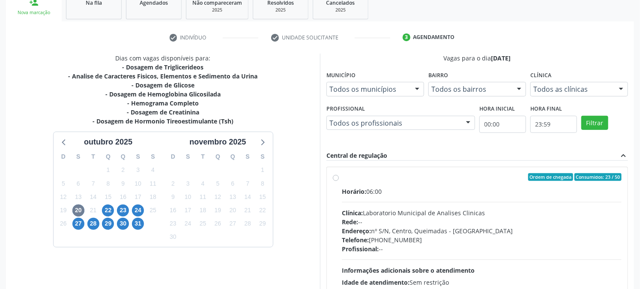
drag, startPoint x: 365, startPoint y: 178, endPoint x: 492, endPoint y: 173, distance: 126.4
click at [366, 178] on div "Ordem de chegada Consumidos: 23 / 50" at bounding box center [482, 177] width 280 height 8
click at [339, 178] on input "Ordem de chegada Consumidos: 23 / 50 Horário: 06:00 Clínica: Laboratorio Munici…" at bounding box center [336, 177] width 6 height 8
radio input "true"
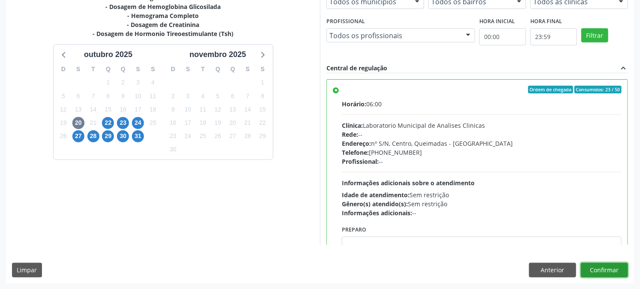
click at [596, 266] on button "Confirmar" at bounding box center [604, 270] width 47 height 15
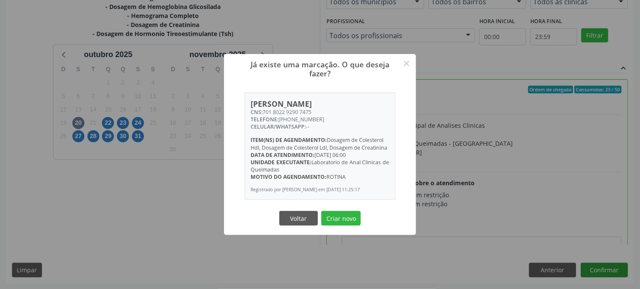
click at [321, 211] on button "Criar novo" at bounding box center [340, 218] width 39 height 15
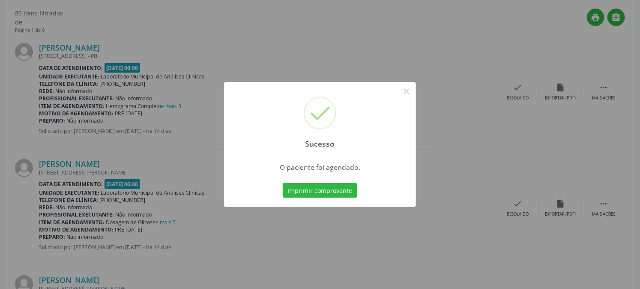
scroll to position [0, 0]
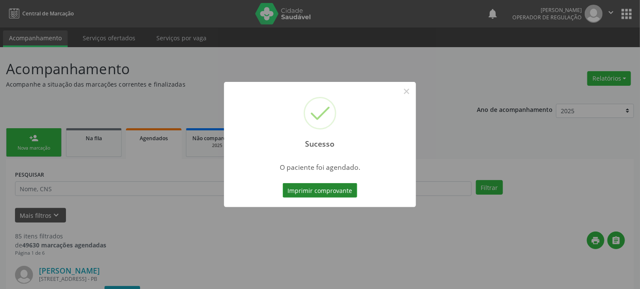
click at [319, 188] on button "Imprimir comprovante" at bounding box center [320, 190] width 75 height 15
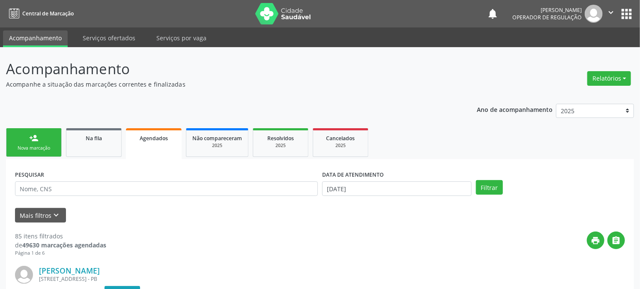
click at [39, 143] on link "person_add Nova marcação" at bounding box center [34, 142] width 56 height 29
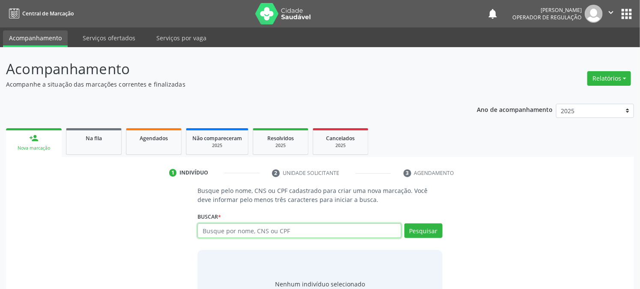
click at [240, 230] on input "text" at bounding box center [298, 230] width 203 height 15
type input "2"
type input "702507732325040"
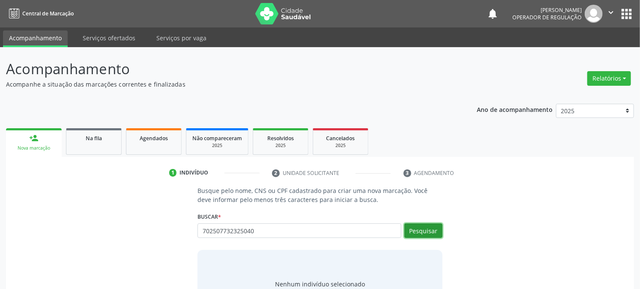
click at [428, 234] on button "Pesquisar" at bounding box center [423, 230] width 38 height 15
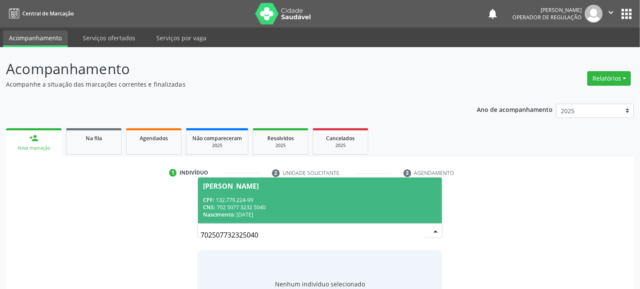
click at [252, 206] on div "CNS: 702 5077 3232 5040" at bounding box center [319, 206] width 233 height 7
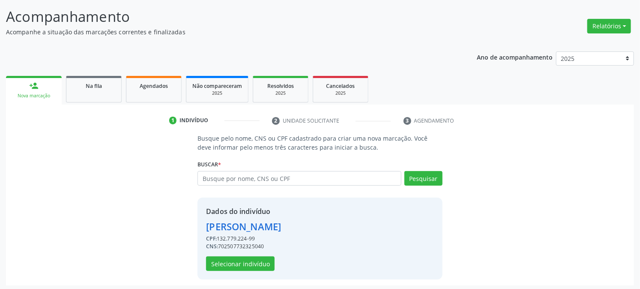
scroll to position [54, 0]
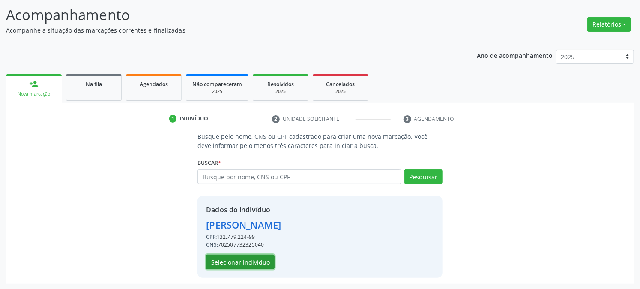
click at [244, 260] on button "Selecionar indivíduo" at bounding box center [240, 261] width 69 height 15
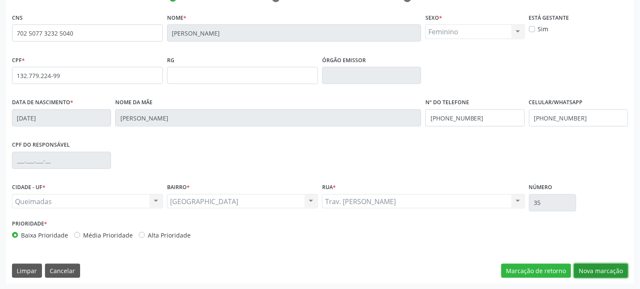
click at [587, 275] on button "Nova marcação" at bounding box center [601, 270] width 54 height 15
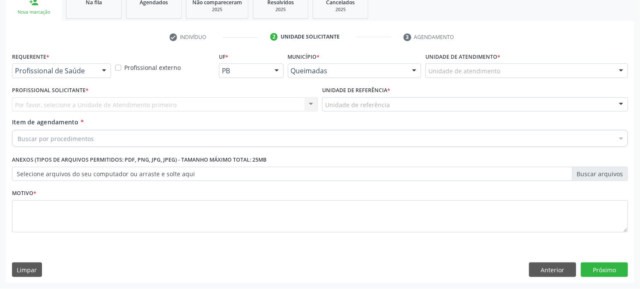
scroll to position [135, 0]
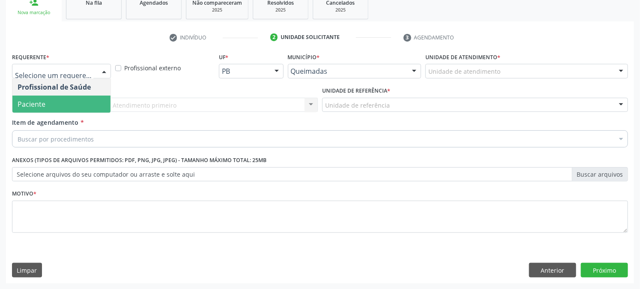
click at [78, 104] on span "Paciente" at bounding box center [61, 103] width 98 height 17
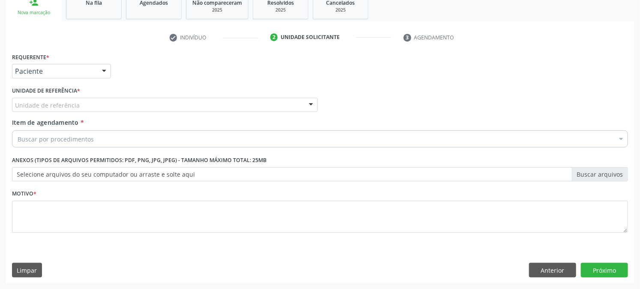
click at [80, 103] on div "Unidade de referência" at bounding box center [165, 105] width 306 height 15
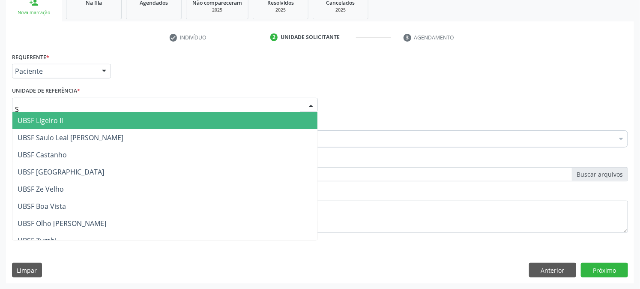
type input "SA"
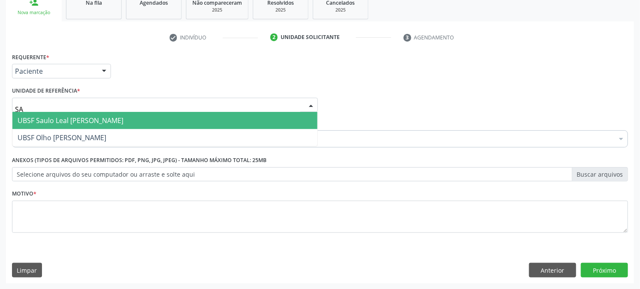
click at [69, 118] on span "UBSF Saulo Leal [PERSON_NAME]" at bounding box center [71, 120] width 106 height 9
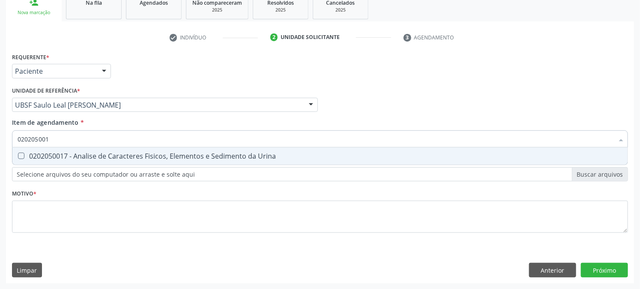
type input "0202050017"
click at [27, 155] on div "0202050017 - Analise de Caracteres Fisicos, Elementos e Sedimento da Urina" at bounding box center [320, 155] width 605 height 7
checkbox Urina "true"
drag, startPoint x: 60, startPoint y: 140, endPoint x: 0, endPoint y: 149, distance: 61.0
click at [0, 149] on div "Acompanhamento Acompanhe a situação das marcações correntes e finalizadas Relat…" at bounding box center [320, 100] width 640 height 377
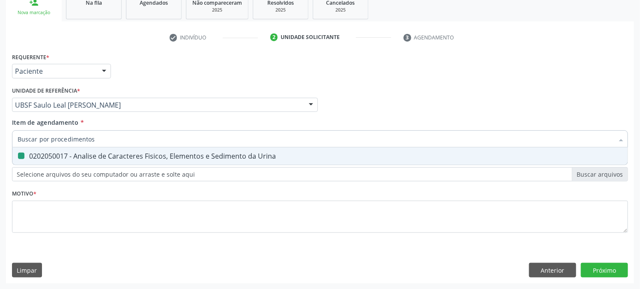
checkbox Urina "false"
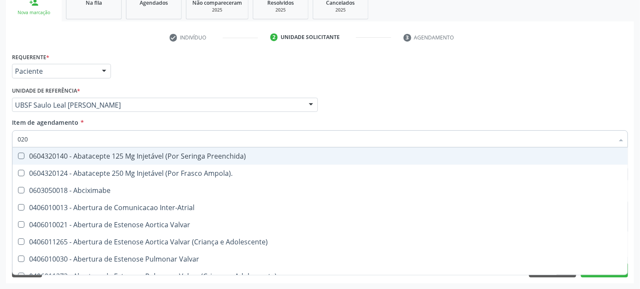
type input "0202"
checkbox Inter-Atrial "true"
checkbox Rim "false"
checkbox Psicossocial "false"
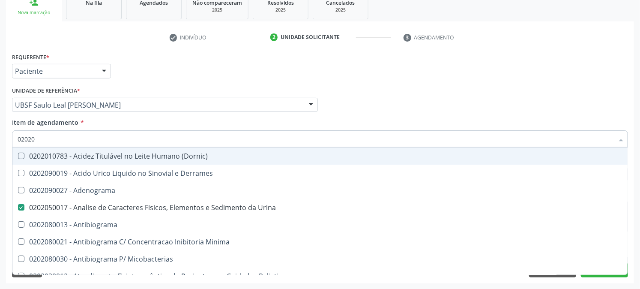
type input "020202"
checkbox Urina "false"
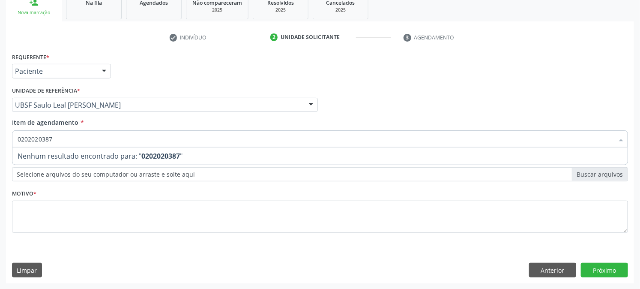
type input "020202038"
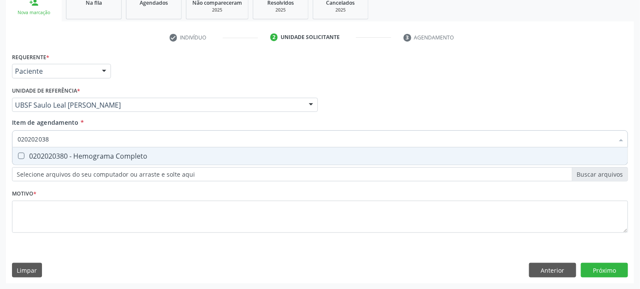
drag, startPoint x: 35, startPoint y: 157, endPoint x: 53, endPoint y: 142, distance: 23.1
click at [35, 156] on div "0202020380 - Hemograma Completo" at bounding box center [320, 155] width 605 height 7
checkbox Completo "true"
drag, startPoint x: 0, startPoint y: 154, endPoint x: 0, endPoint y: 165, distance: 11.1
click at [0, 164] on div "Acompanhamento Acompanhe a situação das marcações correntes e finalizadas Relat…" at bounding box center [320, 100] width 640 height 377
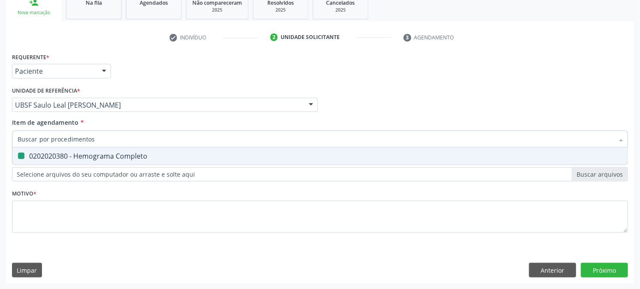
checkbox Completo "false"
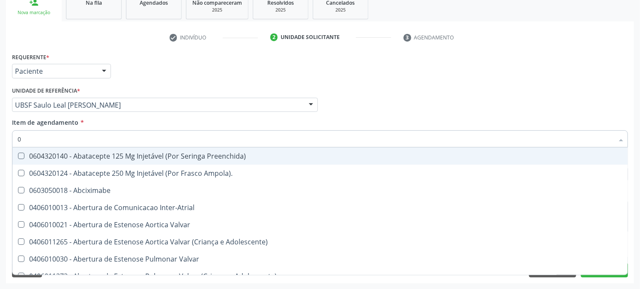
type input "02"
checkbox Psicossocial "true"
checkbox Urina "false"
type input "020"
checkbox Rim "true"
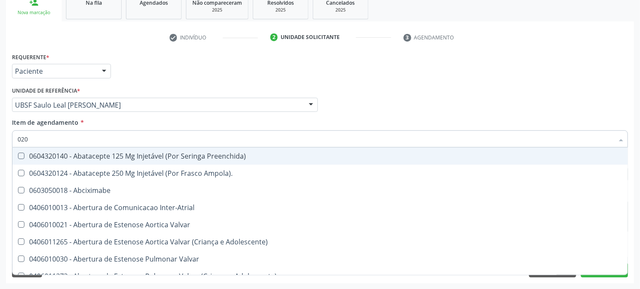
checkbox Psicossocial "false"
checkbox Revisao "true"
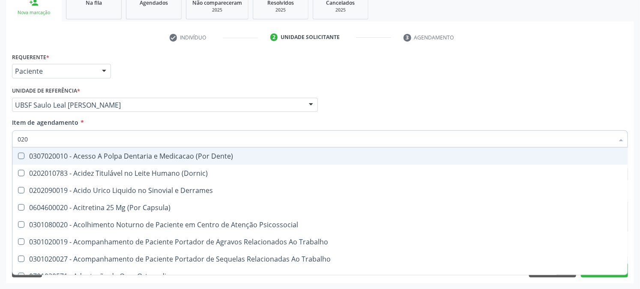
type input "0202"
checkbox Capsula\) "true"
checkbox Urina "false"
checkbox Revisao "true"
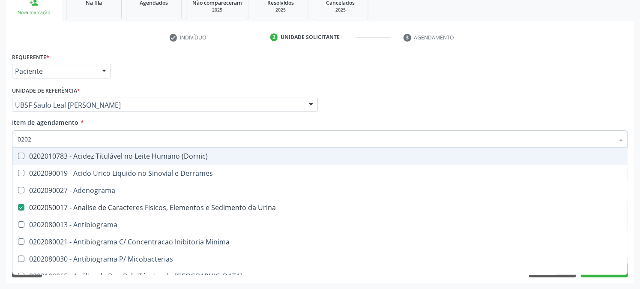
type input "02020"
checkbox Zinco "true"
checkbox Completo "false"
type input "020203"
checkbox Urina "false"
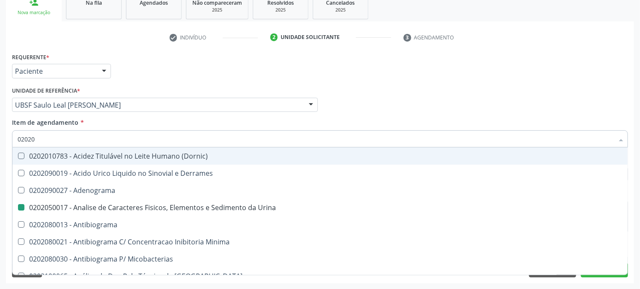
checkbox \(Confirmatorio\) "true"
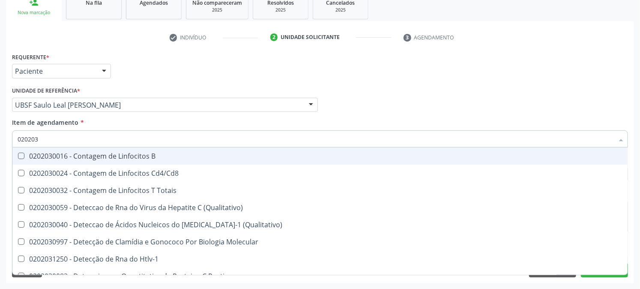
type input "0202030"
checkbox Completo "false"
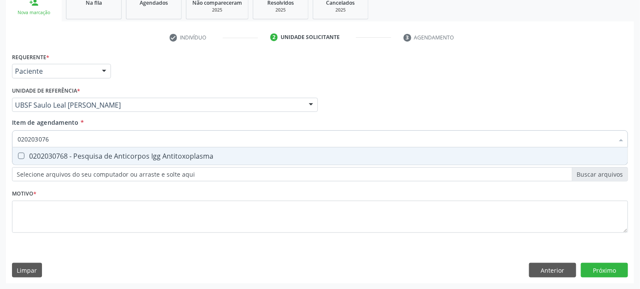
type input "0202030768"
click at [28, 150] on span "0202030768 - Pesquisa de Anticorpos Igg Antitoxoplasma" at bounding box center [319, 155] width 615 height 17
checkbox Antitoxoplasma "true"
drag, startPoint x: 14, startPoint y: 141, endPoint x: 2, endPoint y: 144, distance: 12.7
click at [2, 144] on div "Acompanhamento Acompanhe a situação das marcações correntes e finalizadas Relat…" at bounding box center [320, 100] width 640 height 377
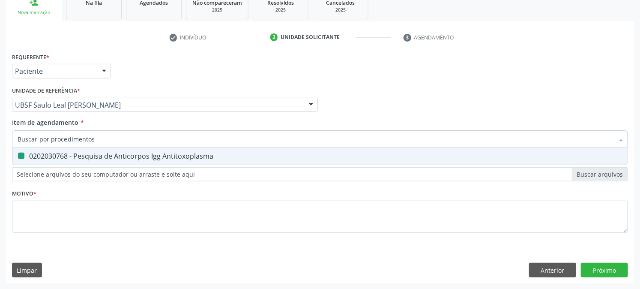
checkbox Antitoxoplasma "false"
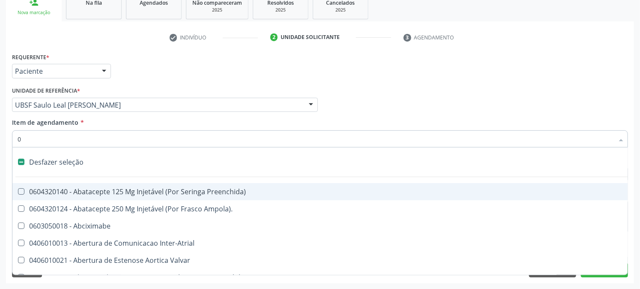
type input "02"
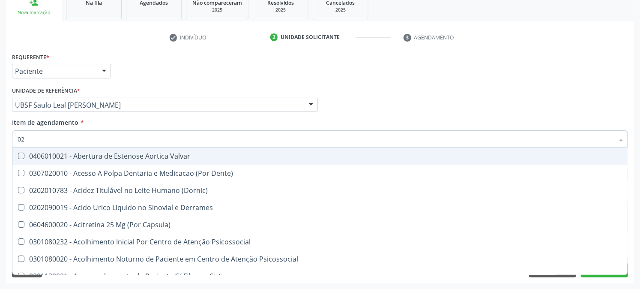
checkbox Urina "true"
checkbox Sistêmicas "false"
type input "020"
checkbox Frasco-Ampola\) "true"
checkbox Urina "false"
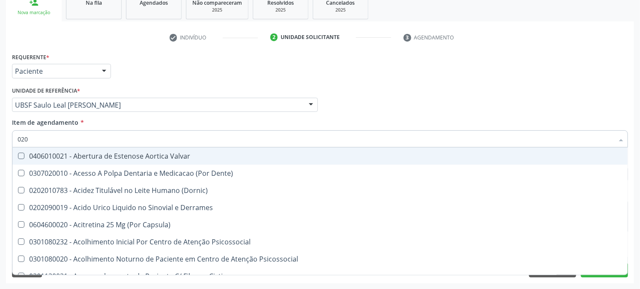
checkbox Eletro-Oculografia "true"
type input "0202"
checkbox Derrames "true"
checkbox Frasco-Ampola\) "false"
checkbox Septostomia "true"
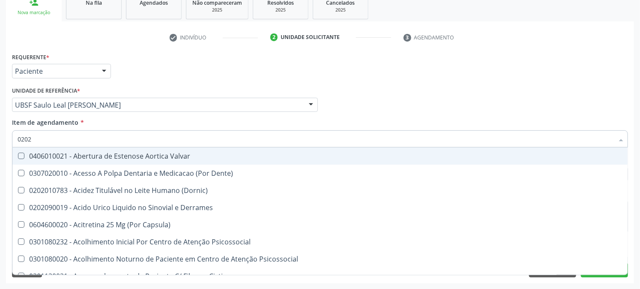
checkbox Contraste "true"
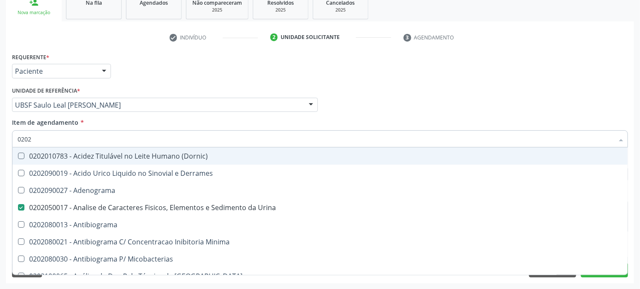
type input "02020"
checkbox Zinco "true"
checkbox Completo "false"
checkbox Oncologia "true"
checkbox Antitoxoplasma "false"
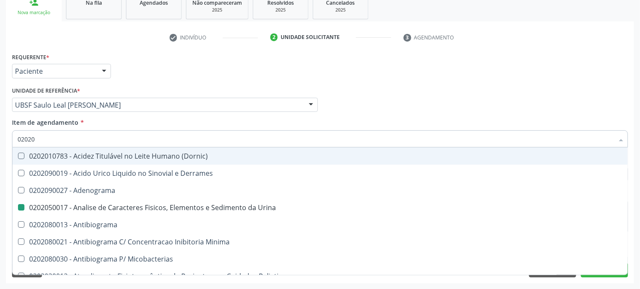
type input "020203"
checkbox Urina "false"
checkbox Molecular "true"
checkbox Aluminio "true"
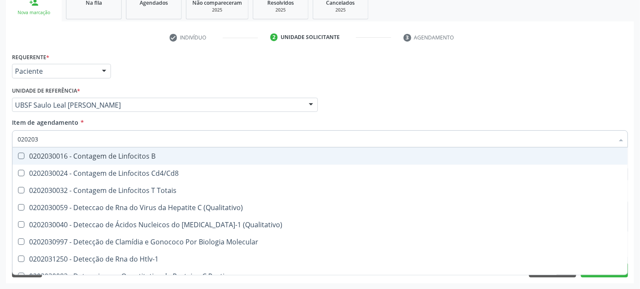
type input "0202030"
checkbox Completo "false"
checkbox Liso "true"
checkbox Antitoxoplasma "false"
type input "020203087"
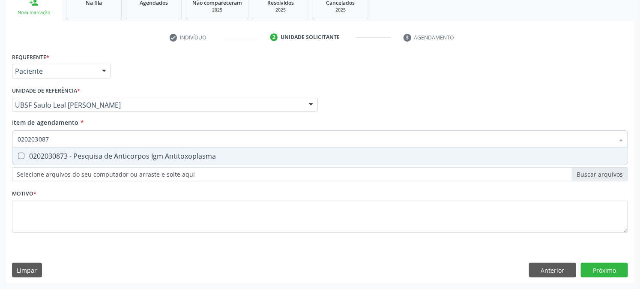
click at [40, 154] on div "0202030873 - Pesquisa de Anticorpos Igm Antitoxoplasma" at bounding box center [320, 155] width 605 height 7
checkbox Antitoxoplasma "true"
drag, startPoint x: 54, startPoint y: 139, endPoint x: 0, endPoint y: 134, distance: 53.8
click at [0, 134] on div "Acompanhamento Acompanhe a situação das marcações correntes e finalizadas Relat…" at bounding box center [320, 100] width 640 height 377
checkbox Antitoxoplasma "false"
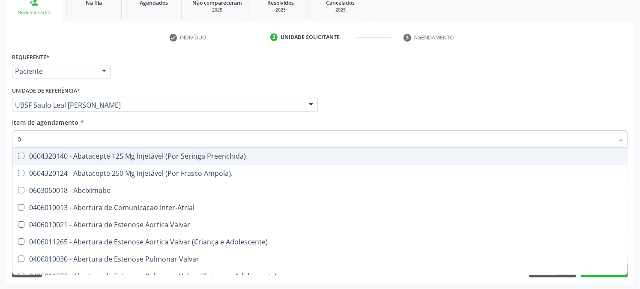
type input "02"
checkbox Psicossocial "true"
checkbox Urina "false"
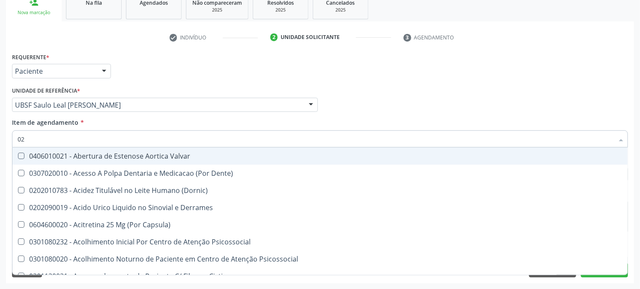
type input "020"
checkbox Frasco-Ampola\) "true"
checkbox Urina "false"
checkbox Eletro-Oculografia "true"
type input "0202"
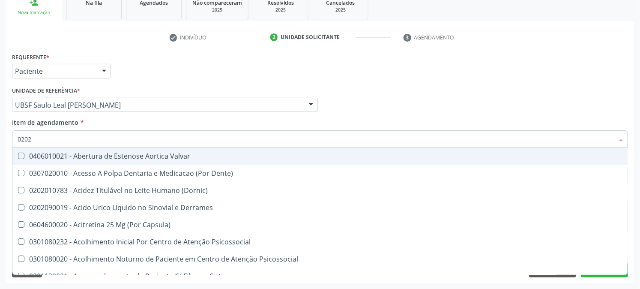
checkbox Derrames "true"
checkbox Frasco-Ampola\) "false"
checkbox Septostomia "true"
checkbox Contraste "true"
checkbox Colecistectomia "true"
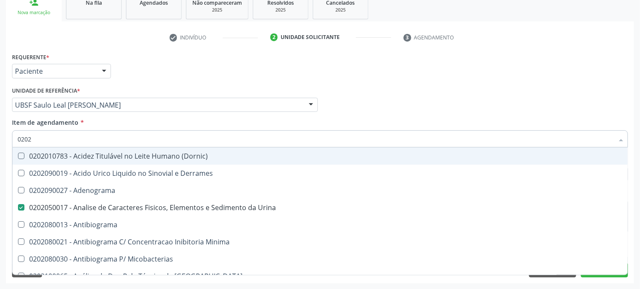
type input "02020"
checkbox Zinco "true"
checkbox Completo "false"
checkbox Oncologia "true"
checkbox Anticardiolipina "true"
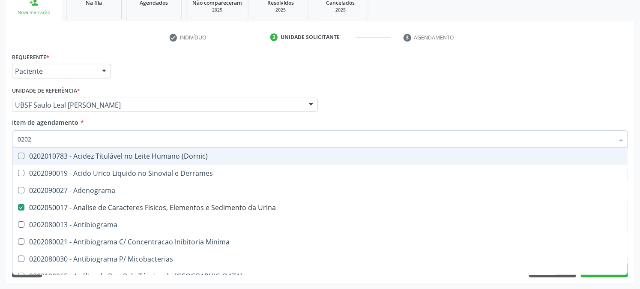
checkbox Antitoxoplasma "false"
type input "020203"
checkbox Urina "false"
checkbox Molecular "true"
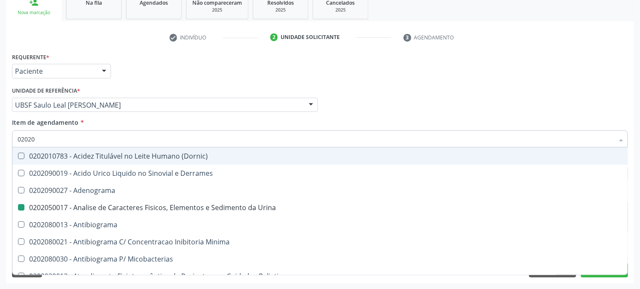
checkbox Aluminio "true"
checkbox III "true"
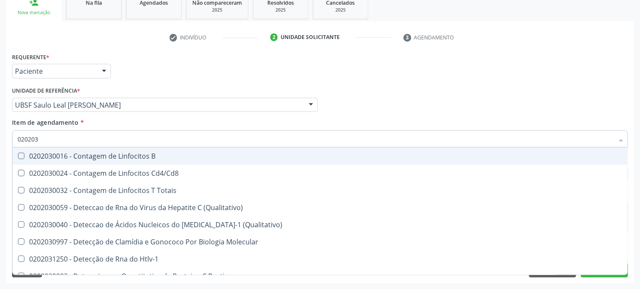
type input "0202030"
checkbox Completo "false"
checkbox Liso "true"
checkbox \(Anti-Hdv\) "true"
checkbox Antitoxoplasma "false"
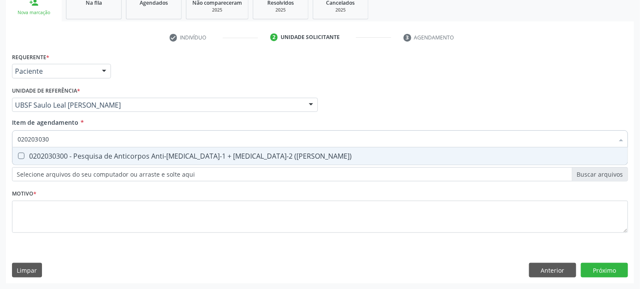
type input "0202030300"
click at [24, 157] on div "0202030300 - Pesquisa de Anticorpos Anti-[MEDICAL_DATA]-1 + [MEDICAL_DATA]-2 ([…" at bounding box center [320, 155] width 605 height 7
checkbox \(Elisa\) "true"
drag, startPoint x: 66, startPoint y: 140, endPoint x: 0, endPoint y: 149, distance: 66.1
click at [0, 146] on div "Acompanhamento Acompanhe a situação das marcações correntes e finalizadas Relat…" at bounding box center [320, 100] width 640 height 377
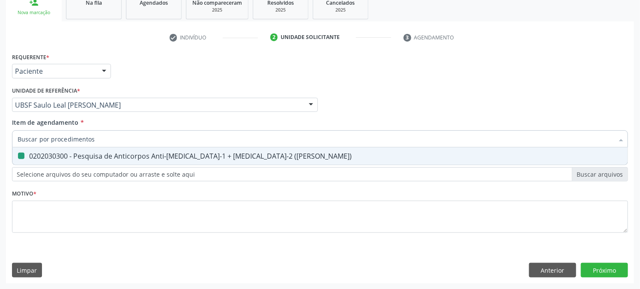
checkbox \(Elisa\) "false"
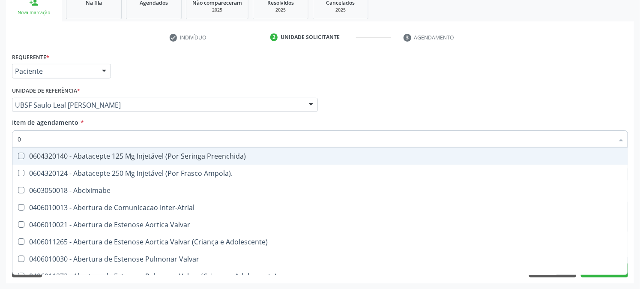
type input "02"
checkbox Psicossocial "true"
checkbox Urina "false"
type input "020"
checkbox Rim "true"
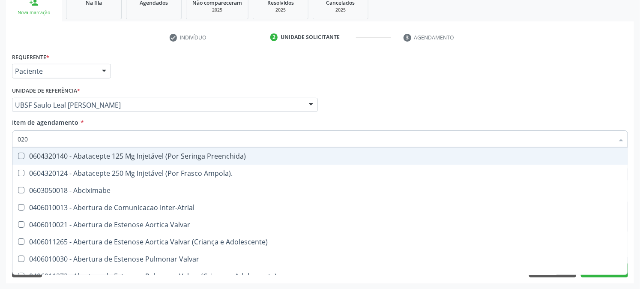
checkbox Psicossocial "false"
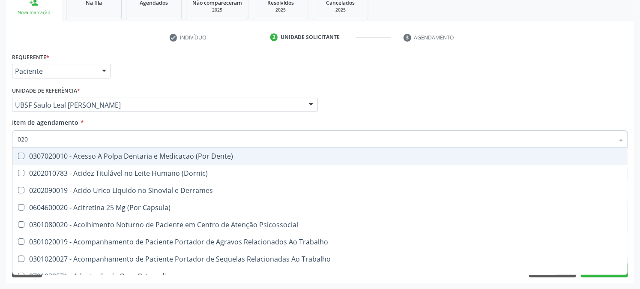
type input "0202"
checkbox Capsula\) "true"
checkbox Urina "false"
checkbox Revisao "true"
checkbox Vaginal "true"
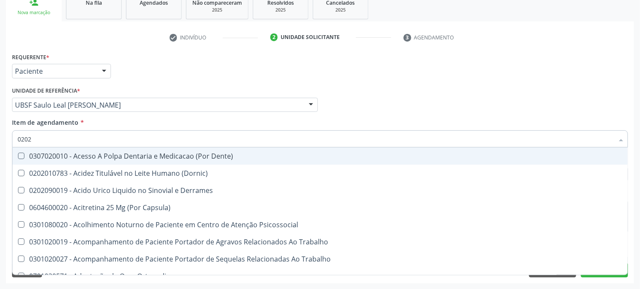
checkbox Bandas\) "true"
checkbox Glomerular "true"
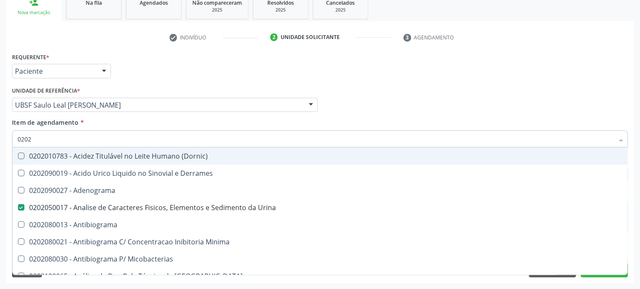
type input "02020"
checkbox Zinco "true"
checkbox Reto "true"
checkbox Completo "false"
checkbox Oncologia "true"
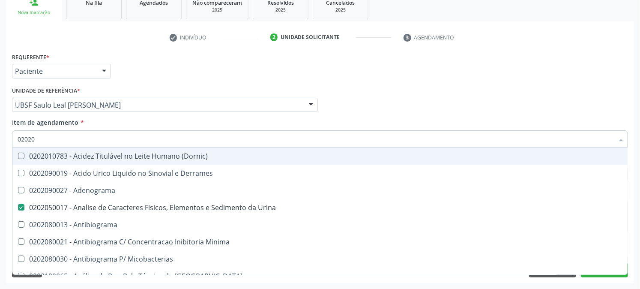
checkbox Anticardiolipina "true"
checkbox \(Elisa\) "false"
checkbox Antitoxoplasma "false"
type input "020203"
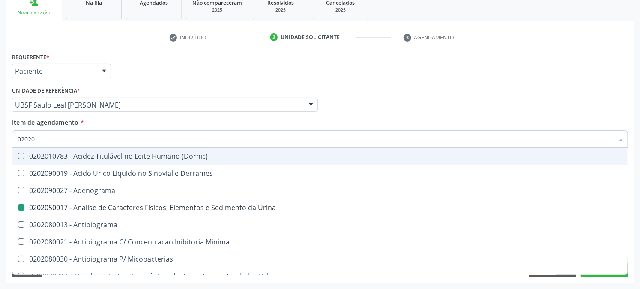
checkbox Urina "false"
checkbox Molecular "true"
checkbox Globular "true"
checkbox Aluminio "true"
checkbox III "true"
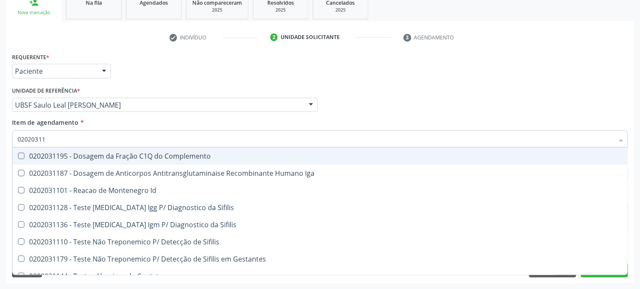
type input "020203117"
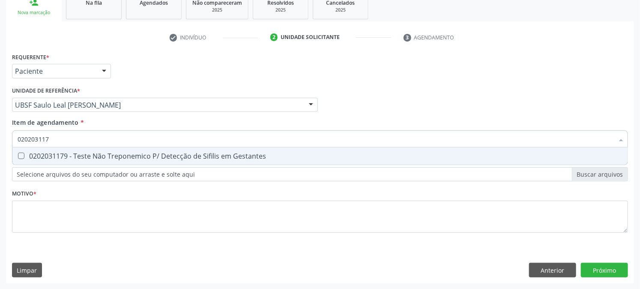
click at [26, 150] on span "0202031179 - Teste Não Treponemico P/ Detecção de Sifilis em Gestantes" at bounding box center [319, 155] width 615 height 17
checkbox Gestantes "true"
drag, startPoint x: 77, startPoint y: 136, endPoint x: 0, endPoint y: 172, distance: 85.2
click at [0, 172] on div "Acompanhamento Acompanhe a situação das marcações correntes e finalizadas Relat…" at bounding box center [320, 100] width 640 height 377
checkbox Gestantes "false"
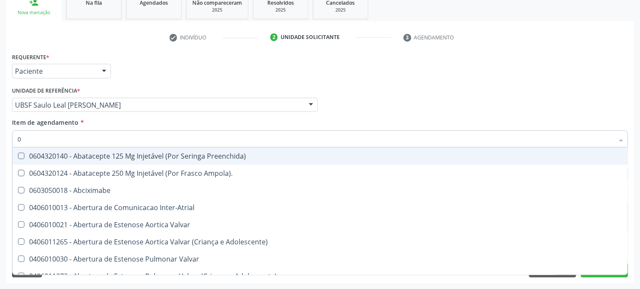
type input "02"
checkbox Psicossocial "true"
checkbox Urina "false"
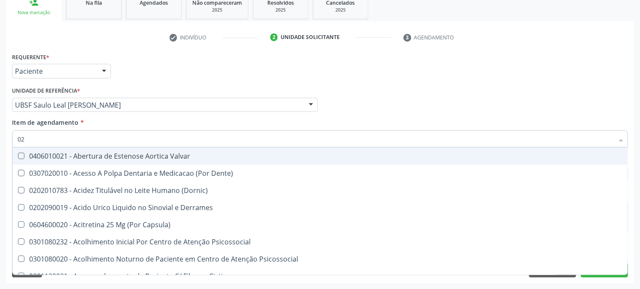
type input "020"
checkbox Frasco-Ampola\) "true"
checkbox Urina "false"
checkbox Eletro-Oculografia "true"
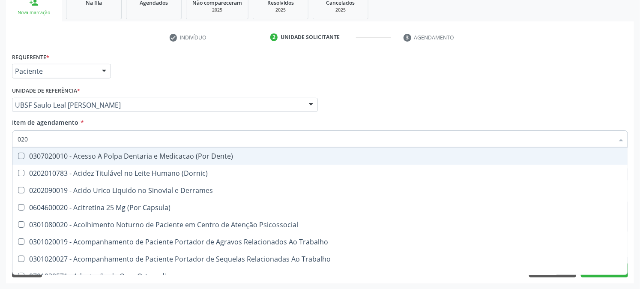
type input "0202"
checkbox Capsula\) "true"
checkbox Urina "false"
checkbox Revisao "true"
checkbox Vaginal "true"
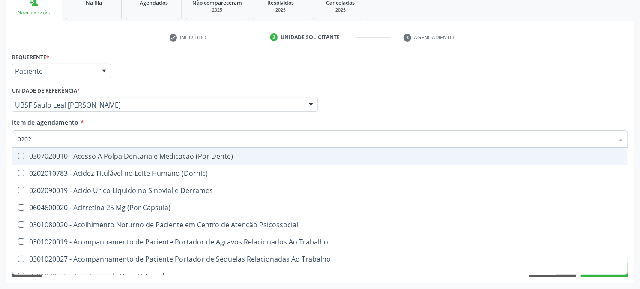
checkbox Bandas\) "true"
checkbox Glomerular "true"
checkbox Amniotico "true"
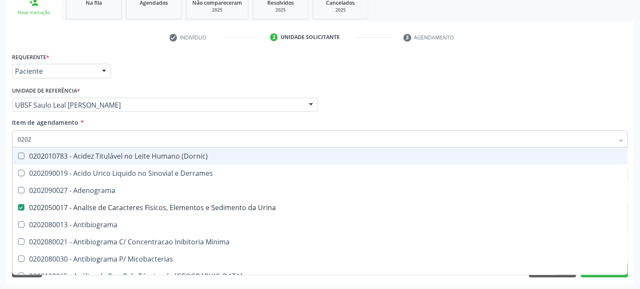
type input "02020"
checkbox Zinco "true"
checkbox Reto "true"
checkbox Completo "false"
checkbox Oncologia "true"
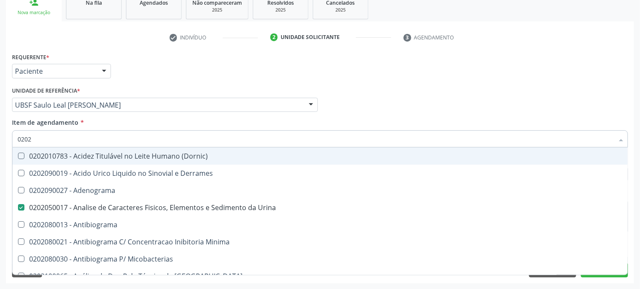
checkbox Anticardiolipina "true"
checkbox \(Elisa\) "false"
checkbox Antitoxoplasma "false"
checkbox Eosinofilos "true"
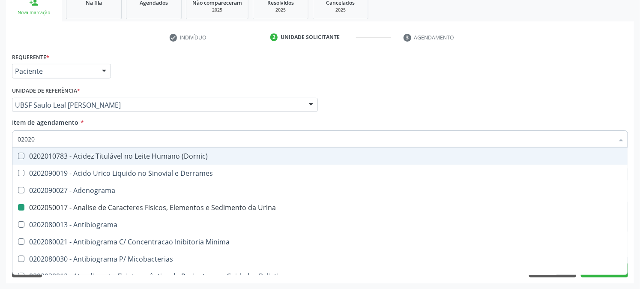
type input "020201"
checkbox Urina "false"
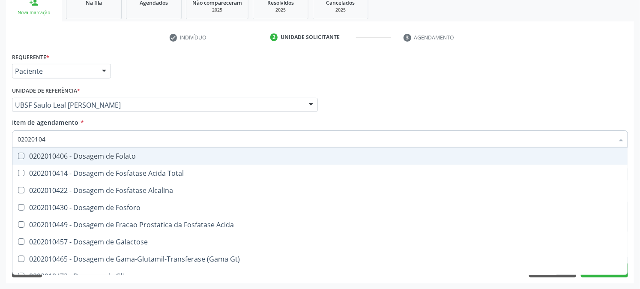
type input "020201047"
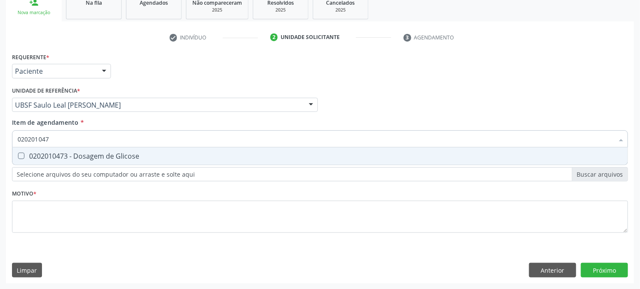
click at [33, 148] on span "0202010473 - Dosagem de Glicose" at bounding box center [319, 155] width 615 height 17
checkbox Glicose "true"
drag, startPoint x: 57, startPoint y: 138, endPoint x: 0, endPoint y: 160, distance: 61.2
click at [0, 156] on div "Acompanhamento Acompanhe a situação das marcações correntes e finalizadas Relat…" at bounding box center [320, 100] width 640 height 377
checkbox Glicose "false"
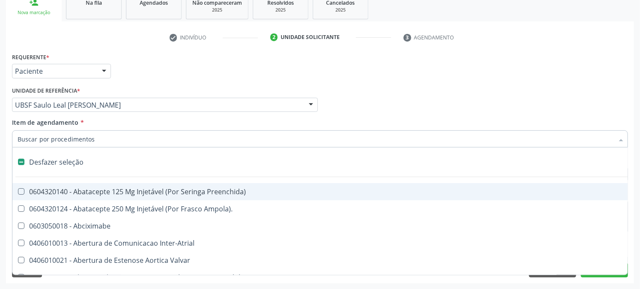
click at [0, 177] on div "Acompanhamento Acompanhe a situação das marcações correntes e finalizadas Relat…" at bounding box center [320, 100] width 640 height 377
checkbox Ampola\)\ "true"
checkbox Abciximabe "true"
checkbox Inter-Atrial "true"
checkbox Valvar "true"
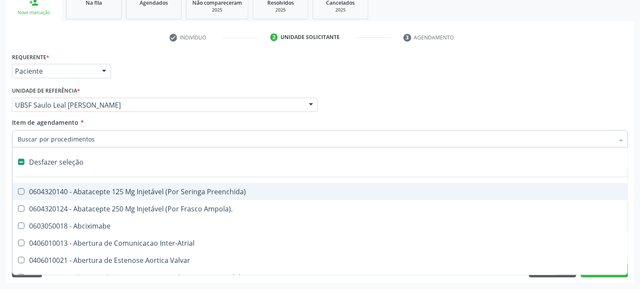
checkbox Adolescente\) "true"
checkbox Valvar "true"
checkbox Adolescente\) "true"
checkbox Urina "false"
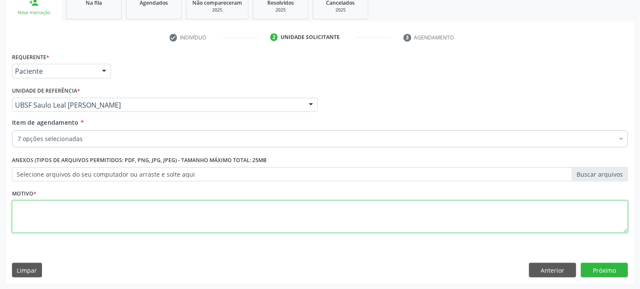
click at [33, 216] on textarea at bounding box center [320, 216] width 616 height 33
type textarea "PRÉ [DATE]"
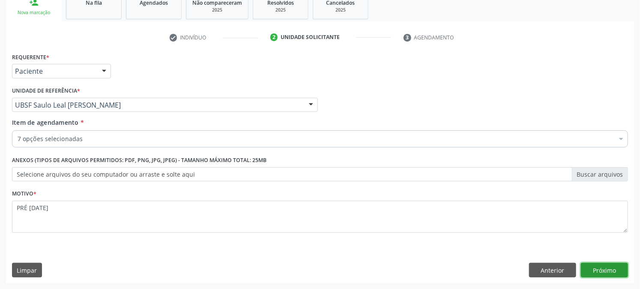
click at [596, 270] on button "Próximo" at bounding box center [604, 270] width 47 height 15
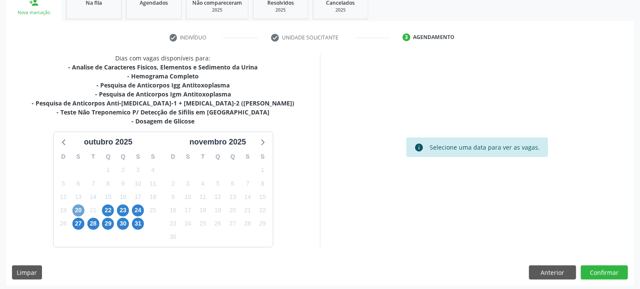
click at [74, 210] on span "20" at bounding box center [78, 210] width 12 height 12
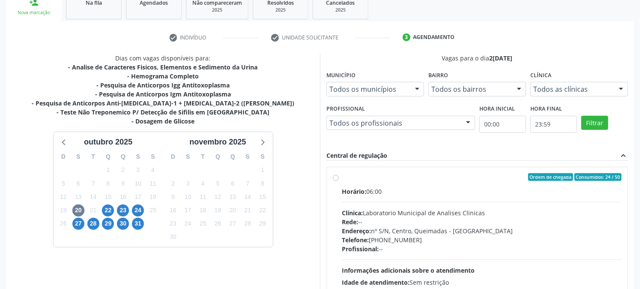
click at [365, 185] on label "Ordem de chegada Consumidos: 24 / 50 Horário: 06:00 Clínica: Laboratorio Munici…" at bounding box center [482, 238] width 280 height 131
click at [339, 181] on input "Ordem de chegada Consumidos: 24 / 50 Horário: 06:00 Clínica: Laboratorio Munici…" at bounding box center [336, 177] width 6 height 8
radio input "true"
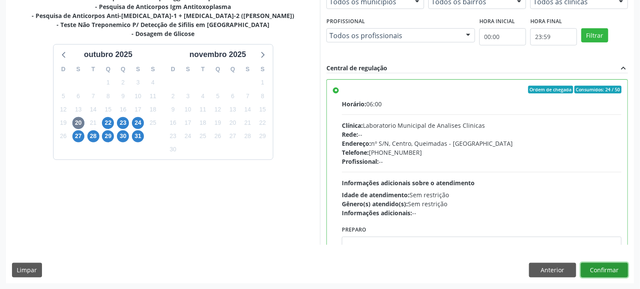
click at [617, 263] on button "Confirmar" at bounding box center [604, 270] width 47 height 15
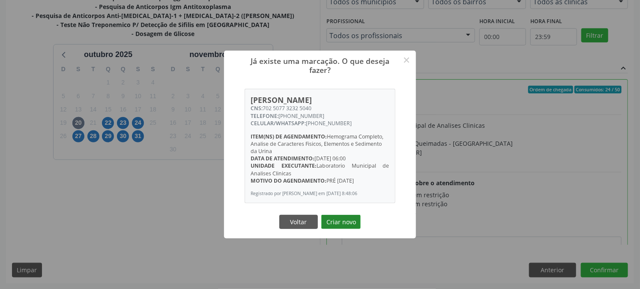
click at [352, 222] on button "Criar novo" at bounding box center [340, 222] width 39 height 15
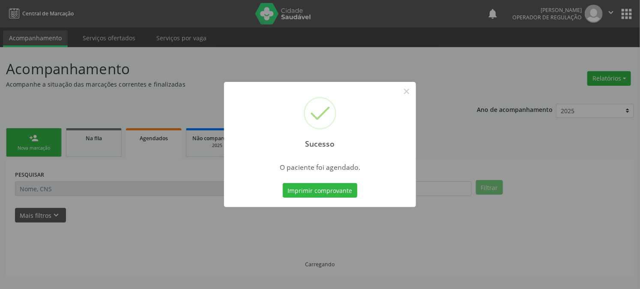
scroll to position [0, 0]
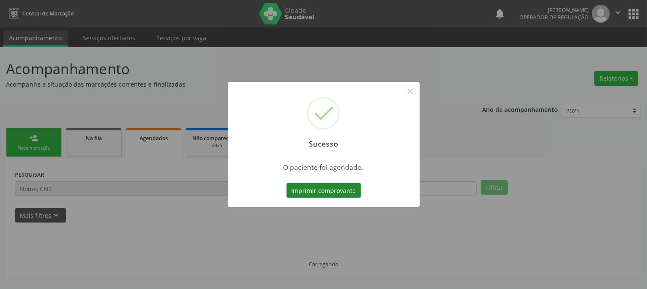
click at [296, 186] on button "Imprimir comprovante" at bounding box center [323, 190] width 75 height 15
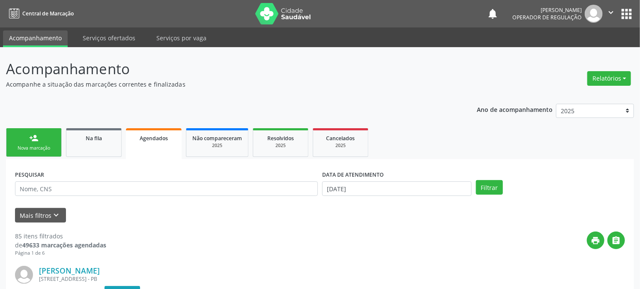
click at [42, 133] on link "person_add Nova marcação" at bounding box center [34, 142] width 56 height 29
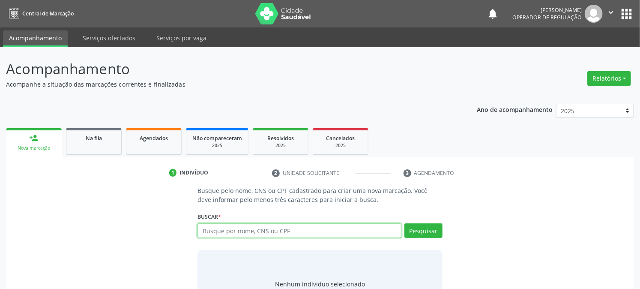
click at [234, 230] on input "text" at bounding box center [298, 230] width 203 height 15
type input "7"
type input "700000224764203"
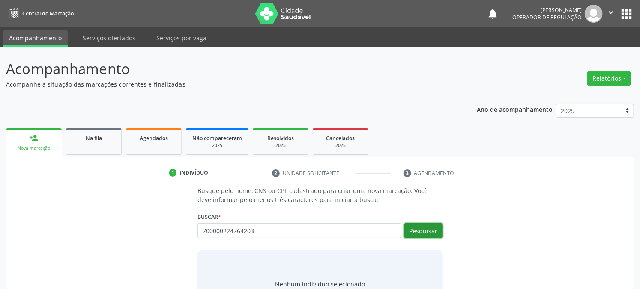
click at [419, 229] on button "Pesquisar" at bounding box center [423, 230] width 38 height 15
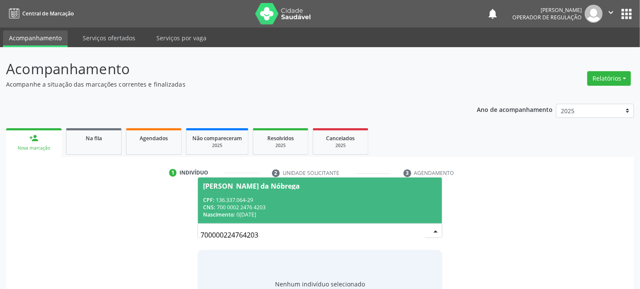
click at [230, 194] on span "[PERSON_NAME] da Nóbrega CPF: 136.337.064-29 CNS: 700 0002 2476 4203 Nascimento…" at bounding box center [320, 200] width 244 height 46
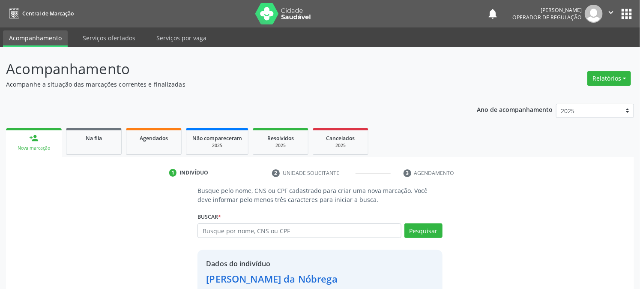
scroll to position [54, 0]
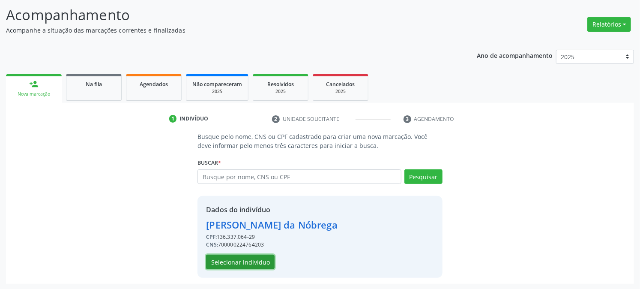
click at [238, 262] on button "Selecionar indivíduo" at bounding box center [240, 261] width 69 height 15
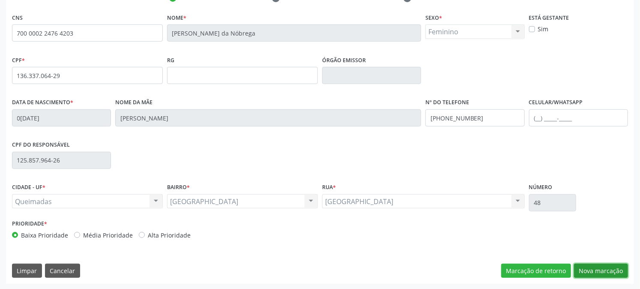
click at [601, 270] on button "Nova marcação" at bounding box center [601, 270] width 54 height 15
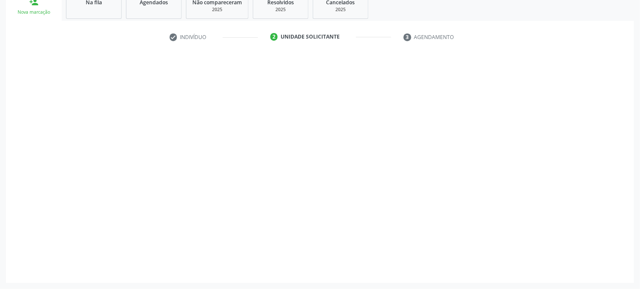
scroll to position [135, 0]
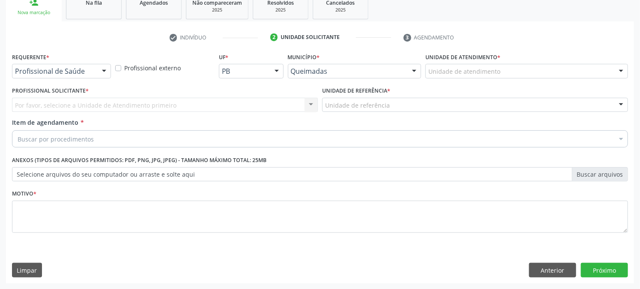
click at [56, 57] on div "Requerente * Profissional de Saúde Profissional de Saúde Paciente Nenhum result…" at bounding box center [61, 64] width 99 height 27
click at [55, 62] on div "Requerente * Profissional de Saúde Profissional de Saúde Paciente Nenhum result…" at bounding box center [61, 64] width 99 height 27
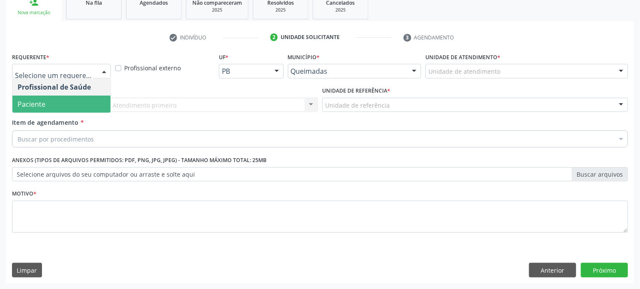
click at [48, 103] on span "Paciente" at bounding box center [61, 103] width 98 height 17
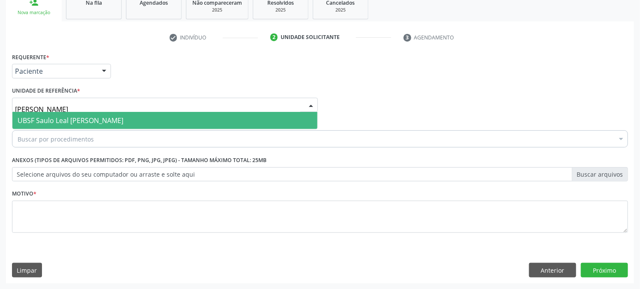
type input "SAULO"
click at [61, 113] on span "UBSF Saulo Leal [PERSON_NAME]" at bounding box center [164, 120] width 305 height 17
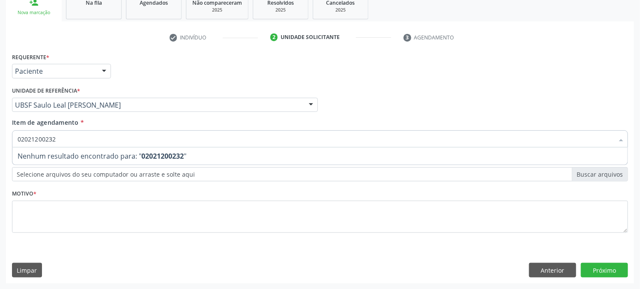
type input "0202120023"
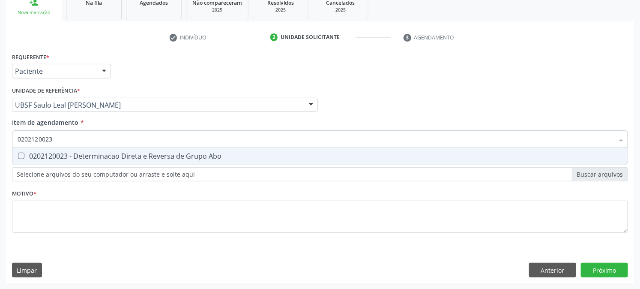
click at [42, 158] on div "0202120023 - Determinacao Direta e Reversa de Grupo Abo" at bounding box center [320, 155] width 605 height 7
checkbox Abo "true"
drag, startPoint x: 56, startPoint y: 140, endPoint x: 3, endPoint y: 161, distance: 56.4
click at [4, 160] on div "Acompanhamento Acompanhe a situação das marcações correntes e finalizadas Relat…" at bounding box center [320, 100] width 640 height 377
checkbox Abo "false"
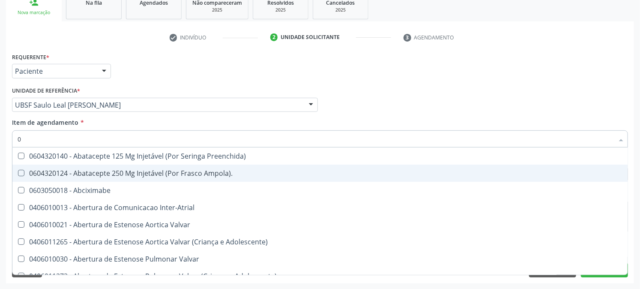
type input "02"
checkbox Ativa "true"
type input "020"
checkbox População "true"
checkbox Ativa "false"
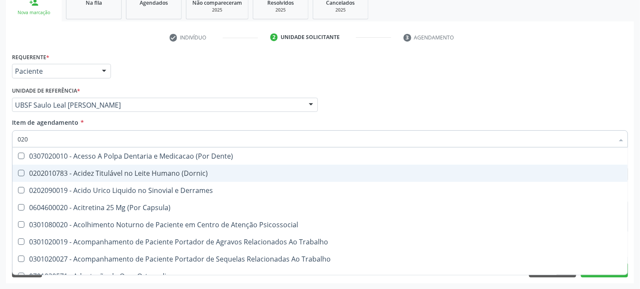
type input "0202"
checkbox Coagulacao "true"
checkbox Abo "false"
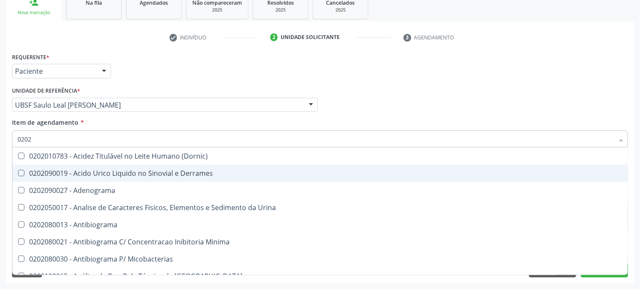
type input "02020"
checkbox Abo "false"
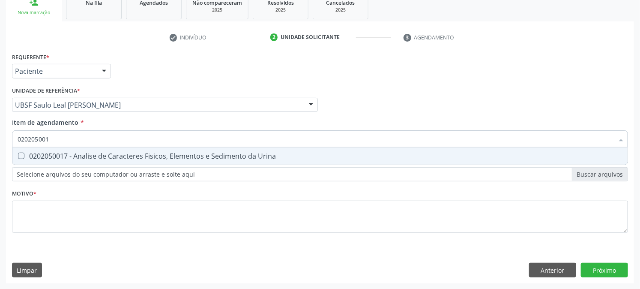
type input "0202050017"
click at [69, 152] on div "0202050017 - Analise de Caracteres Fisicos, Elementos e Sedimento da Urina" at bounding box center [320, 155] width 605 height 7
checkbox Urina "true"
drag, startPoint x: 71, startPoint y: 133, endPoint x: 0, endPoint y: 152, distance: 73.0
click at [0, 152] on div "Acompanhamento Acompanhe a situação das marcações correntes e finalizadas Relat…" at bounding box center [320, 100] width 640 height 377
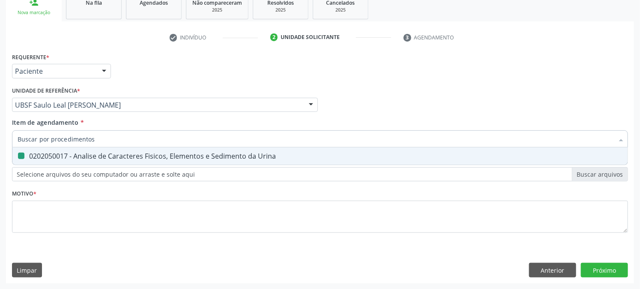
checkbox Urina "false"
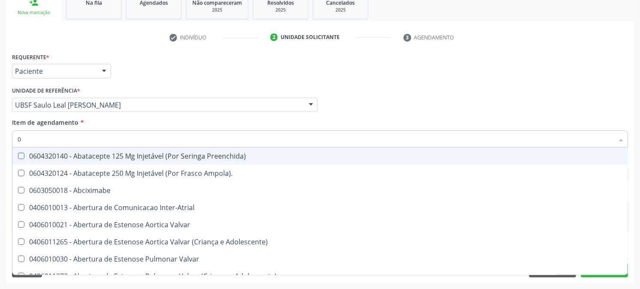
type input "02"
checkbox Psicossocial "true"
checkbox Urina "false"
checkbox Ativa "true"
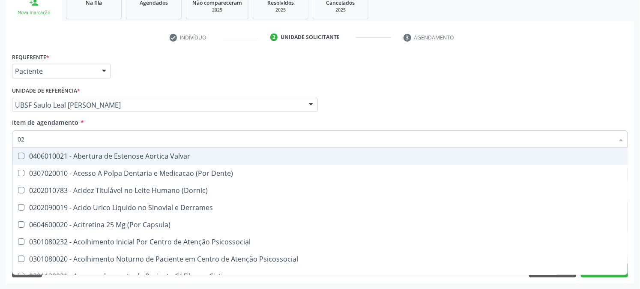
type input "020"
checkbox Frasco-Ampola\) "true"
checkbox Urina "false"
checkbox Creatinina "true"
checkbox Abo "false"
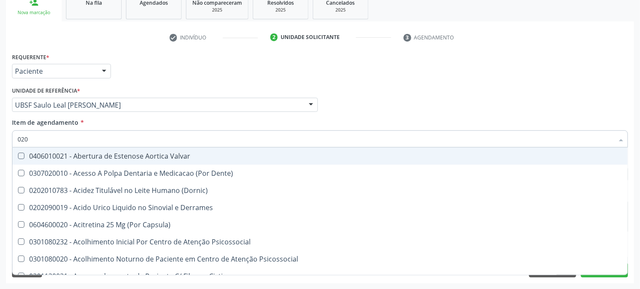
type input "0202"
checkbox Derrames "true"
checkbox Frasco-Ampola\) "false"
checkbox Solo "true"
checkbox Creatinina "false"
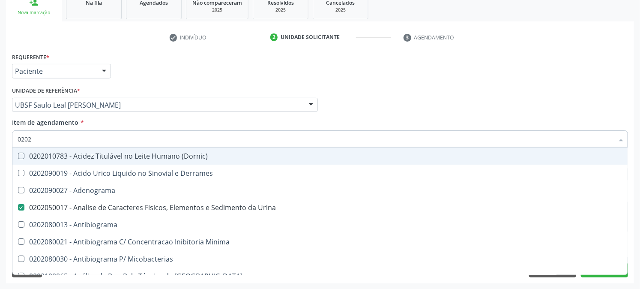
type input "02020"
checkbox Abo "false"
type input "020201"
checkbox Urina "false"
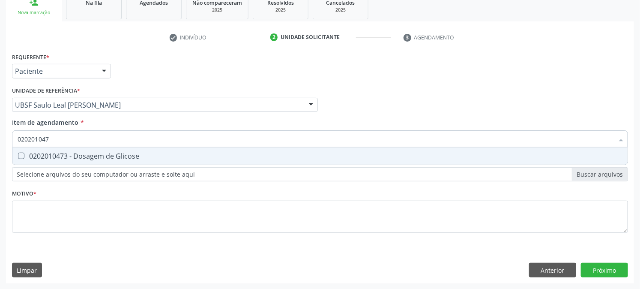
type input "0202010473"
click at [30, 155] on div "0202010473 - Dosagem de Glicose" at bounding box center [320, 155] width 605 height 7
checkbox Glicose "true"
drag, startPoint x: 74, startPoint y: 134, endPoint x: 0, endPoint y: 175, distance: 84.4
click at [0, 174] on div "Acompanhamento Acompanhe a situação das marcações correntes e finalizadas Relat…" at bounding box center [320, 100] width 640 height 377
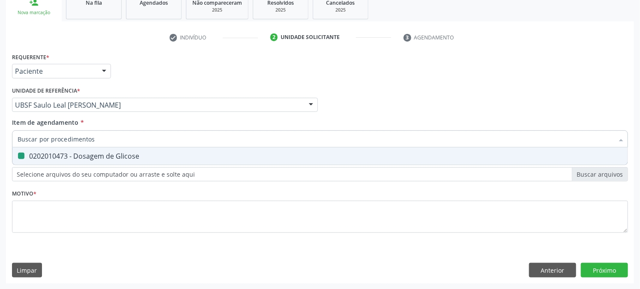
checkbox Glicose "false"
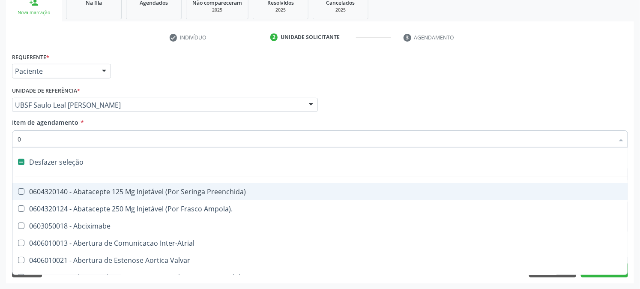
type input "02"
checkbox Psicossocial "true"
checkbox Urina "false"
checkbox Ativa "true"
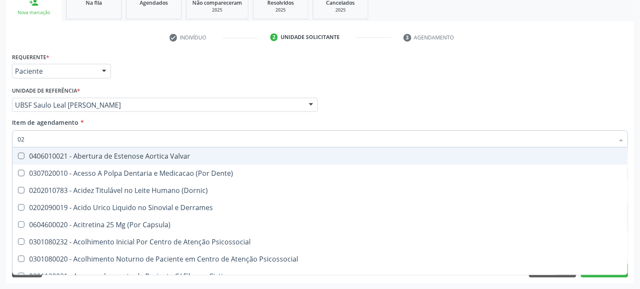
type input "020"
checkbox Frasco-Ampola\) "true"
checkbox Urina "false"
checkbox Creatinina "true"
checkbox Abo "false"
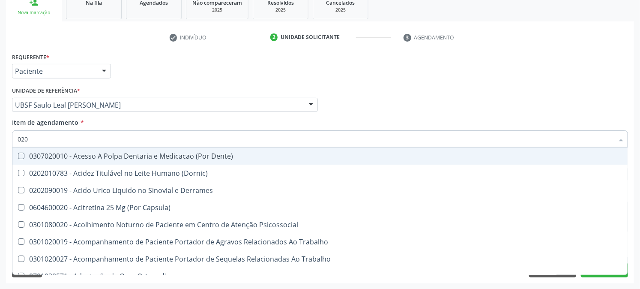
type input "0202"
checkbox Capsula\) "true"
checkbox Urina "false"
checkbox Coagulacao "true"
checkbox Cortante "true"
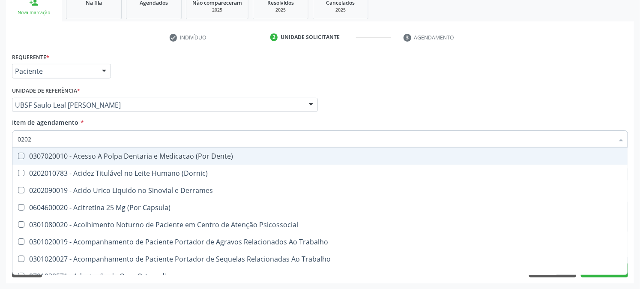
checkbox Abo "false"
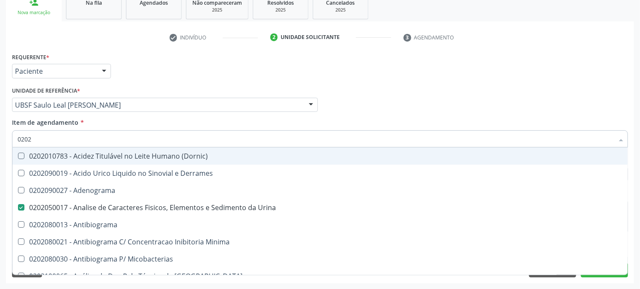
type input "02020"
checkbox Abo "false"
checkbox Xiii "true"
checkbox Glicose "false"
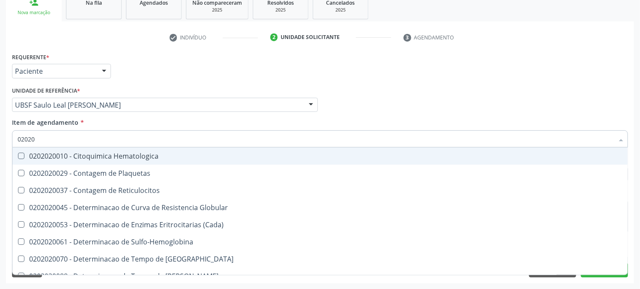
type input "020202"
checkbox Globular "false"
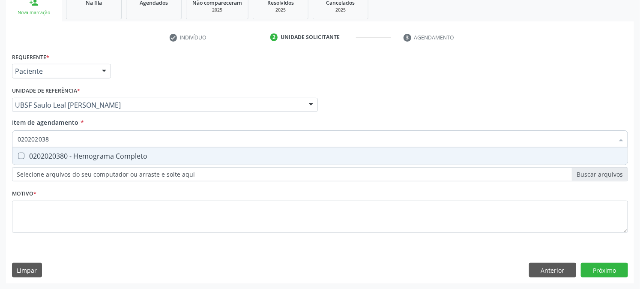
type input "0202020380"
click at [29, 155] on div "0202020380 - Hemograma Completo" at bounding box center [320, 155] width 605 height 7
checkbox Completo "true"
drag, startPoint x: 65, startPoint y: 139, endPoint x: 0, endPoint y: 160, distance: 68.4
click at [0, 160] on div "Acompanhamento Acompanhe a situação das marcações correntes e finalizadas Relat…" at bounding box center [320, 100] width 640 height 377
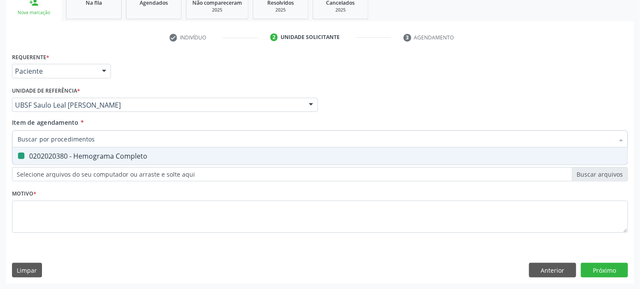
checkbox Completo "false"
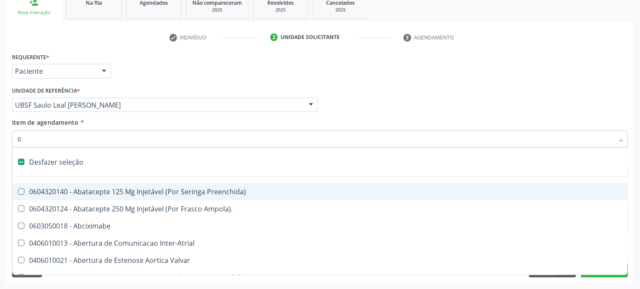
type input "02"
checkbox Psicossocial "true"
checkbox Urina "false"
checkbox Ativa "true"
checkbox Comprimido\) "true"
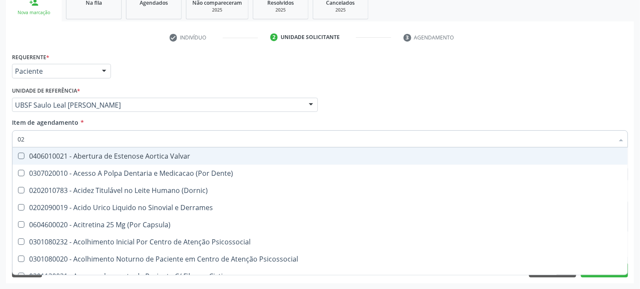
type input "020"
checkbox Frasco-Ampola\) "true"
checkbox Urina "false"
checkbox Creatinina "true"
checkbox Abo "false"
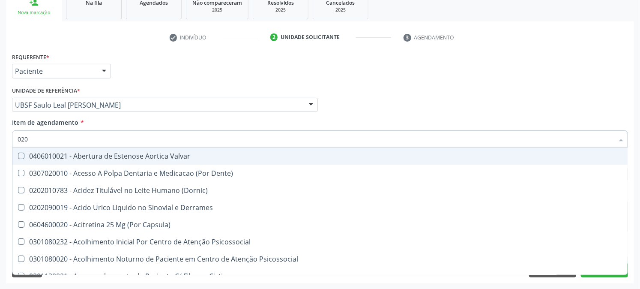
checkbox Osmolaridade "true"
checkbox Glicose "false"
checkbox Eletro-Oculografia "true"
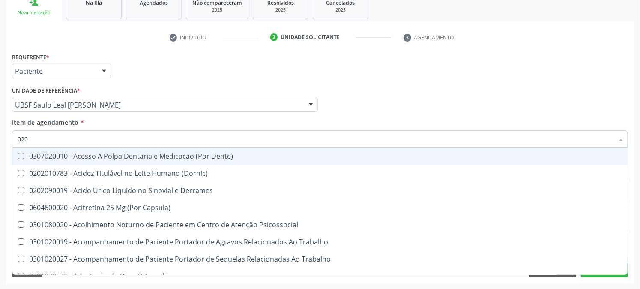
type input "0202"
checkbox Capsula\) "true"
checkbox Urina "false"
checkbox Coagulacao "true"
checkbox Cortante "true"
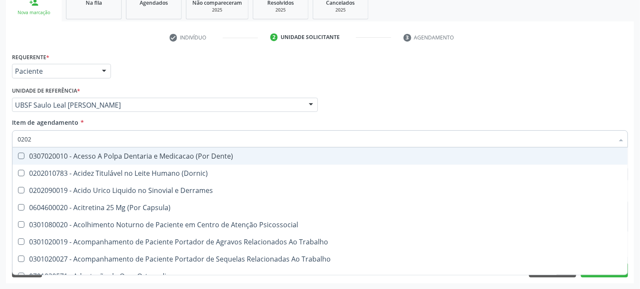
checkbox Revisao "true"
checkbox Abo "false"
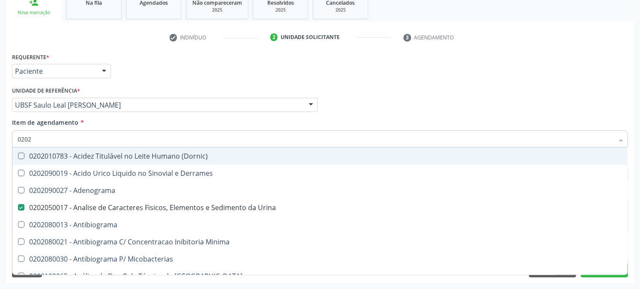
type input "02020"
checkbox Abo "false"
checkbox Xiii "true"
checkbox Glicose "false"
checkbox Zinco "true"
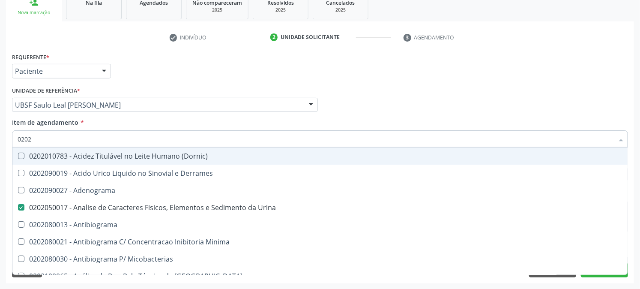
checkbox Completo "false"
type input "020203"
checkbox Urina "false"
checkbox Molecular "true"
type input "0202030"
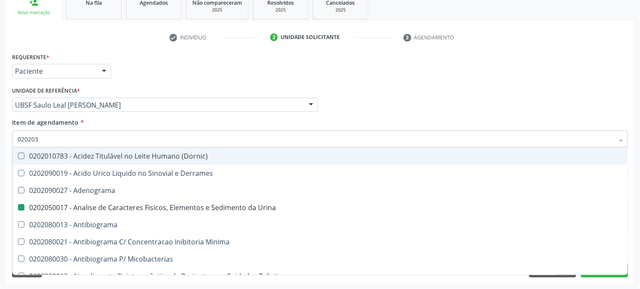
checkbox Molecular "false"
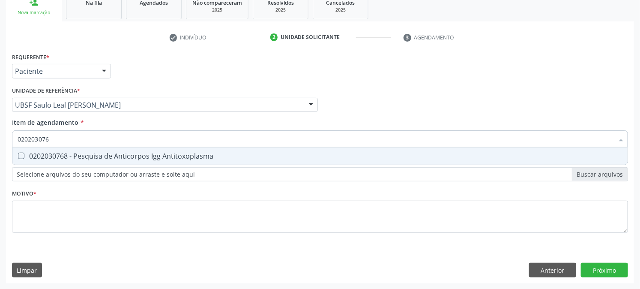
type input "0202030768"
click at [24, 150] on span "0202030768 - Pesquisa de Anticorpos Igg Antitoxoplasma" at bounding box center [319, 155] width 615 height 17
checkbox Antitoxoplasma "true"
drag, startPoint x: 79, startPoint y: 133, endPoint x: 0, endPoint y: 158, distance: 82.9
click at [0, 157] on div "Acompanhamento Acompanhe a situação das marcações correntes e finalizadas Relat…" at bounding box center [320, 100] width 640 height 377
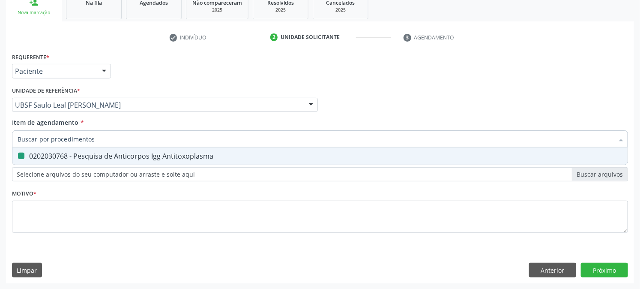
checkbox Antitoxoplasma "false"
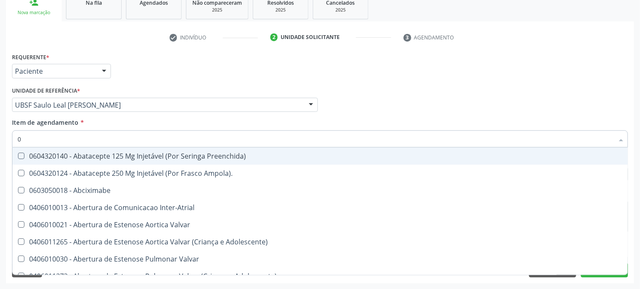
type input "02"
checkbox Psicossocial "true"
checkbox Urina "false"
checkbox Ativa "true"
checkbox Comprimido\) "true"
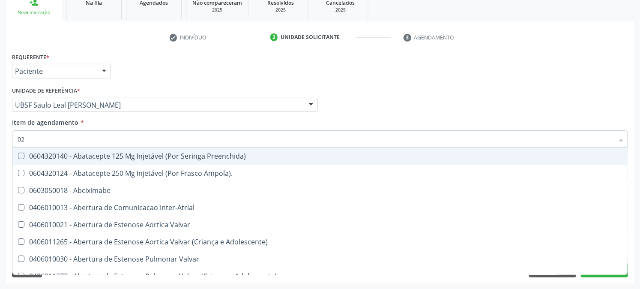
type input "020"
checkbox Rim "true"
checkbox Psicossocial "false"
checkbox População "true"
checkbox Ativa "false"
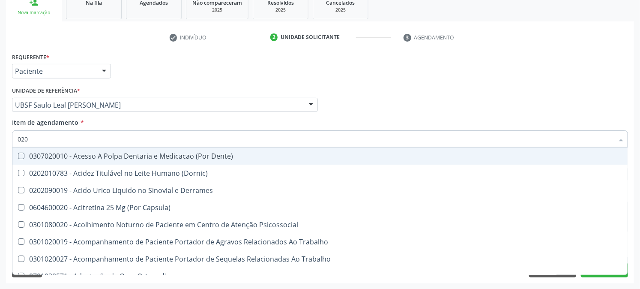
type input "0202"
checkbox Capsula\) "true"
checkbox Urina "false"
checkbox Coagulacao "true"
checkbox Cortante "true"
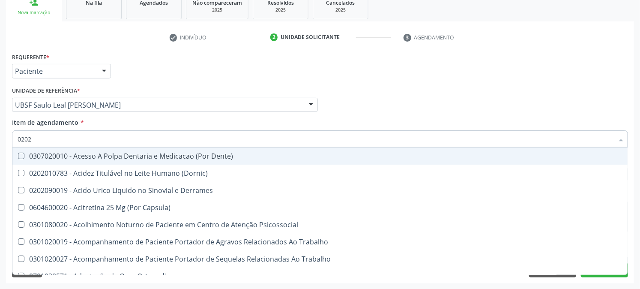
checkbox Revisao "true"
checkbox Abo "false"
checkbox Bandas\) "true"
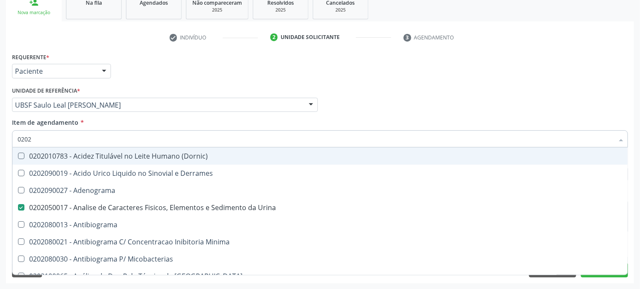
type input "02020"
checkbox Abo "false"
checkbox Xiii "true"
checkbox Glicose "false"
checkbox Zinco "true"
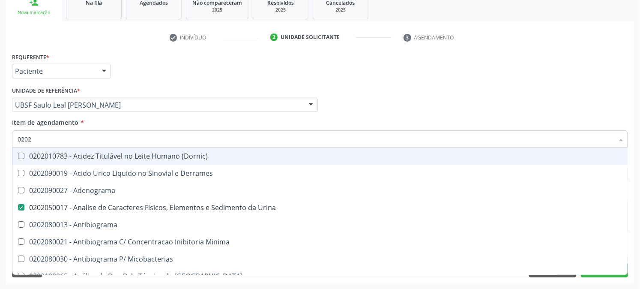
checkbox Completo "false"
checkbox Oncologia "true"
checkbox Antitoxoplasma "false"
type input "020203"
checkbox Urina "false"
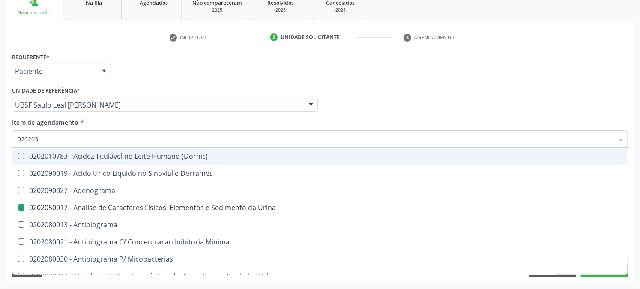
checkbox Molecular "true"
checkbox Aluminio "true"
type input "0202030"
checkbox Molecular "false"
checkbox \(Serotonina\) "true"
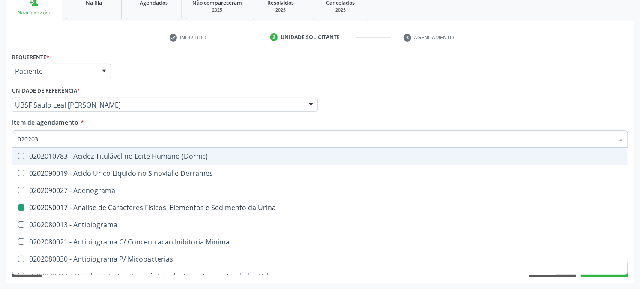
checkbox Aluminio "false"
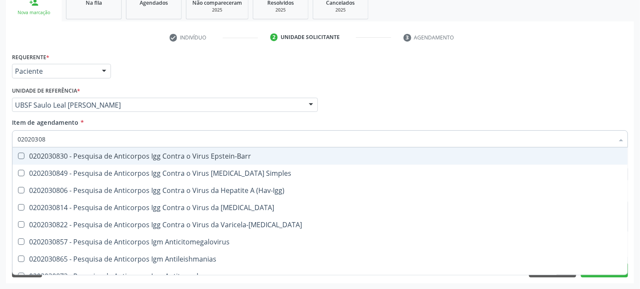
type input "020203087"
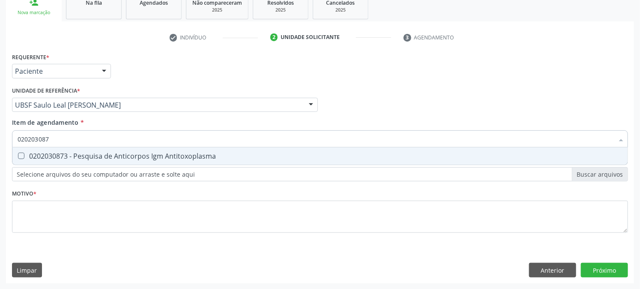
click at [30, 152] on div "0202030873 - Pesquisa de Anticorpos Igm Antitoxoplasma" at bounding box center [320, 155] width 605 height 7
checkbox Antitoxoplasma "true"
drag, startPoint x: 64, startPoint y: 133, endPoint x: 0, endPoint y: 148, distance: 65.9
click at [0, 147] on div "Acompanhamento Acompanhe a situação das marcações correntes e finalizadas Relat…" at bounding box center [320, 100] width 640 height 377
checkbox Antitoxoplasma "false"
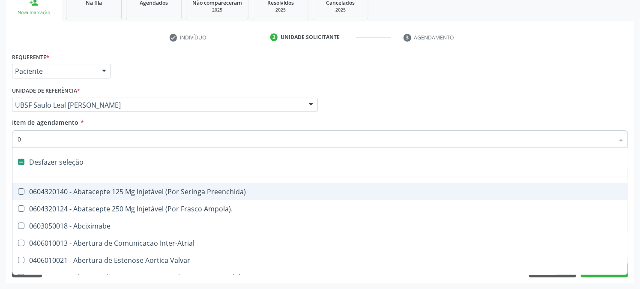
type input "02"
checkbox Psicossocial "true"
checkbox Urina "false"
checkbox Ativa "true"
checkbox Comprimido\) "true"
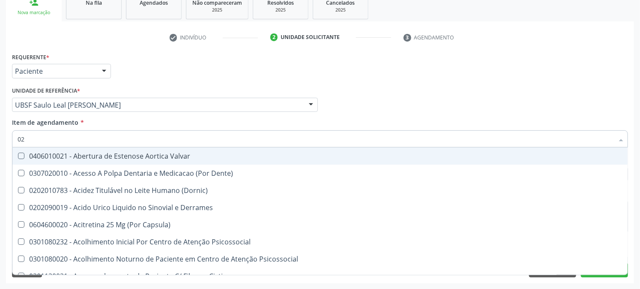
type input "020"
checkbox Frasco-Ampola\) "true"
checkbox Urina "false"
checkbox Creatinina "true"
checkbox Abo "false"
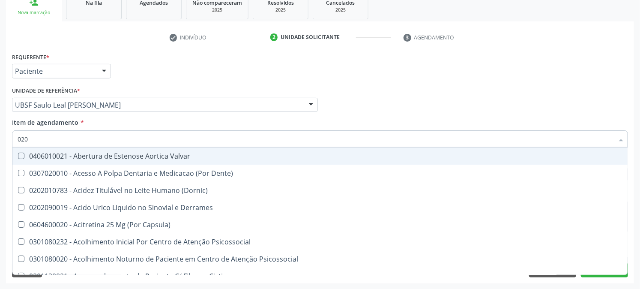
checkbox Osmolaridade "true"
checkbox Glicose "false"
checkbox Eletro-Oculografia "true"
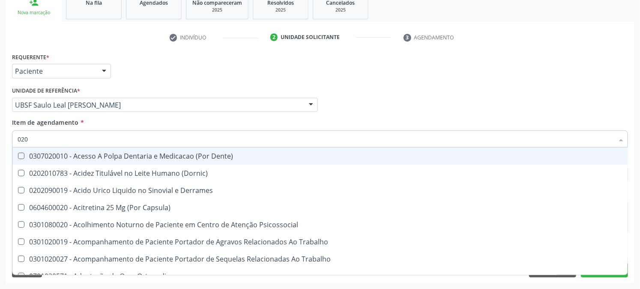
type input "0202"
checkbox Capsula\) "true"
checkbox Urina "false"
checkbox Coagulacao "true"
checkbox Cortante "true"
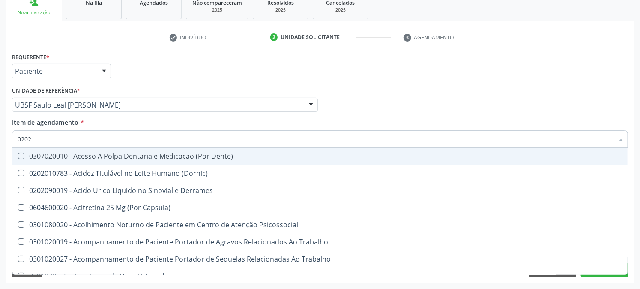
checkbox Revisao "true"
checkbox Abo "false"
checkbox Bandas\) "true"
checkbox Glomerular "true"
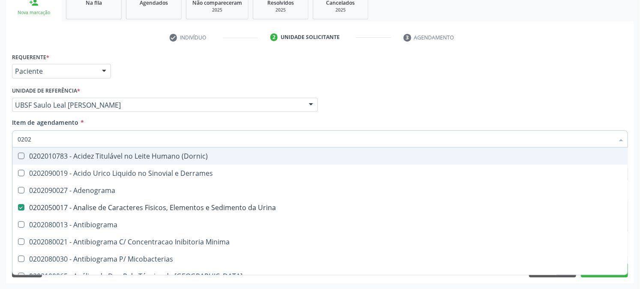
type input "02020"
checkbox Abo "false"
checkbox Xiii "true"
checkbox Glicose "false"
checkbox Zinco "true"
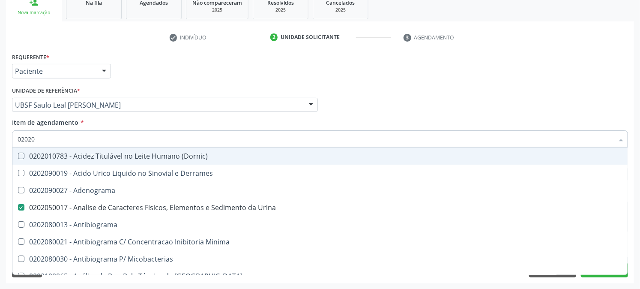
checkbox Completo "false"
checkbox Oncologia "true"
checkbox Anticardiolipina "true"
checkbox Antitoxoplasma "false"
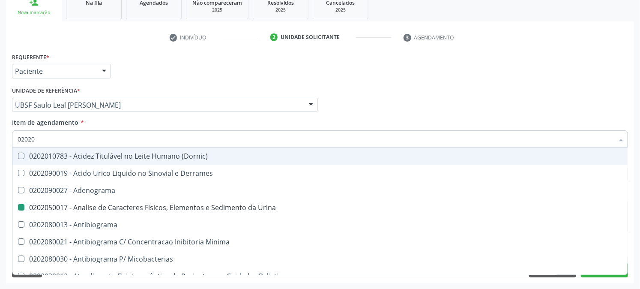
type input "020203"
checkbox Urina "false"
checkbox Molecular "true"
checkbox Aluminio "true"
checkbox III "true"
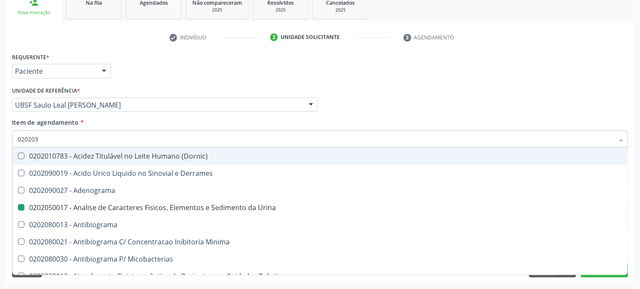
type input "0202030"
checkbox Molecular "false"
checkbox \(Serotonina\) "true"
checkbox Etilico "true"
checkbox Aluminio "false"
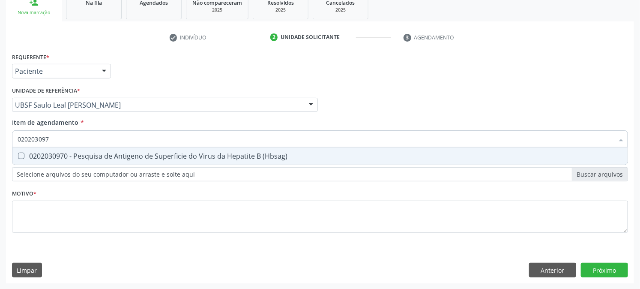
type input "0202030970"
click at [25, 151] on span "0202030970 - Pesquisa de Antigeno de Superficie do Virus da Hepatite B (Hbsag)" at bounding box center [319, 155] width 615 height 17
checkbox \(Hbsag\) "true"
drag, startPoint x: 66, startPoint y: 135, endPoint x: 0, endPoint y: 158, distance: 70.1
click at [0, 158] on div "Acompanhamento Acompanhe a situação das marcações correntes e finalizadas Relat…" at bounding box center [320, 100] width 640 height 377
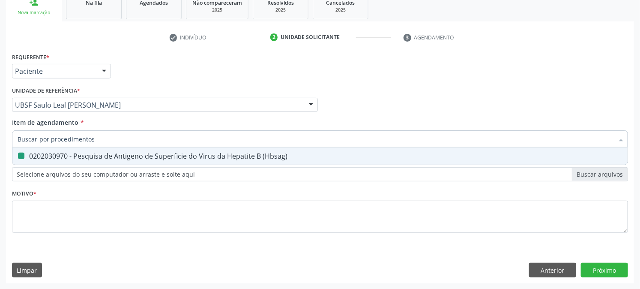
checkbox \(Hbsag\) "false"
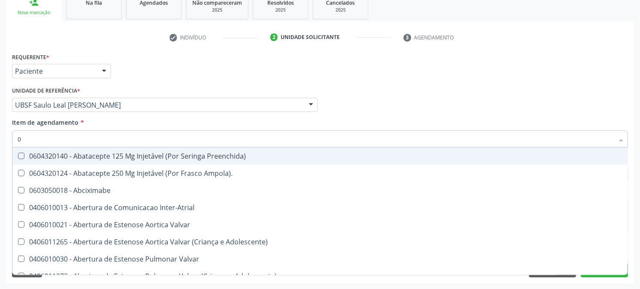
type input "02"
checkbox Psicossocial "true"
checkbox Urina "false"
checkbox Ativa "true"
checkbox Comprimido\) "true"
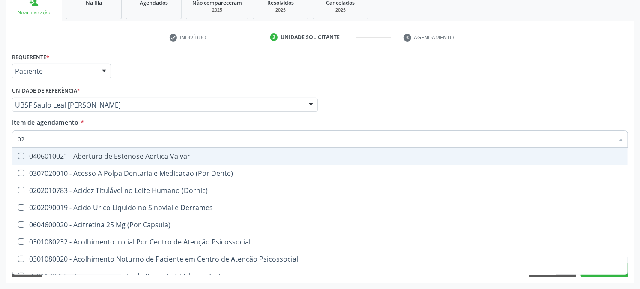
type input "020"
checkbox Frasco-Ampola\) "true"
checkbox Urina "false"
checkbox Creatinina "true"
checkbox Abo "false"
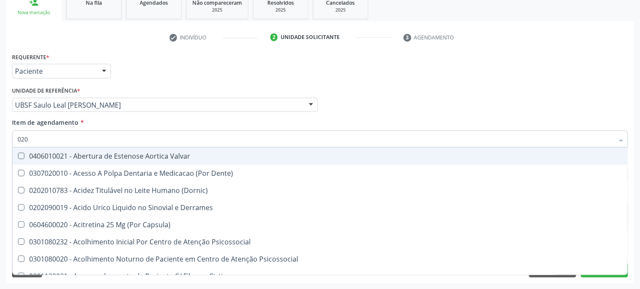
checkbox Osmolaridade "true"
checkbox Glicose "false"
checkbox Eletro-Oculografia "true"
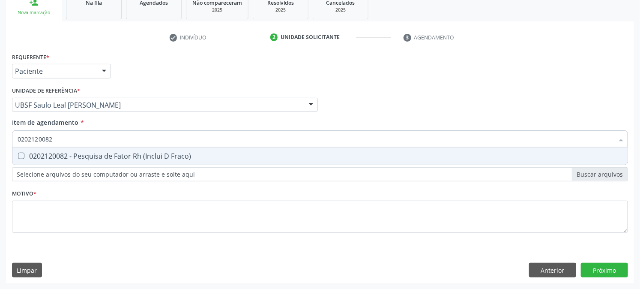
click at [40, 149] on span "0202120082 - Pesquisa de Fator Rh (Inclui D Fraco)" at bounding box center [319, 155] width 615 height 17
drag, startPoint x: 65, startPoint y: 136, endPoint x: 0, endPoint y: 142, distance: 64.9
click at [0, 142] on div "Acompanhamento Acompanhe a situação das marcações correntes e finalizadas Relat…" at bounding box center [320, 100] width 640 height 377
click at [36, 153] on div "0202030300 - Pesquisa de Anticorpos Anti-Hiv-1 + Hiv-2 (Elisa)" at bounding box center [320, 155] width 605 height 7
drag, startPoint x: 60, startPoint y: 141, endPoint x: 0, endPoint y: 153, distance: 61.5
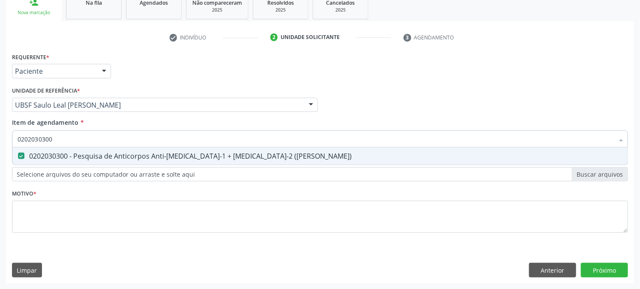
click at [0, 153] on div "Acompanhamento Acompanhe a situação das marcações correntes e finalizadas Relat…" at bounding box center [320, 100] width 640 height 377
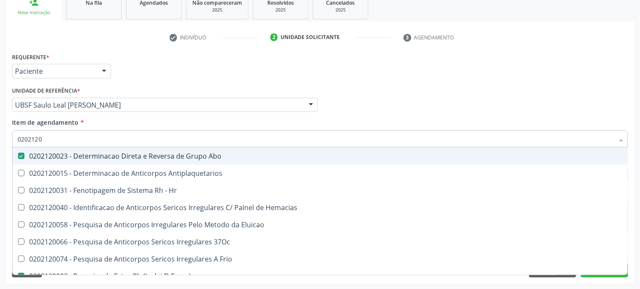
click at [0, 135] on div "Acompanhamento Acompanhe a situação das marcações correntes e finalizadas Relat…" at bounding box center [320, 100] width 640 height 377
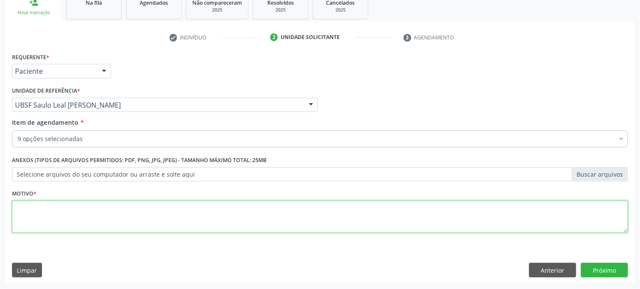
click at [40, 208] on textarea at bounding box center [320, 216] width 616 height 33
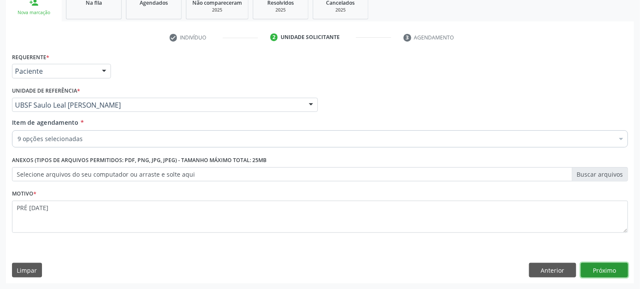
click at [589, 267] on button "Próximo" at bounding box center [604, 270] width 47 height 15
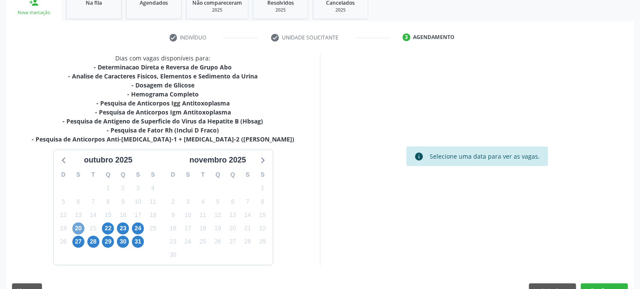
click at [75, 233] on span "20" at bounding box center [78, 228] width 12 height 12
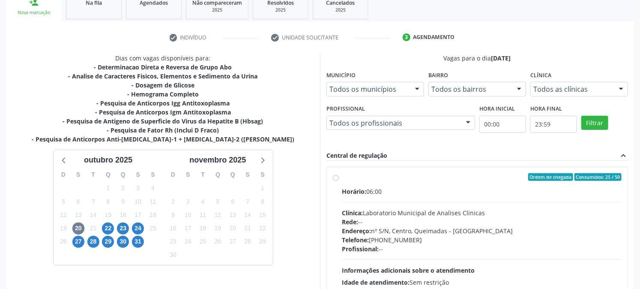
click at [353, 179] on div "Ordem de chegada Consumidos: 25 / 50" at bounding box center [482, 177] width 280 height 8
click at [339, 179] on input "Ordem de chegada Consumidos: 25 / 50 Horário: 06:00 Clínica: Laboratorio Munici…" at bounding box center [336, 177] width 6 height 8
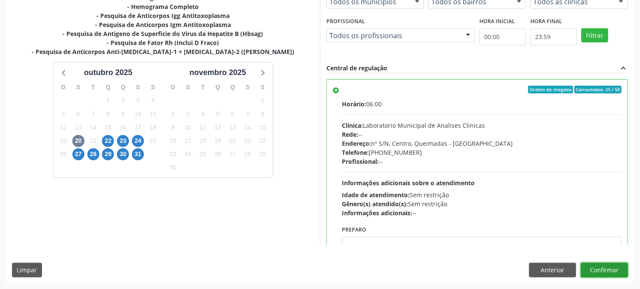
click at [606, 271] on button "Confirmar" at bounding box center [604, 270] width 47 height 15
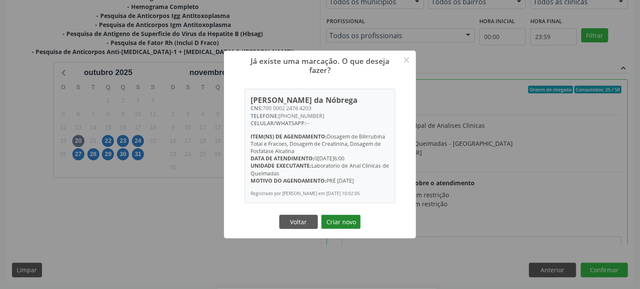
click at [331, 221] on button "Criar novo" at bounding box center [340, 222] width 39 height 15
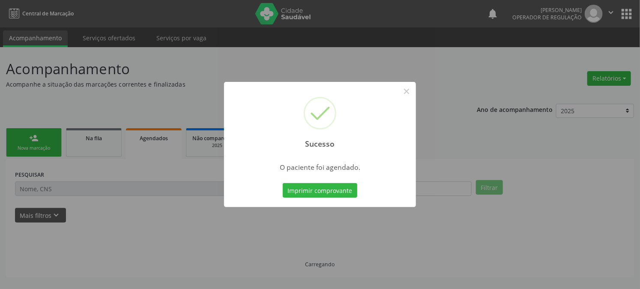
scroll to position [0, 0]
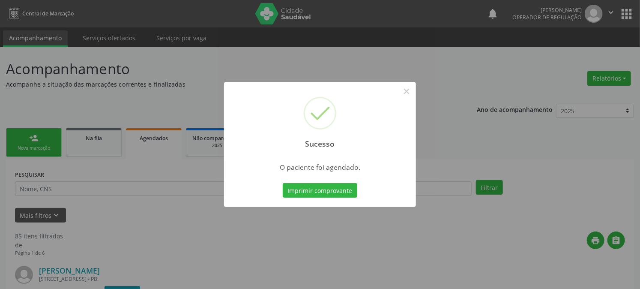
click at [283, 183] on button "Imprimir comprovante" at bounding box center [320, 190] width 75 height 15
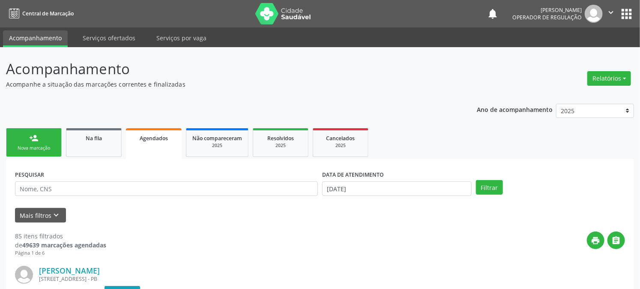
click at [37, 135] on div "person_add" at bounding box center [33, 137] width 9 height 9
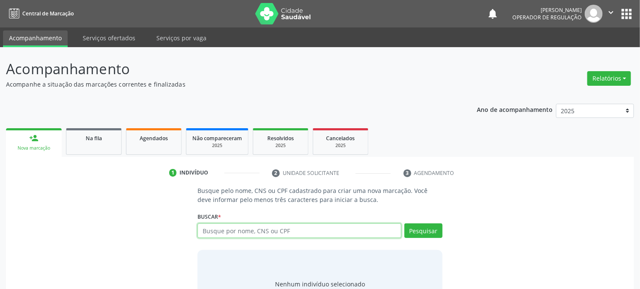
click at [279, 228] on input "text" at bounding box center [298, 230] width 203 height 15
type input "702402556317326"
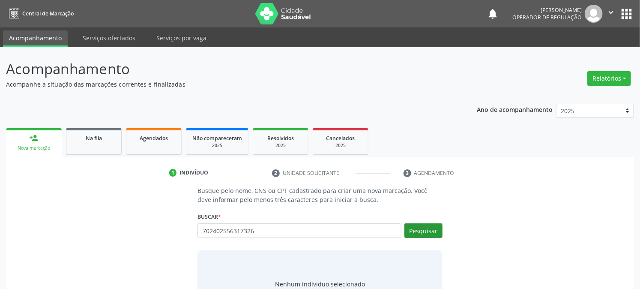
click at [430, 224] on div "Buscar * Busque por nome, CNS ou CPF Nenhum resultado encontrado para: " " Não …" at bounding box center [319, 226] width 245 height 33
click at [429, 233] on button "Pesquisar" at bounding box center [423, 230] width 38 height 15
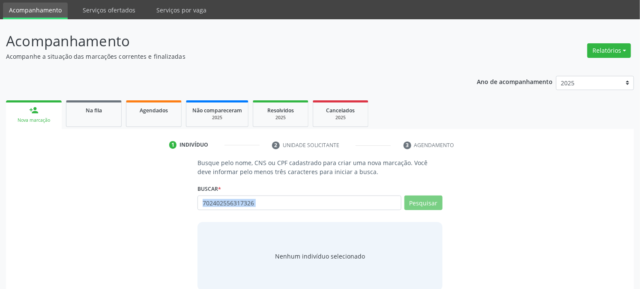
scroll to position [41, 0]
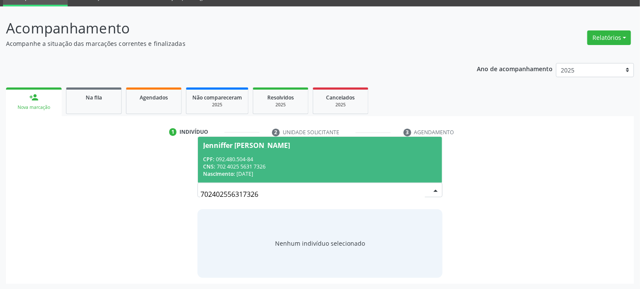
click at [242, 152] on span "Jenniffer [PERSON_NAME] CPF: 092.480.504-84 CNS: 702 4025 5631 7326 Nascimento:…" at bounding box center [320, 160] width 244 height 46
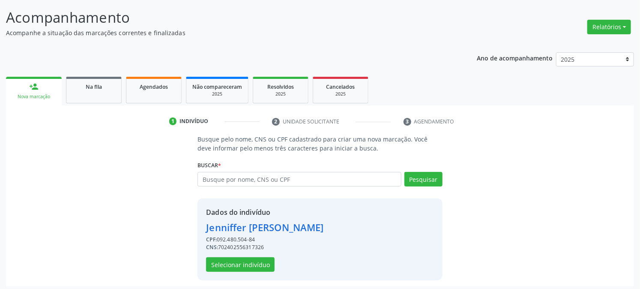
scroll to position [54, 0]
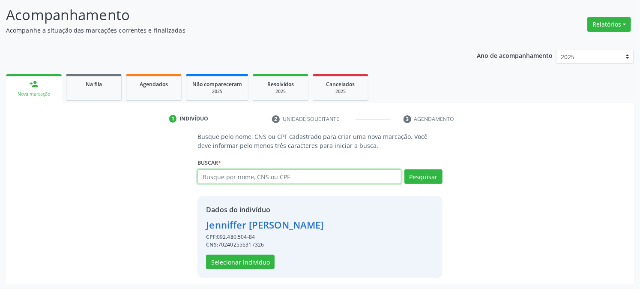
click at [294, 177] on input "text" at bounding box center [298, 176] width 203 height 15
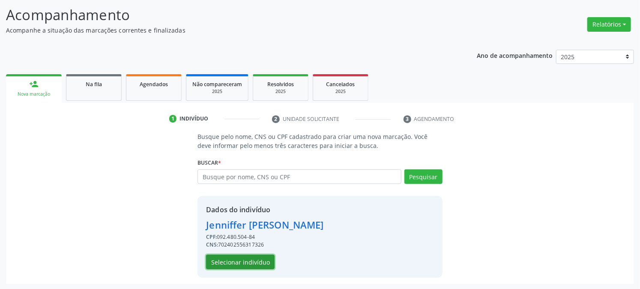
click at [247, 262] on button "Selecionar indivíduo" at bounding box center [240, 261] width 69 height 15
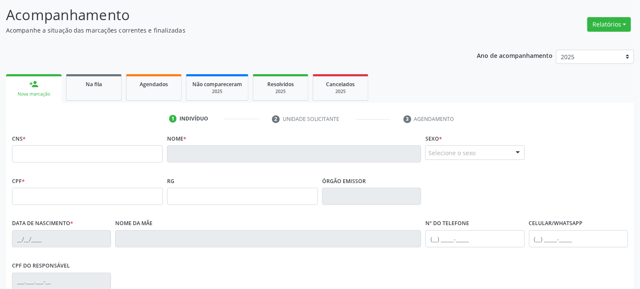
scroll to position [0, 0]
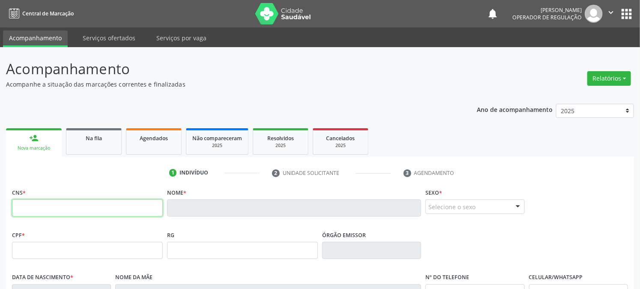
click at [104, 213] on input "text" at bounding box center [87, 207] width 151 height 17
type input "4"
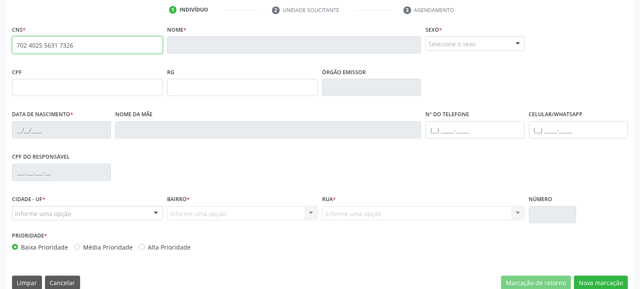
scroll to position [175, 0]
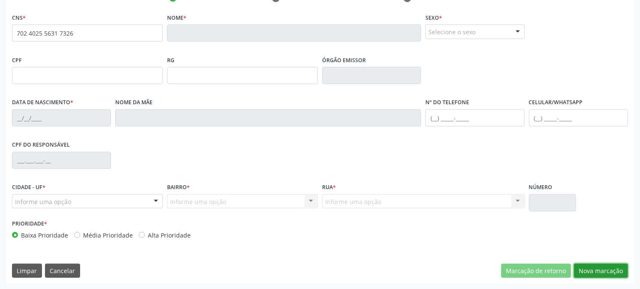
click at [600, 271] on button "Nova marcação" at bounding box center [601, 270] width 54 height 15
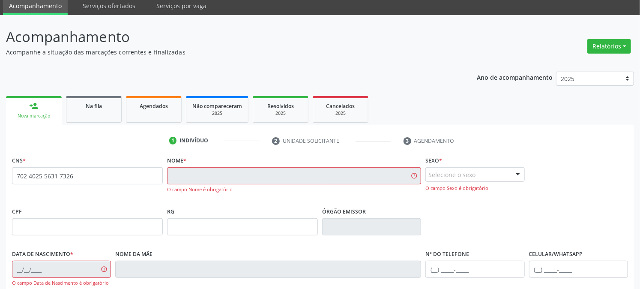
scroll to position [0, 0]
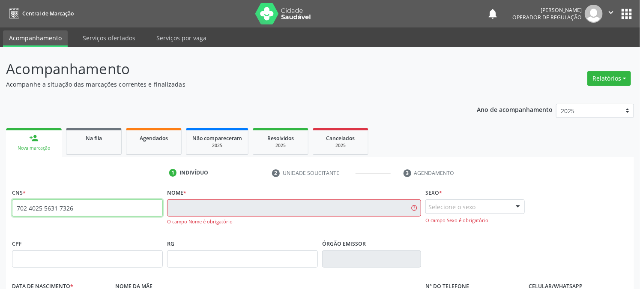
click at [79, 208] on input "702 4025 5631 7326" at bounding box center [87, 207] width 151 height 17
type input "7"
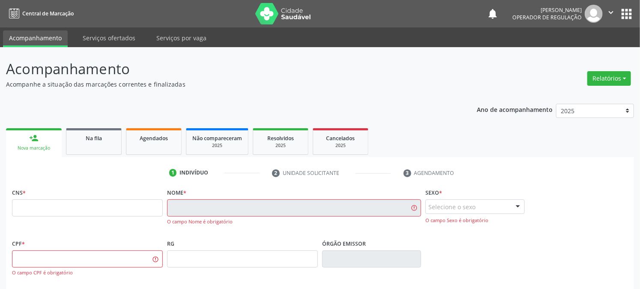
click at [28, 142] on link "person_add Nova marcação" at bounding box center [34, 142] width 56 height 29
click at [35, 143] on link "person_add Nova marcação" at bounding box center [34, 142] width 56 height 29
